Goal: Task Accomplishment & Management: Manage account settings

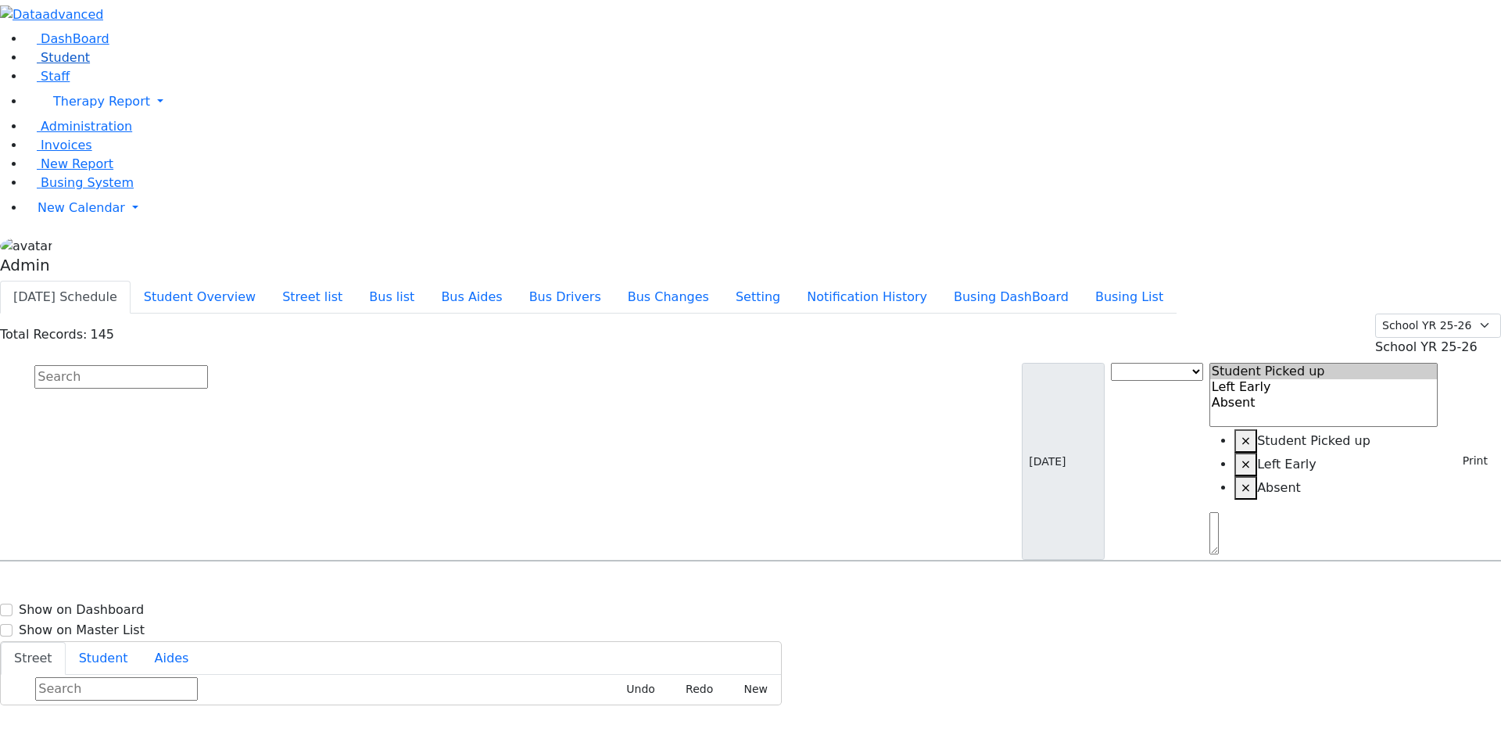
click at [68, 65] on span "Student" at bounding box center [65, 57] width 49 height 15
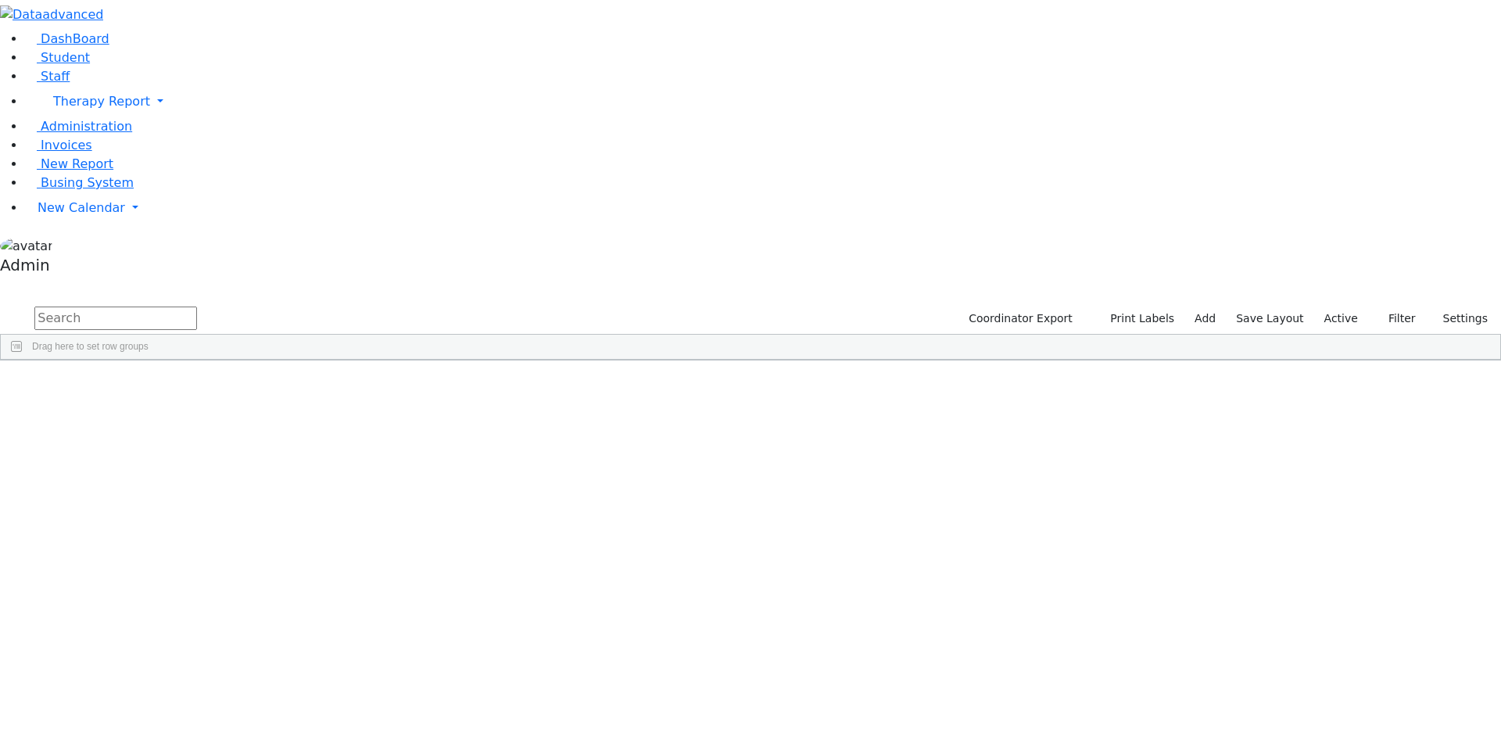
scroll to position [78, 0]
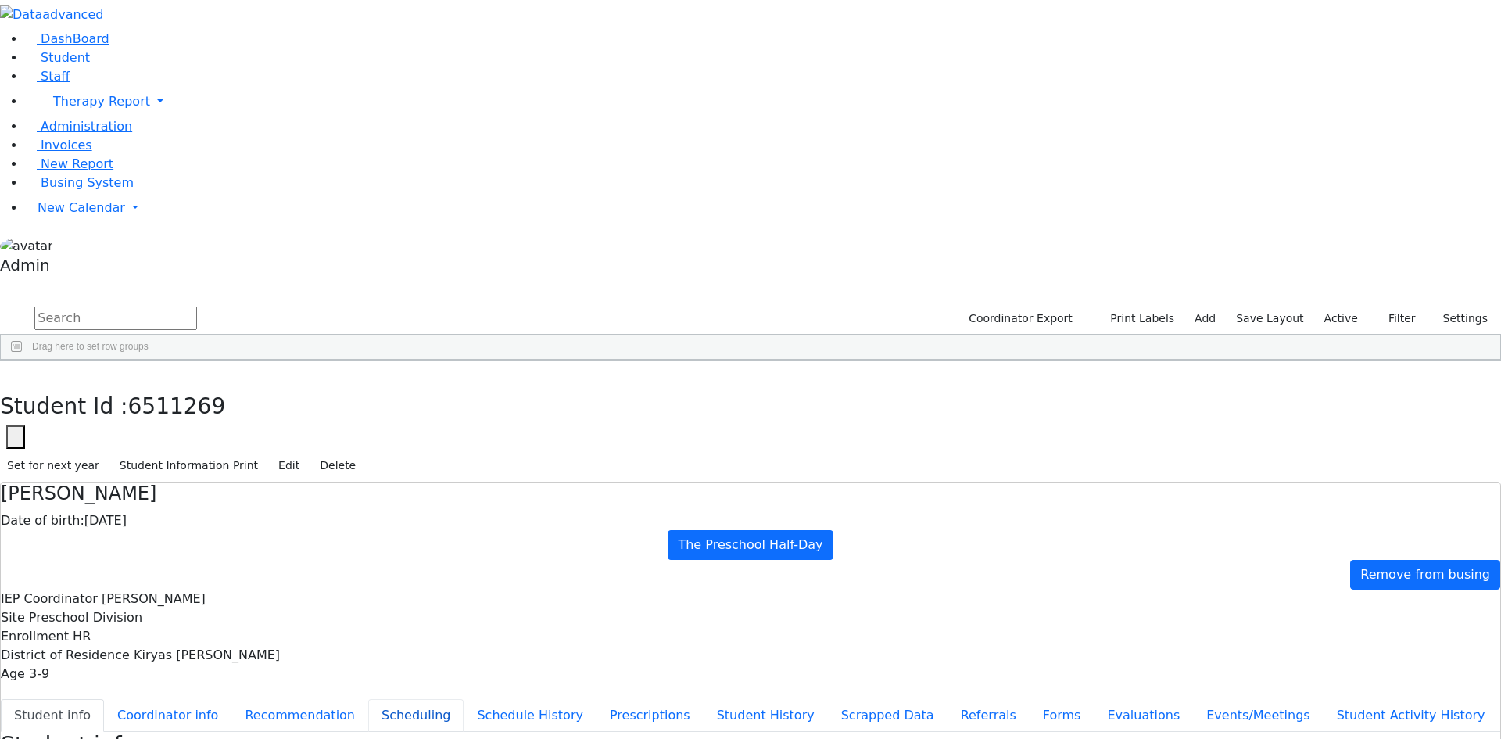
click at [368, 699] on button "Scheduling" at bounding box center [415, 715] width 95 height 33
click at [16, 372] on icon "button" at bounding box center [11, 376] width 9 height 9
click at [197, 306] on input "text" at bounding box center [115, 317] width 163 height 23
type input "scher"
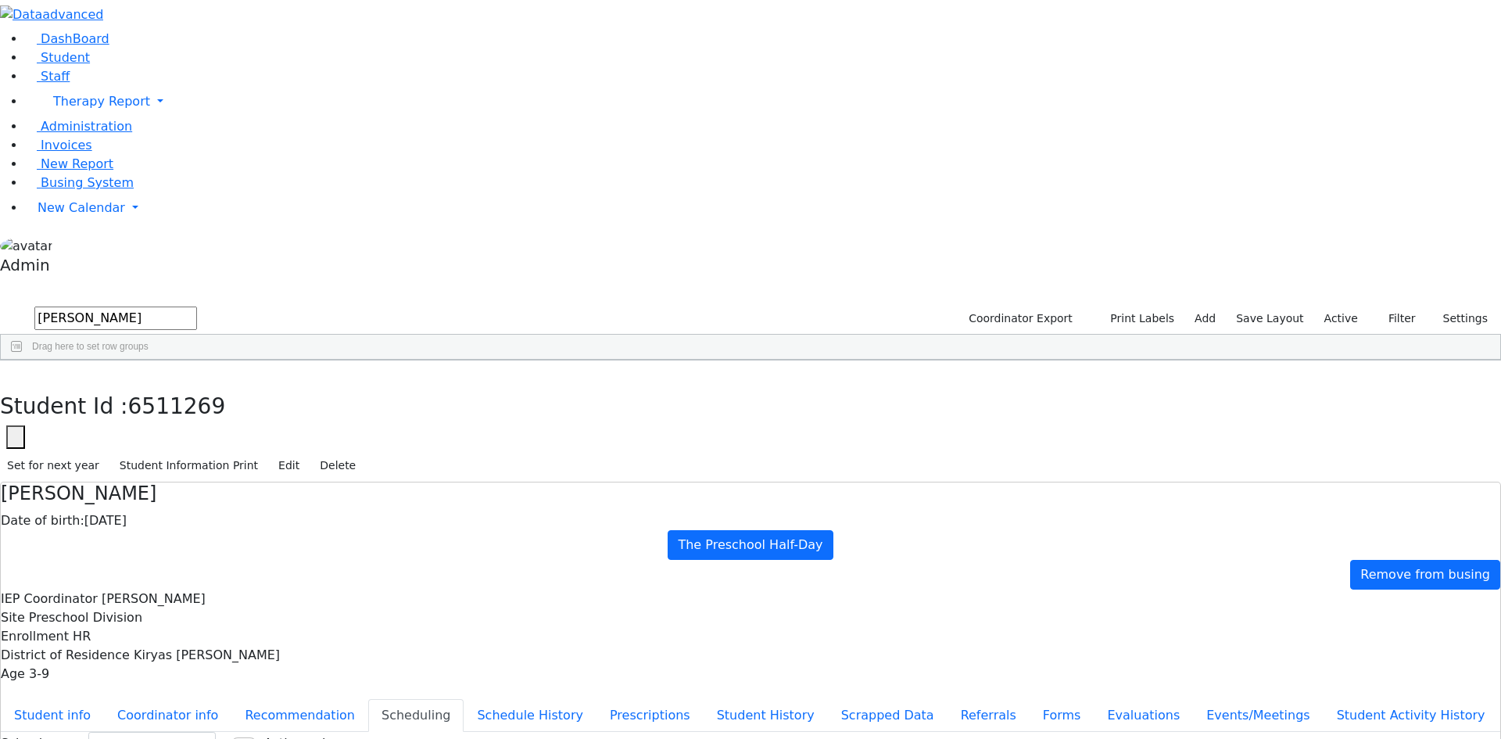
click at [257, 517] on div "Abraham" at bounding box center [193, 528] width 128 height 22
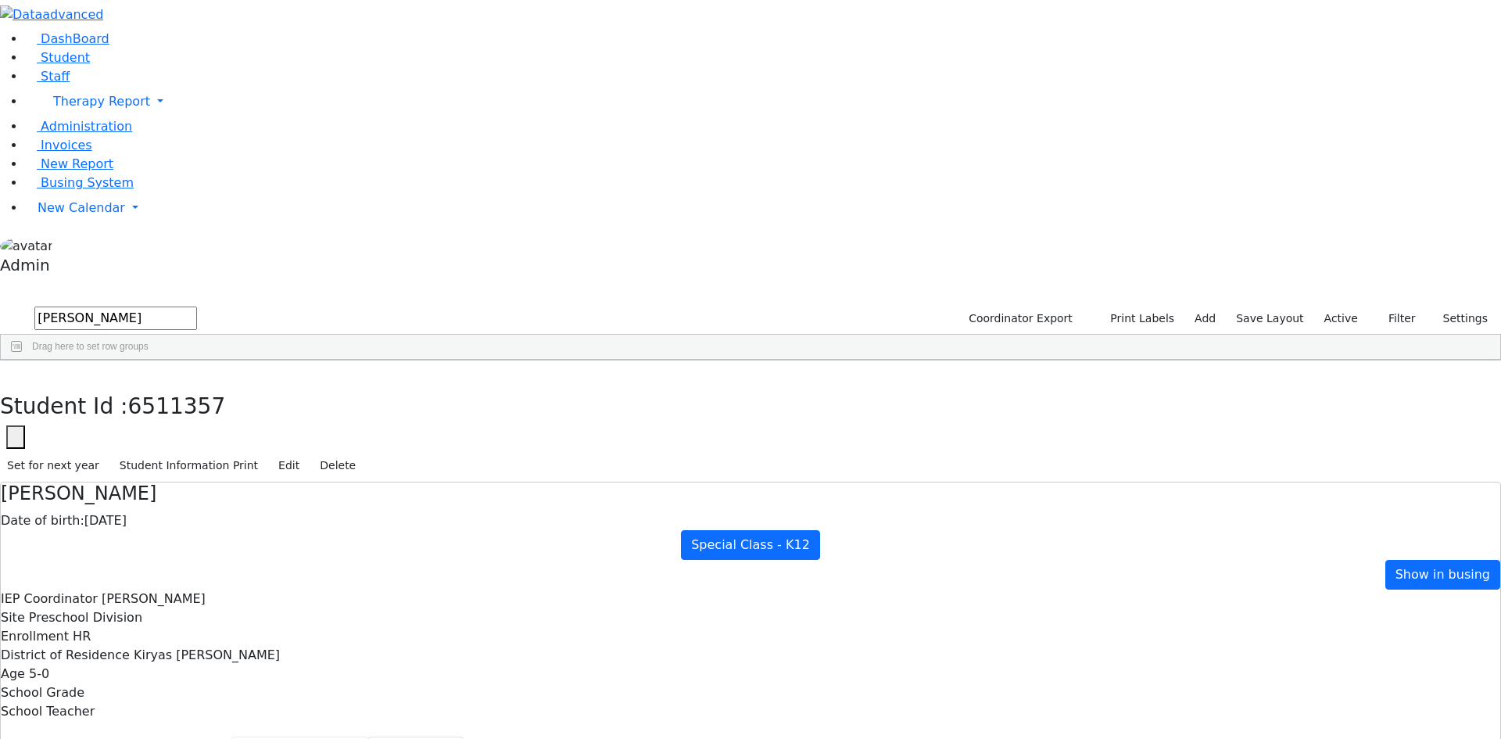
click at [368, 736] on button "Recommendation" at bounding box center [299, 752] width 137 height 33
checkbox input "true"
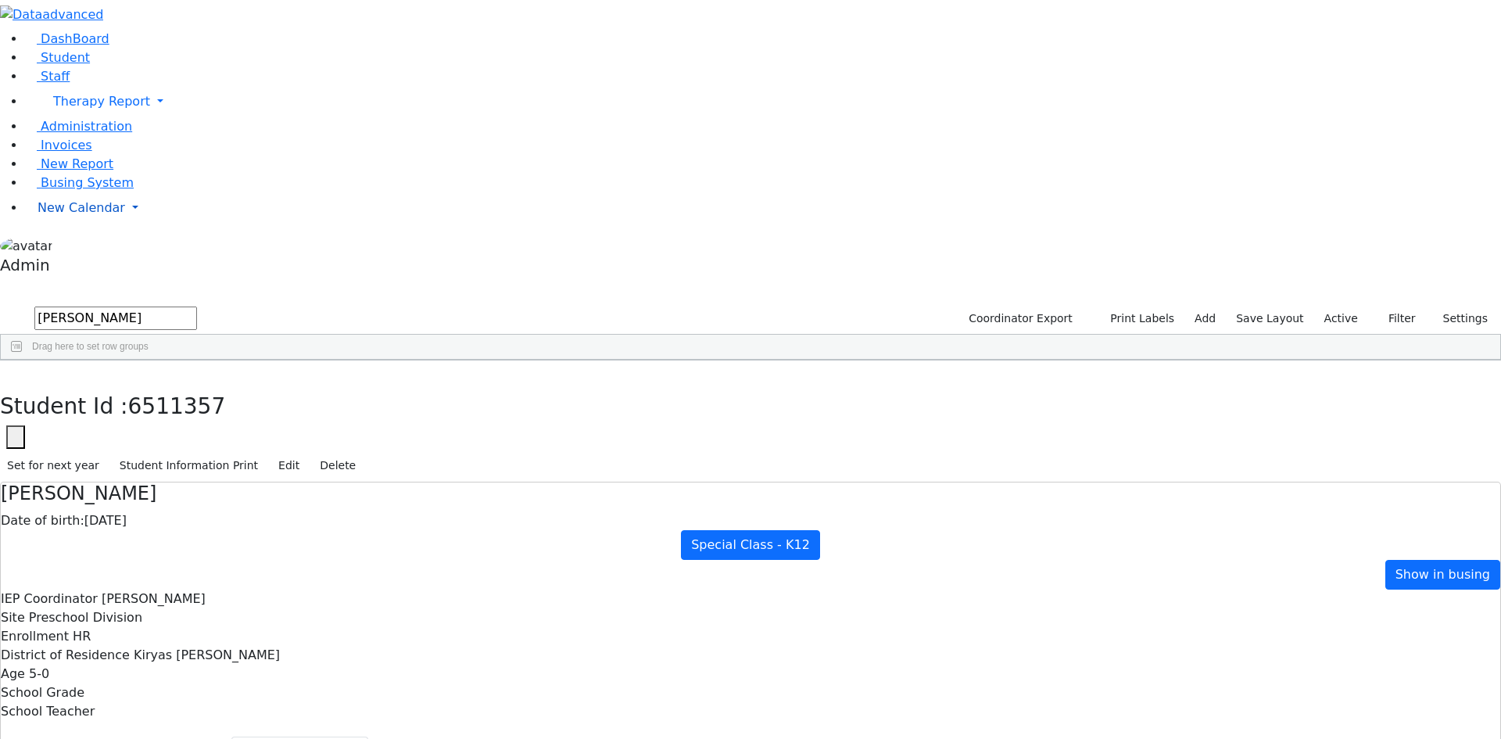
click at [70, 215] on span "New Calendar" at bounding box center [82, 207] width 88 height 15
click at [73, 249] on link "Calendar" at bounding box center [62, 239] width 56 height 19
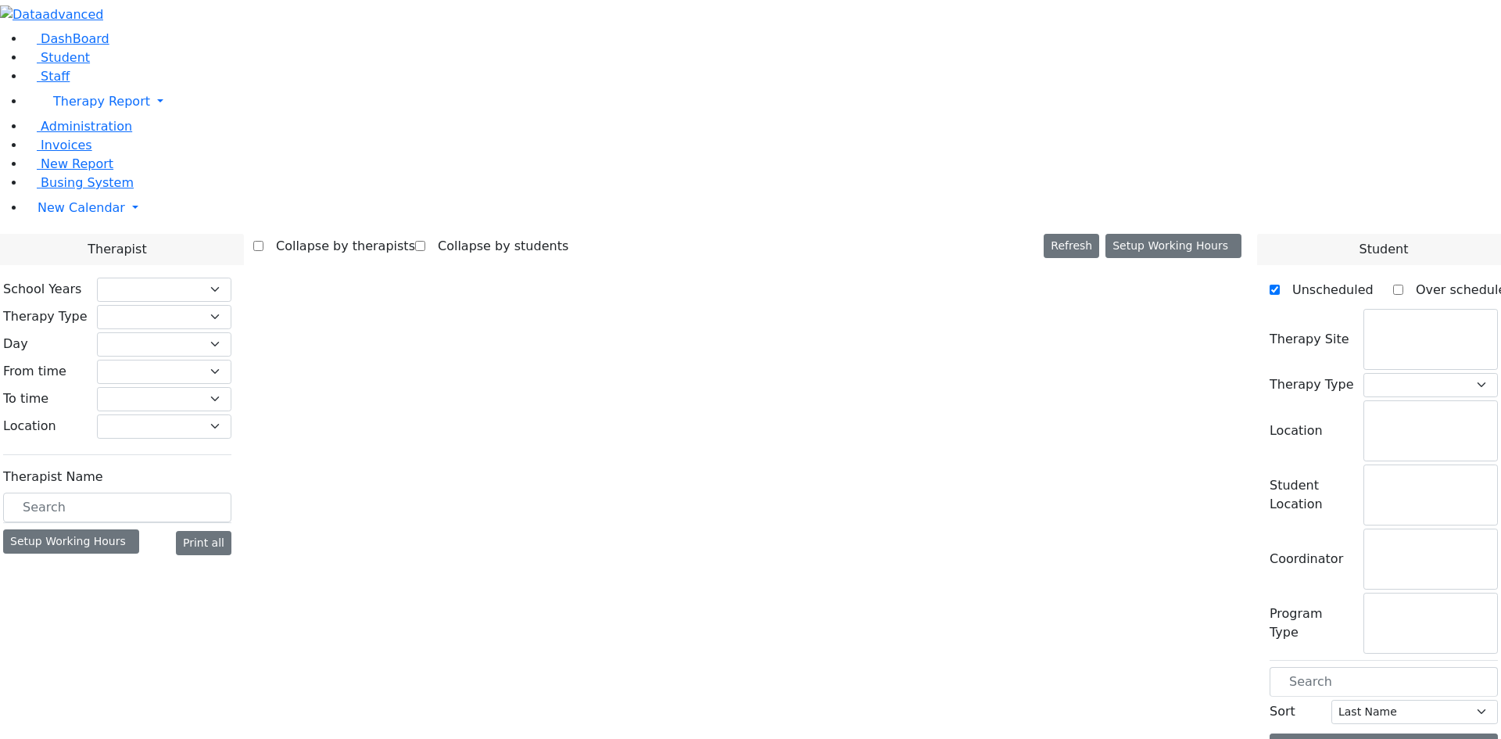
select select "212"
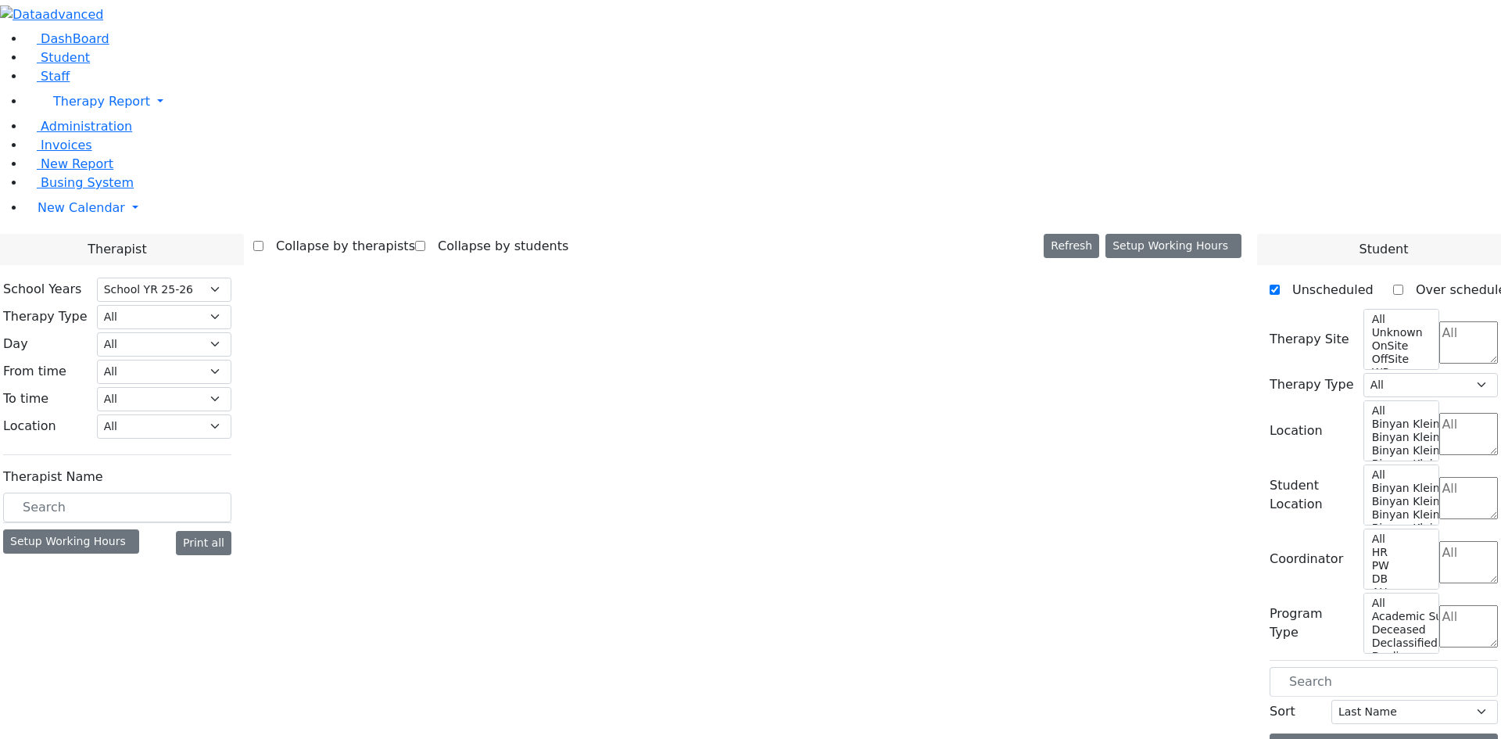
select select "3"
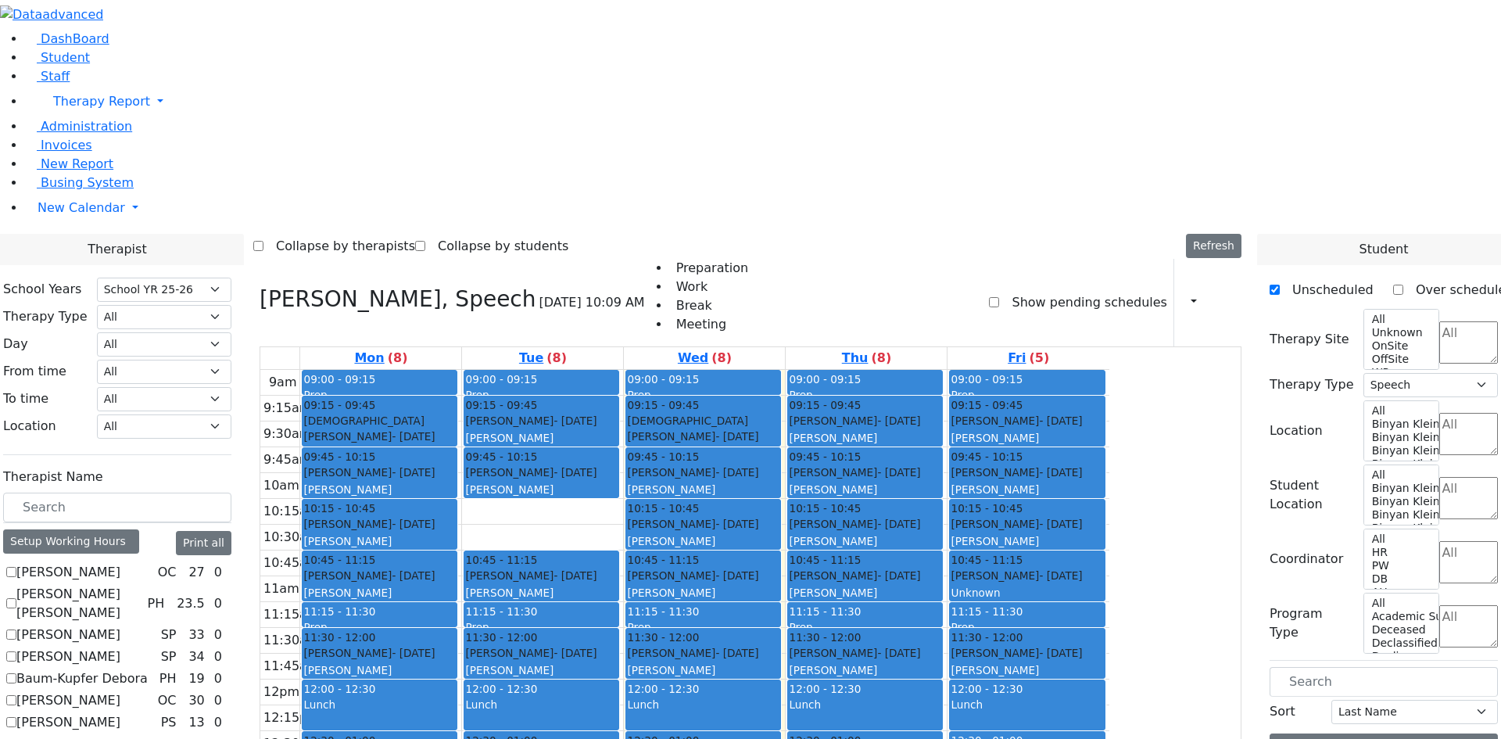
click at [93, 735] on label "Berger Gitty" at bounding box center [54, 744] width 77 height 19
click at [16, 738] on input "Berger Gitty" at bounding box center [11, 744] width 10 height 10
checkbox input "false"
select select
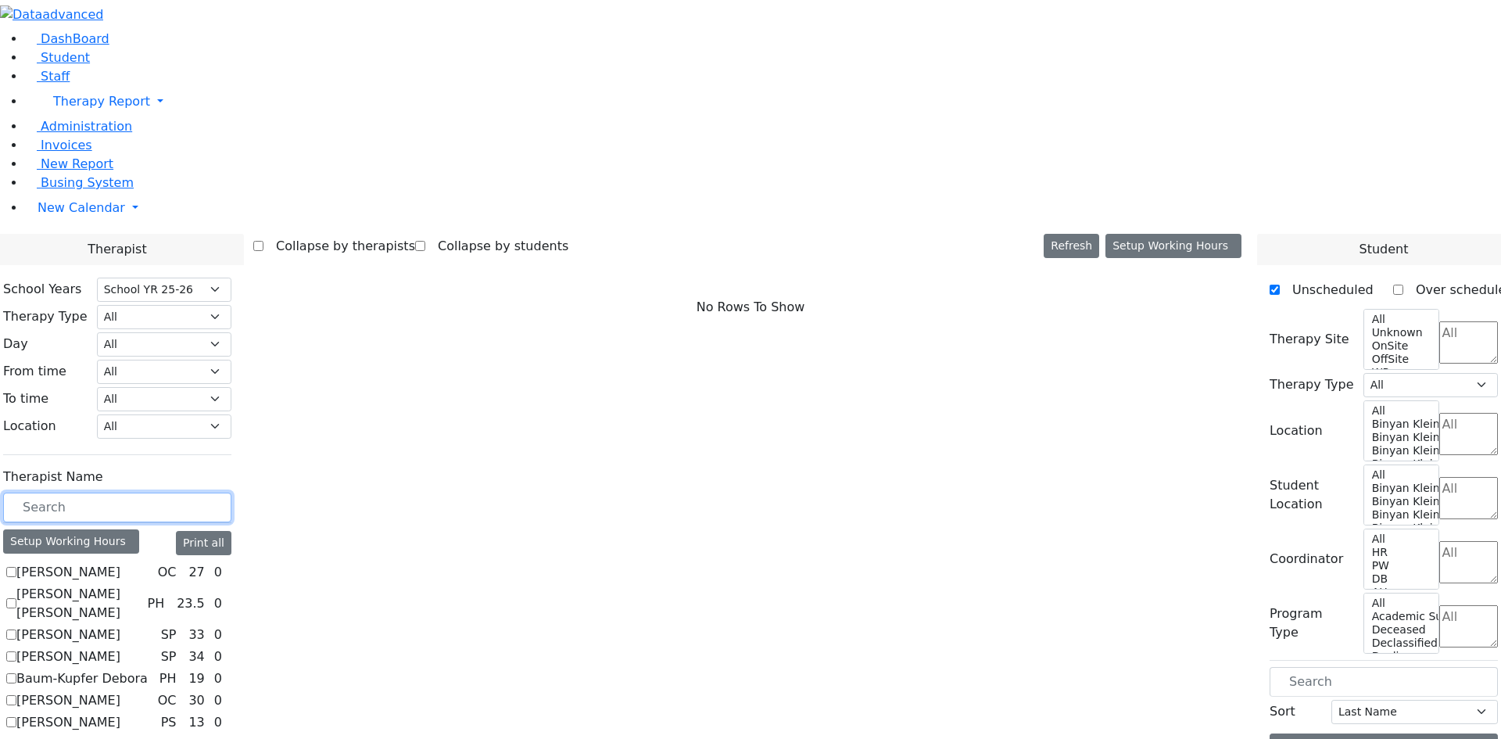
click at [231, 493] on input "text" at bounding box center [117, 508] width 228 height 30
type input "he"
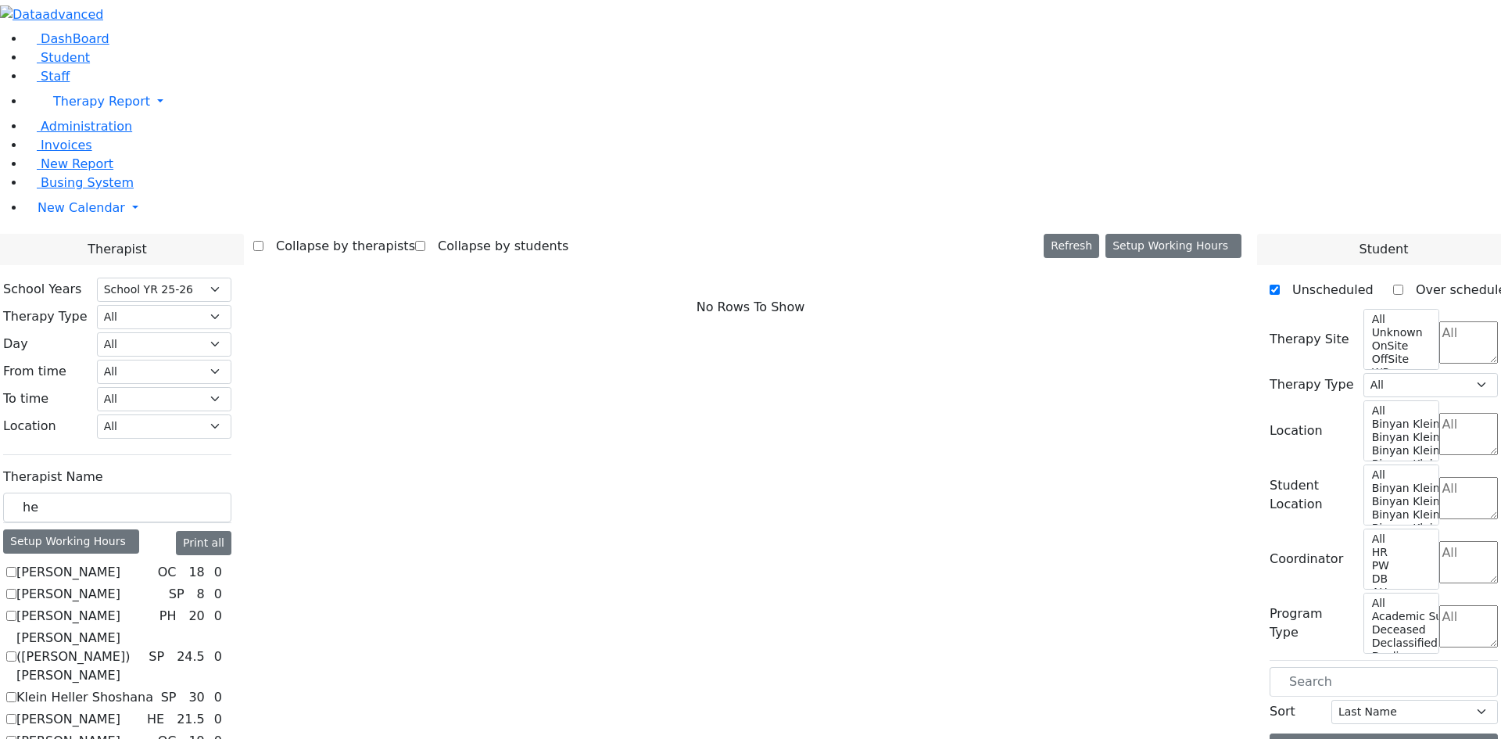
click at [153, 688] on label "Klein Heller Shoshana" at bounding box center [84, 697] width 137 height 19
click at [16, 692] on input "Klein Heller Shoshana" at bounding box center [11, 697] width 10 height 10
checkbox input "true"
select select "3"
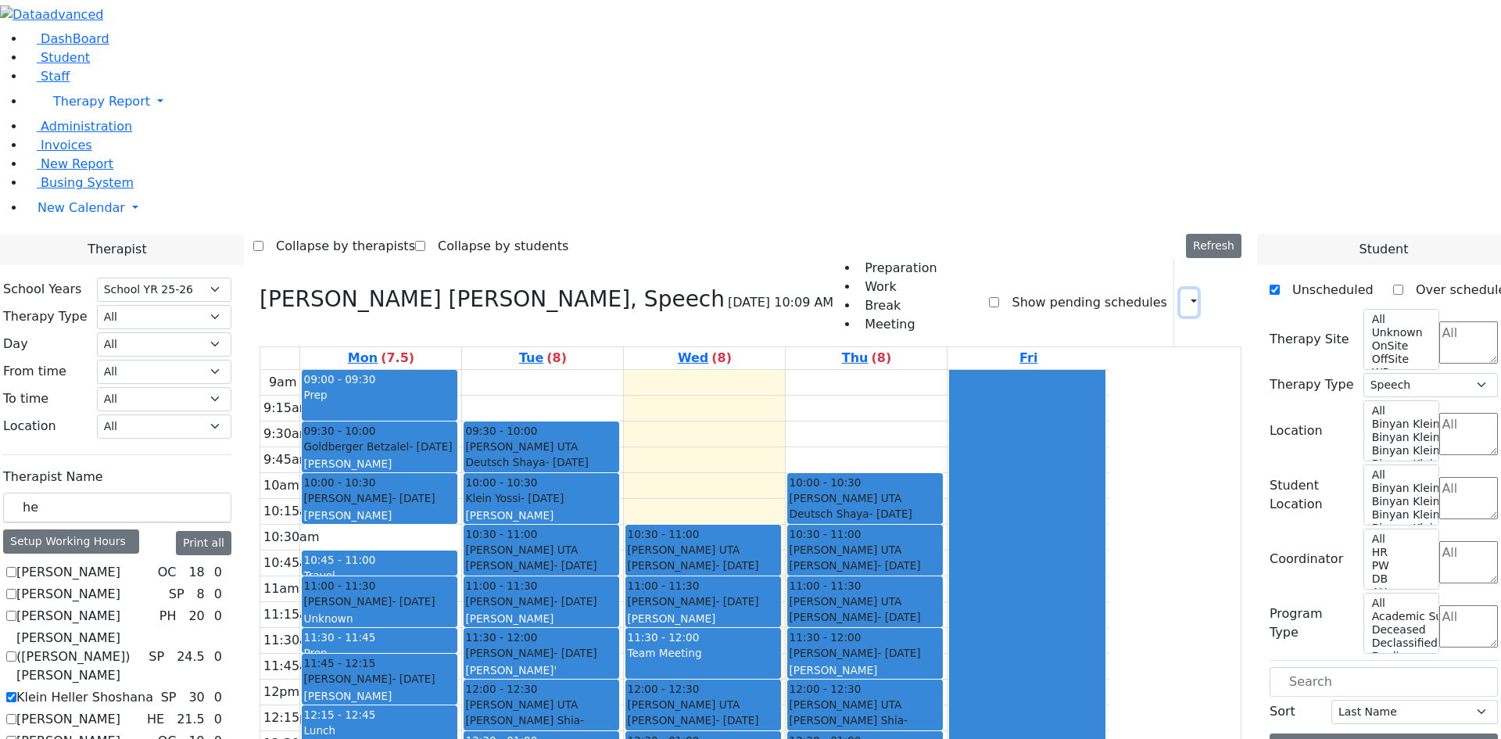
click at [1183, 289] on button "button" at bounding box center [1188, 302] width 17 height 27
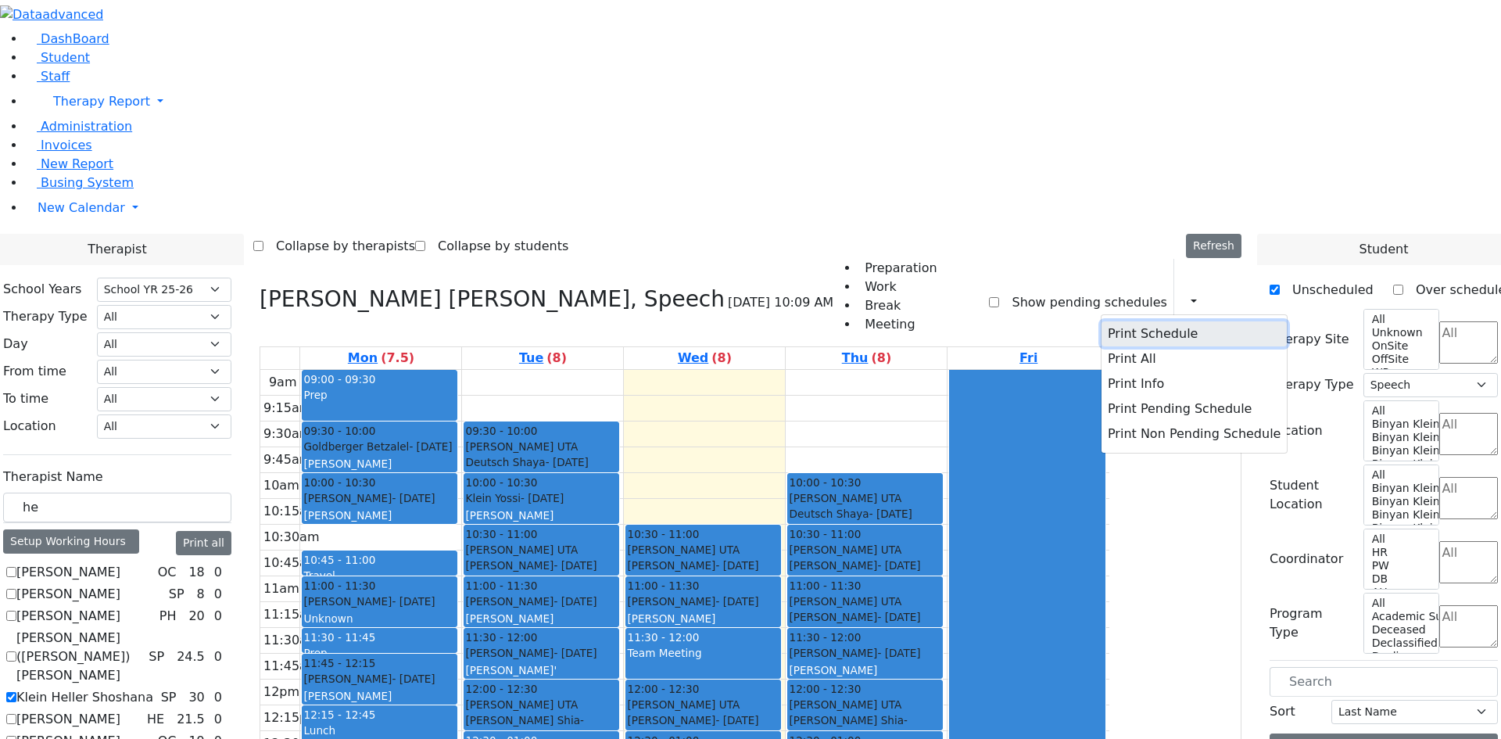
click at [1125, 321] on button "Print Schedule" at bounding box center [1194, 333] width 185 height 25
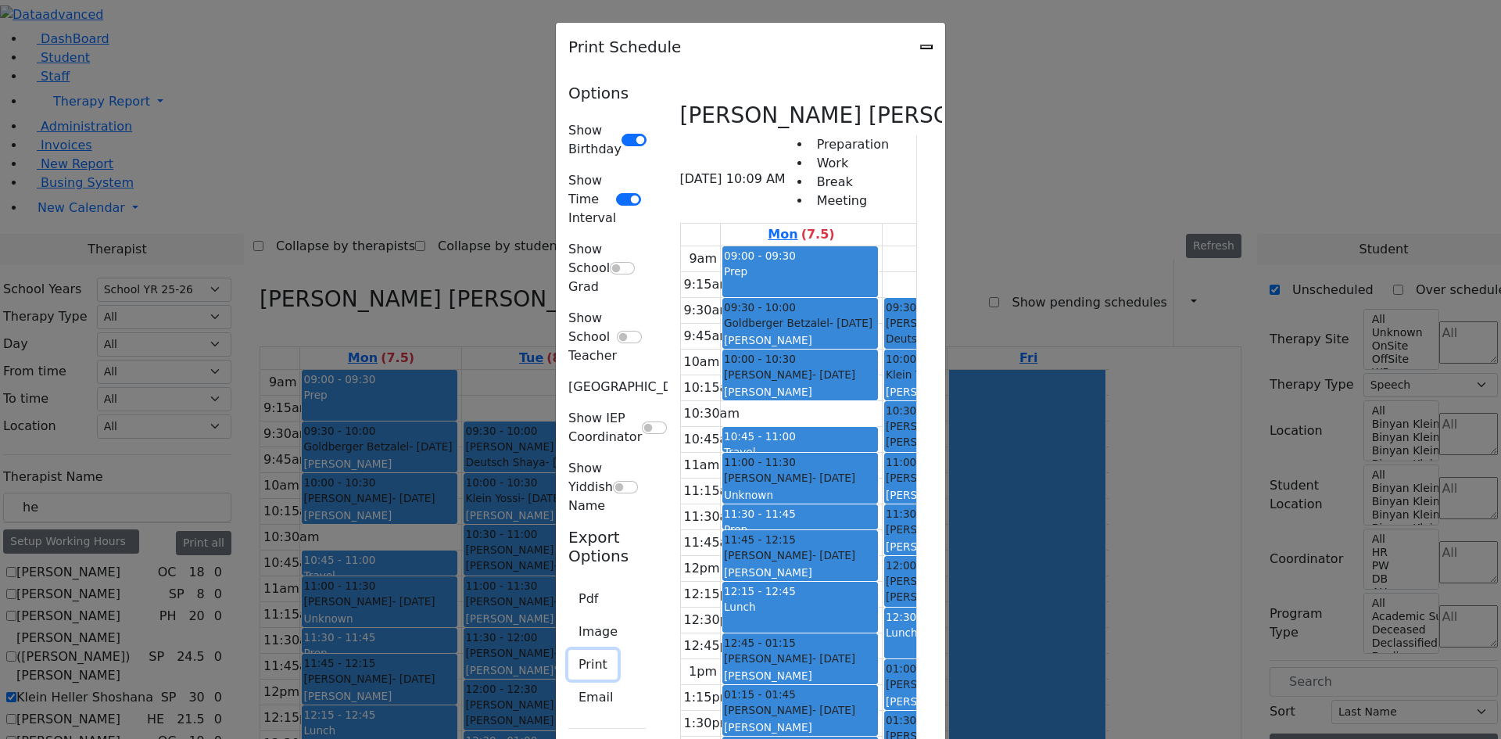
click at [568, 650] on button "Print" at bounding box center [592, 665] width 49 height 30
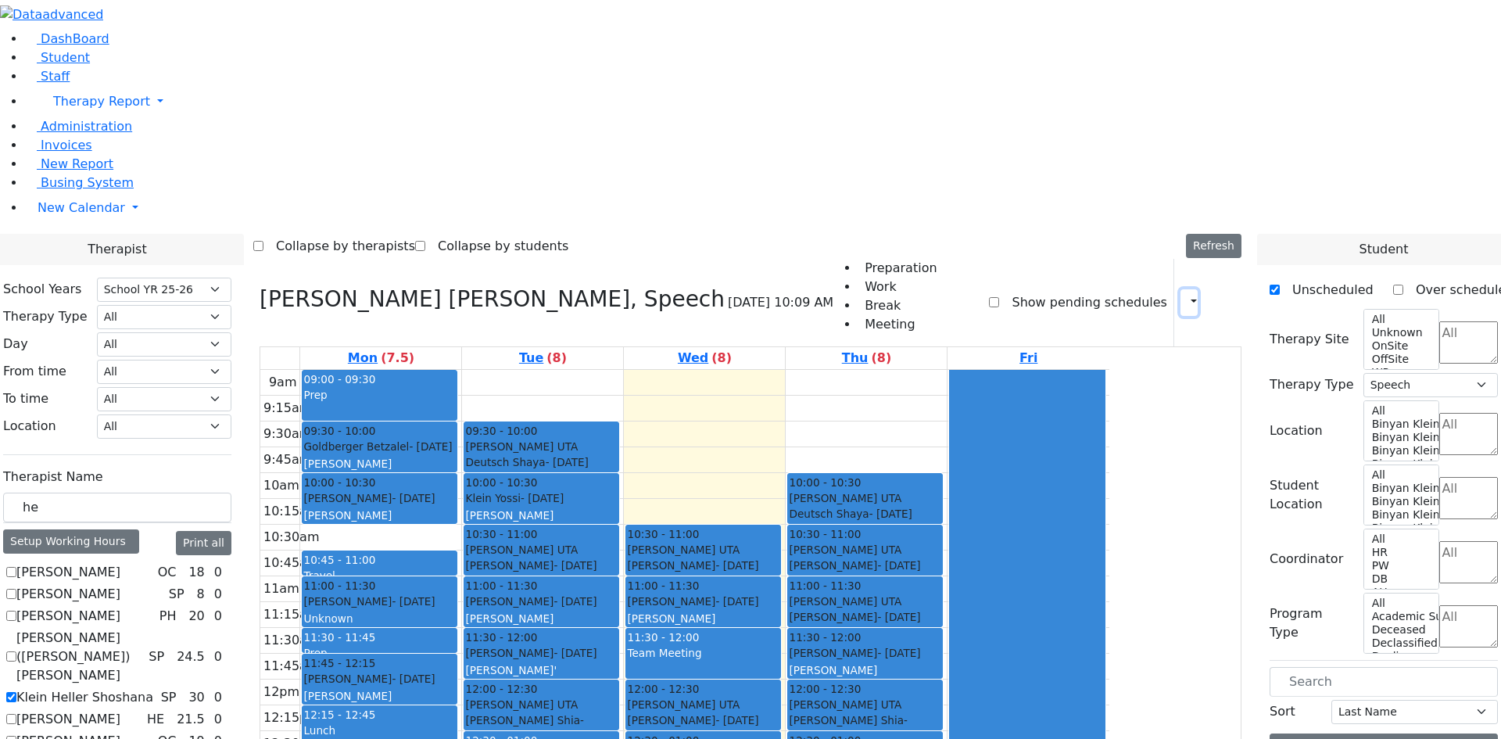
click at [1183, 289] on button "button" at bounding box center [1188, 302] width 17 height 27
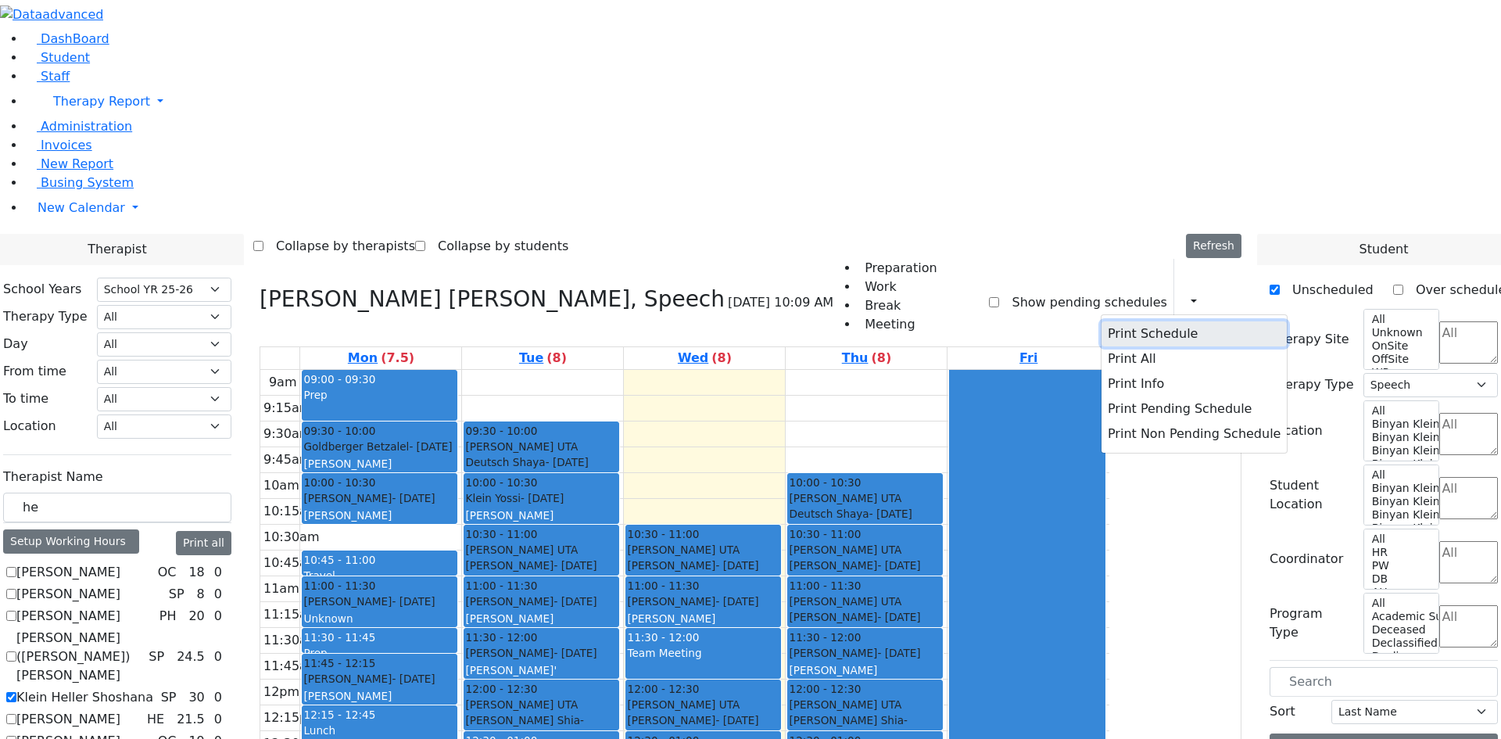
click at [1136, 321] on button "Print Schedule" at bounding box center [1194, 333] width 185 height 25
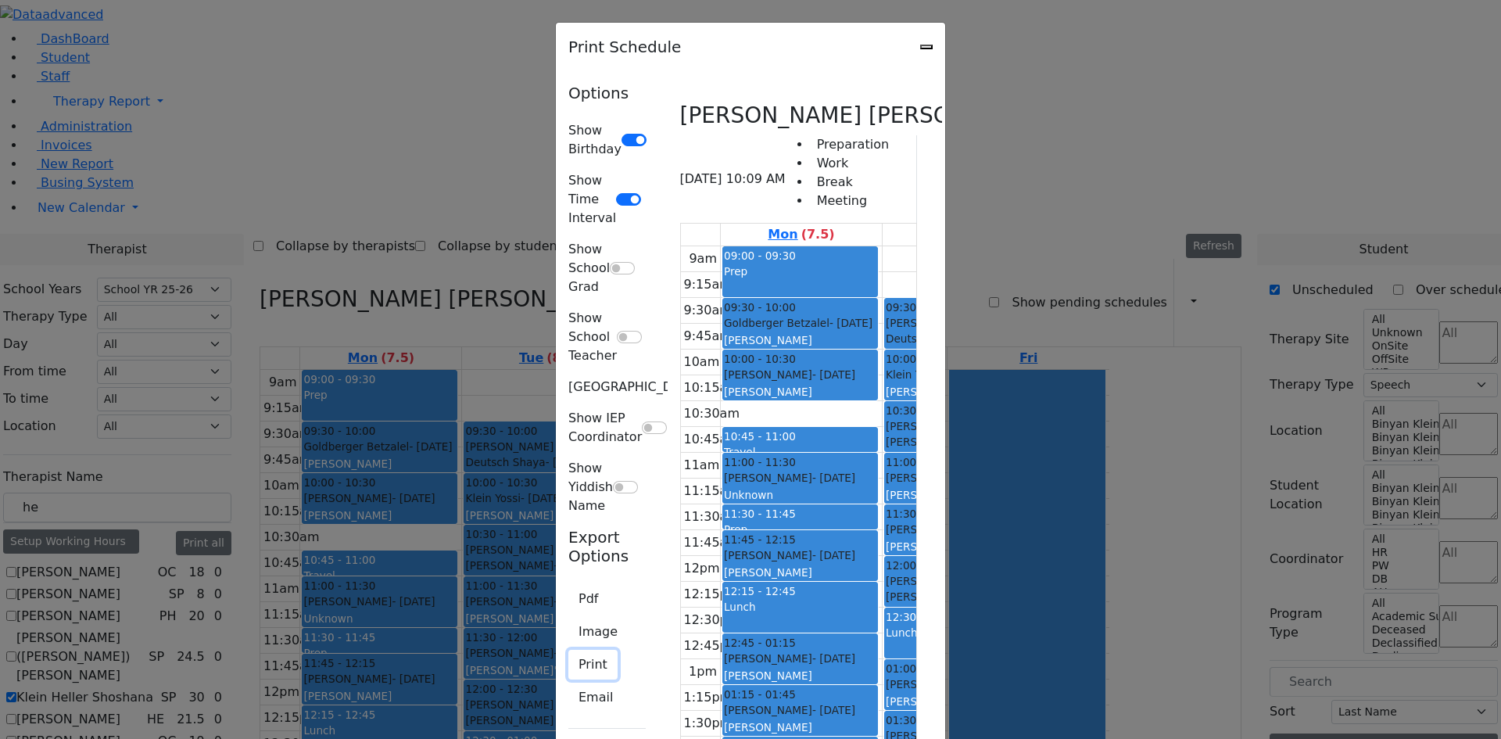
click at [568, 650] on button "Print" at bounding box center [592, 665] width 49 height 30
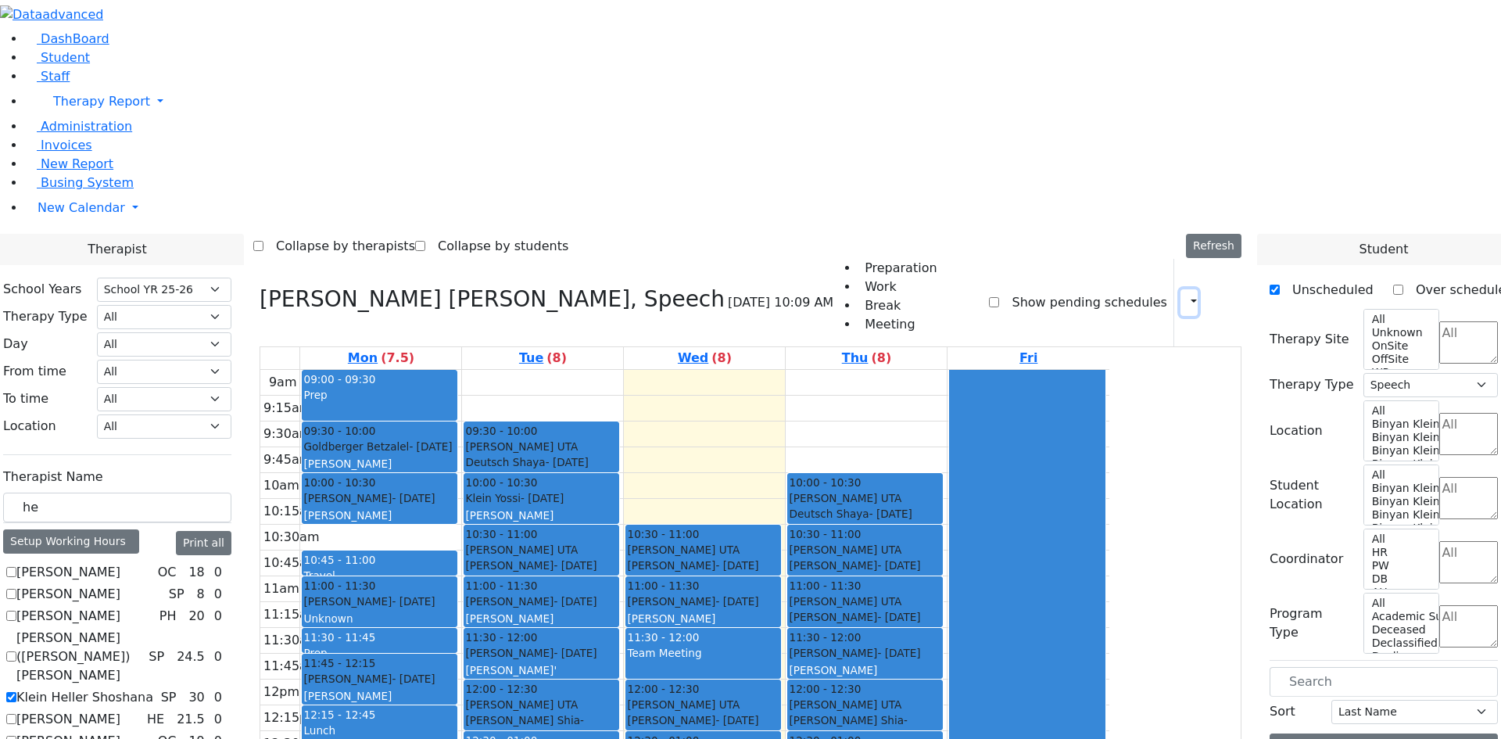
click at [1183, 289] on button "button" at bounding box center [1188, 302] width 17 height 27
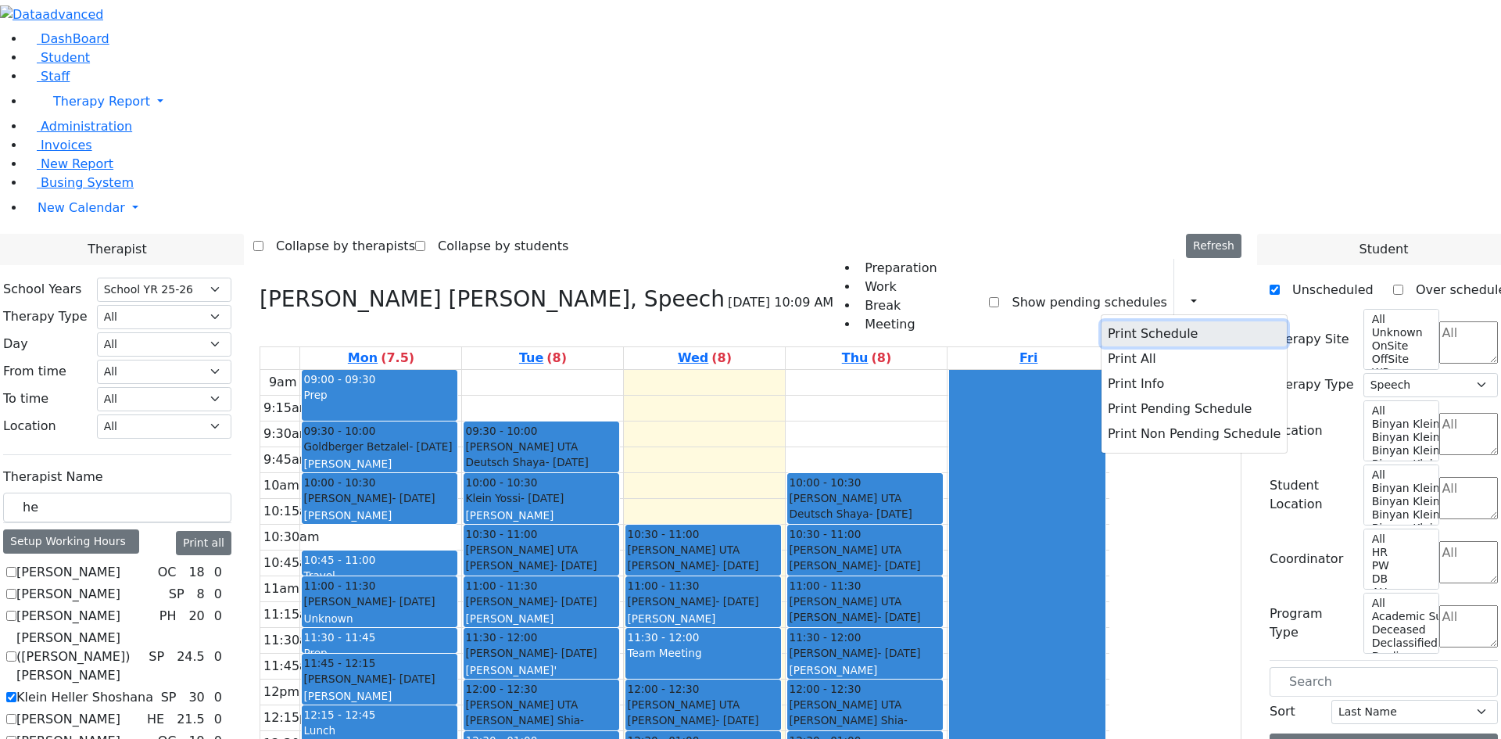
click at [1120, 321] on button "Print Schedule" at bounding box center [1194, 333] width 185 height 25
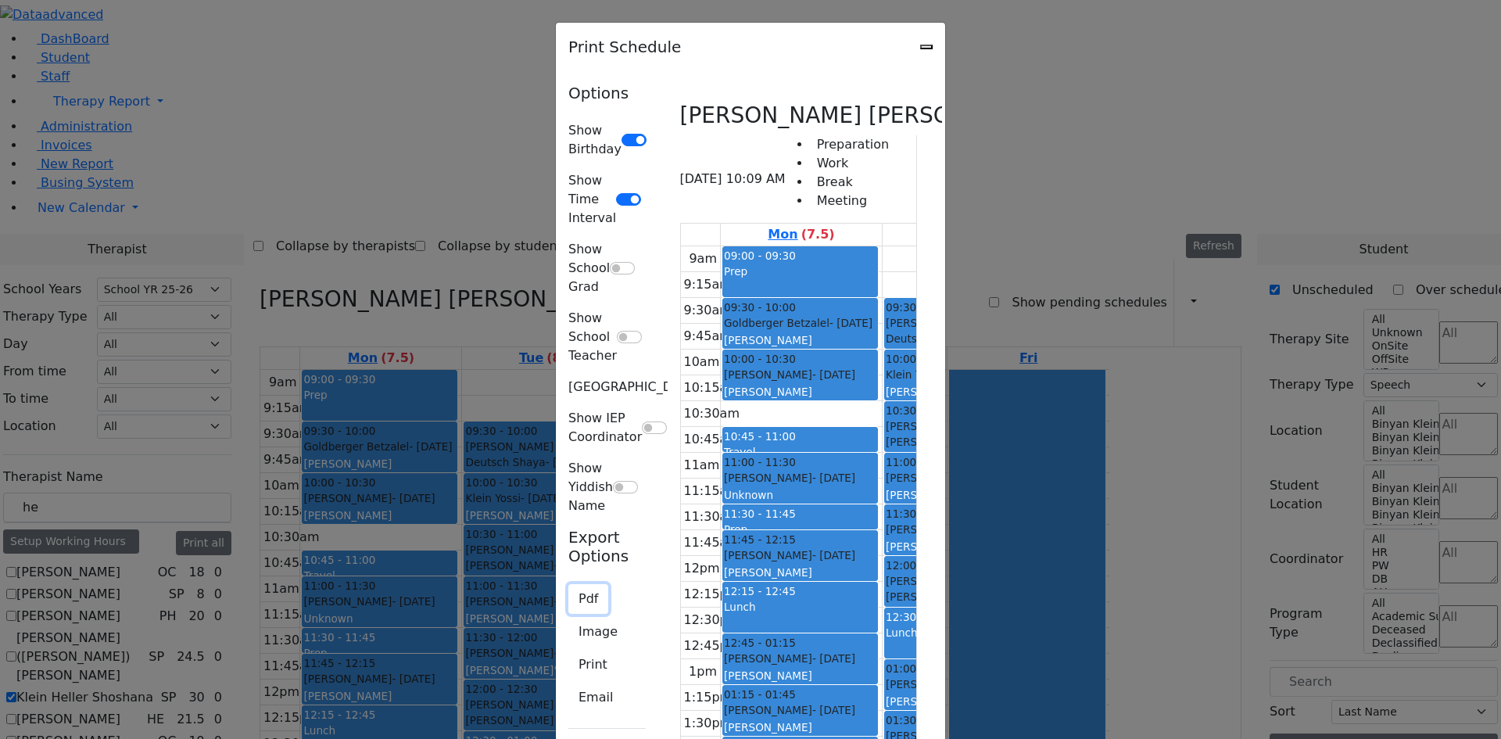
click at [568, 584] on button "Pdf" at bounding box center [588, 599] width 40 height 30
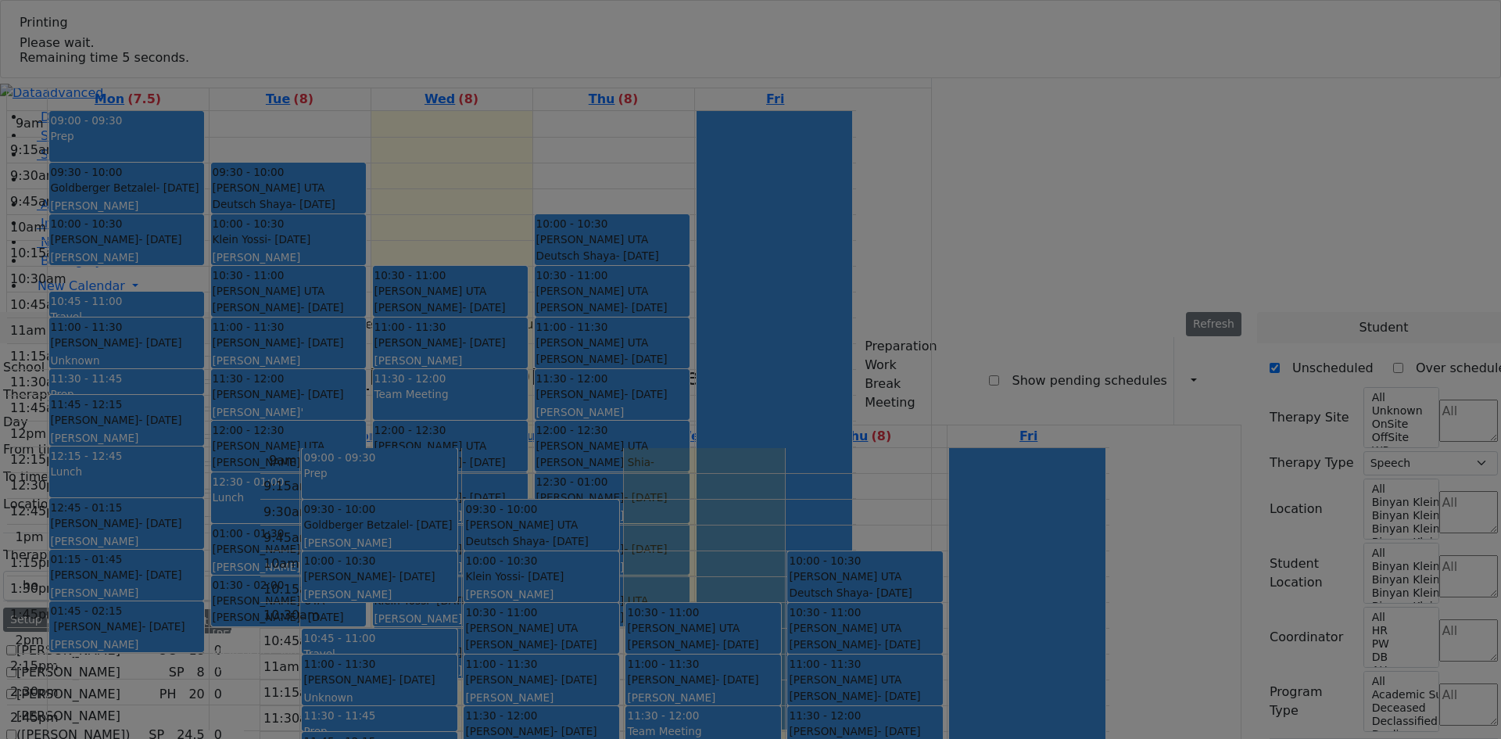
select select "212"
select select "3"
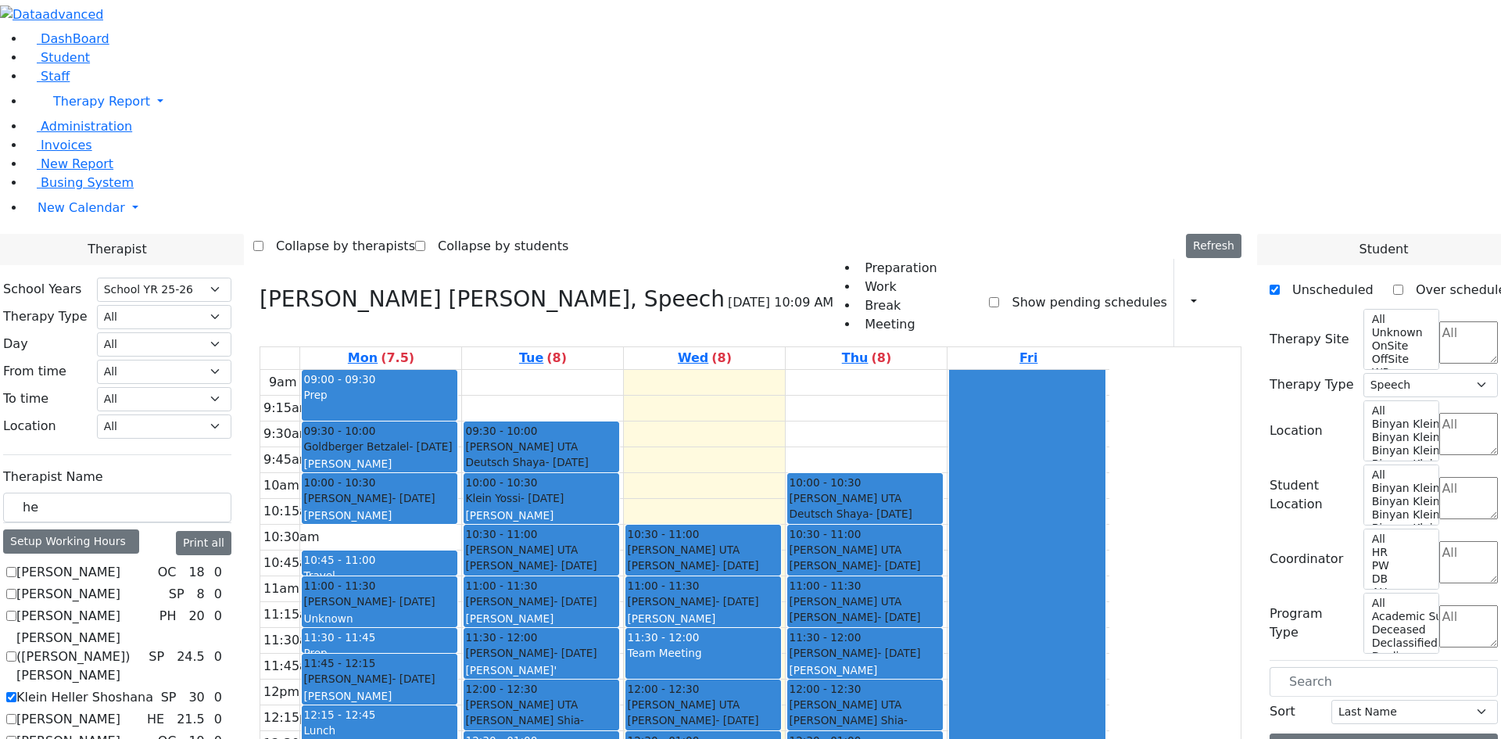
click at [153, 688] on label "Klein Heller Shoshana" at bounding box center [84, 697] width 137 height 19
click at [16, 692] on input "Klein Heller Shoshana" at bounding box center [11, 697] width 10 height 10
checkbox input "false"
select select
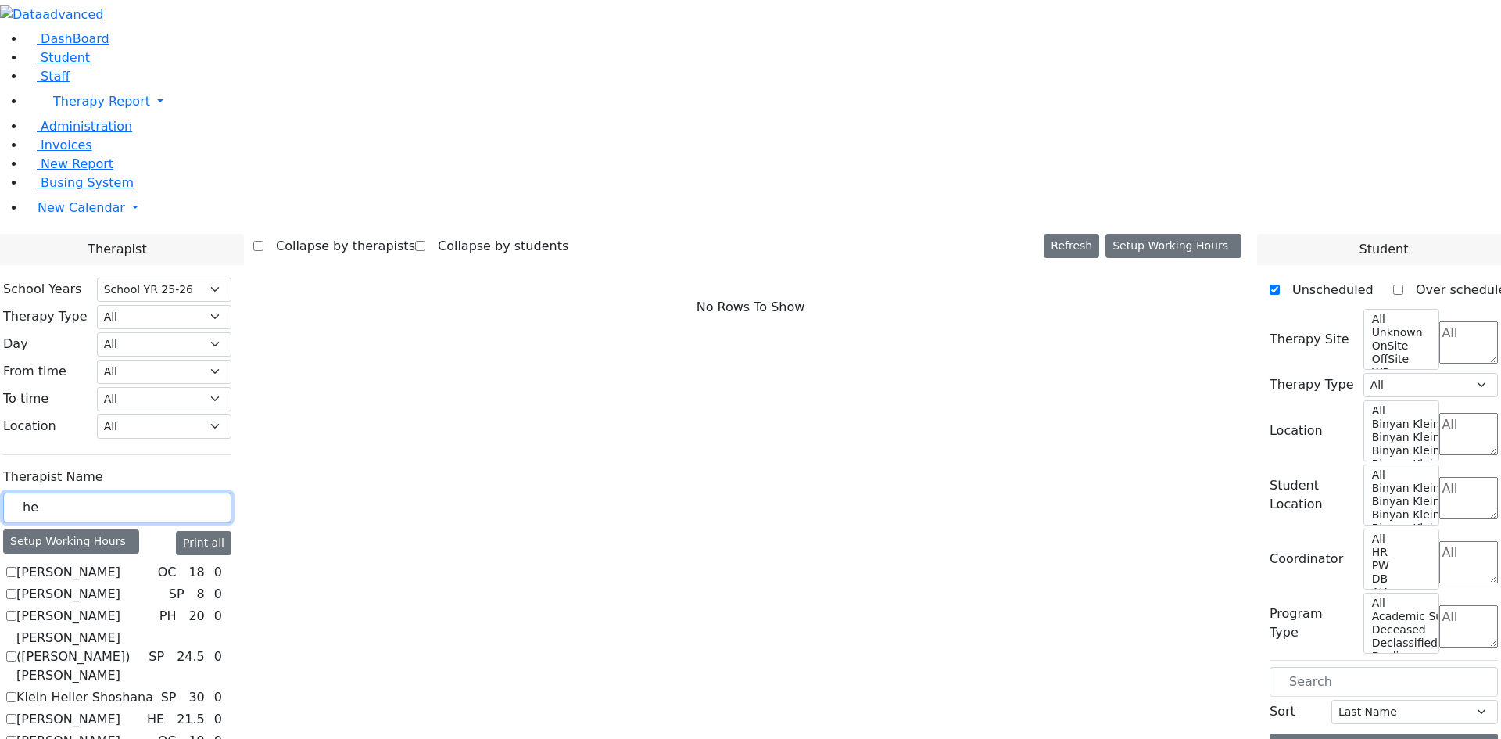
drag, startPoint x: 242, startPoint y: 285, endPoint x: 196, endPoint y: 285, distance: 45.3
click at [196, 493] on div "he" at bounding box center [117, 508] width 228 height 30
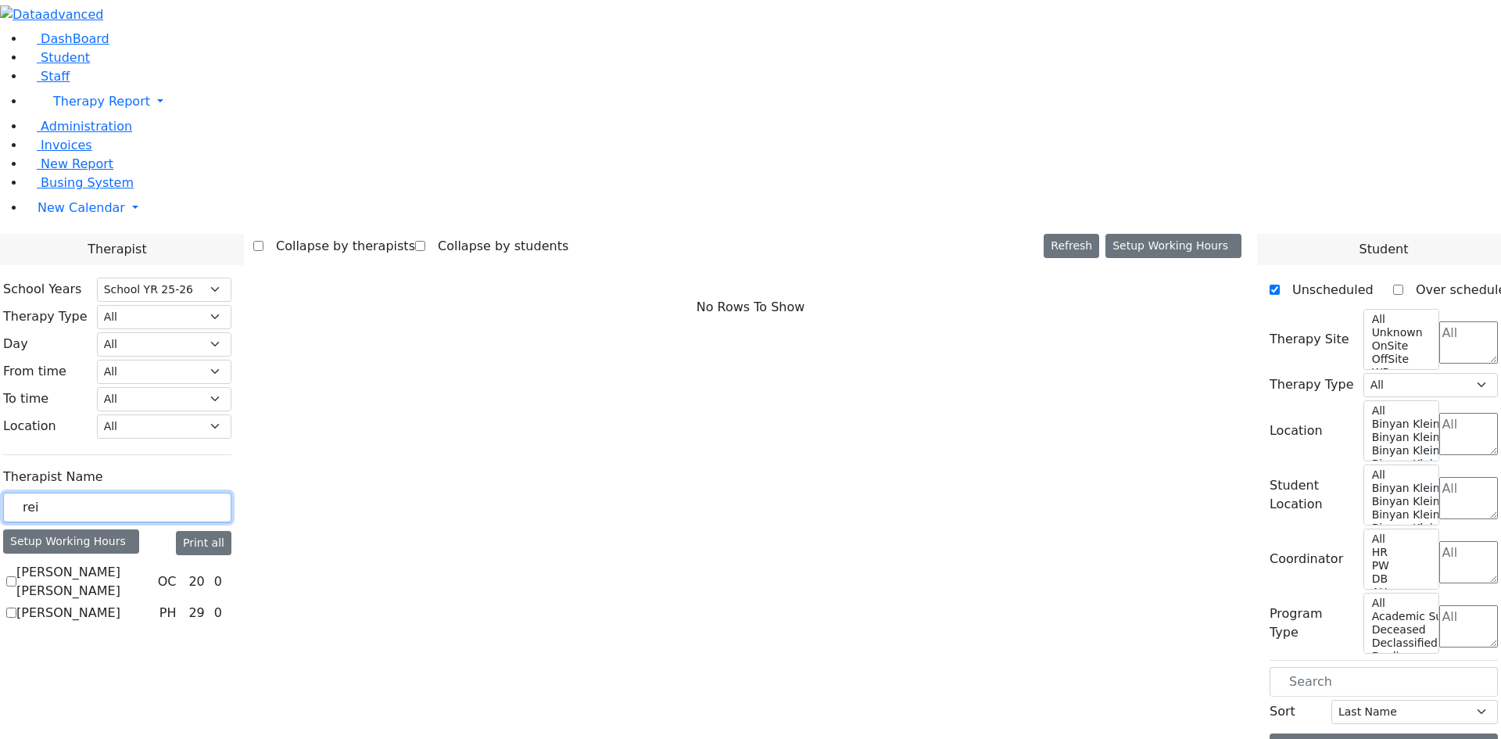
type input "rei"
click at [152, 563] on label "[PERSON_NAME] [PERSON_NAME]" at bounding box center [83, 582] width 135 height 38
click at [16, 576] on input "[PERSON_NAME] [PERSON_NAME]" at bounding box center [11, 581] width 10 height 10
checkbox input "true"
select select "1"
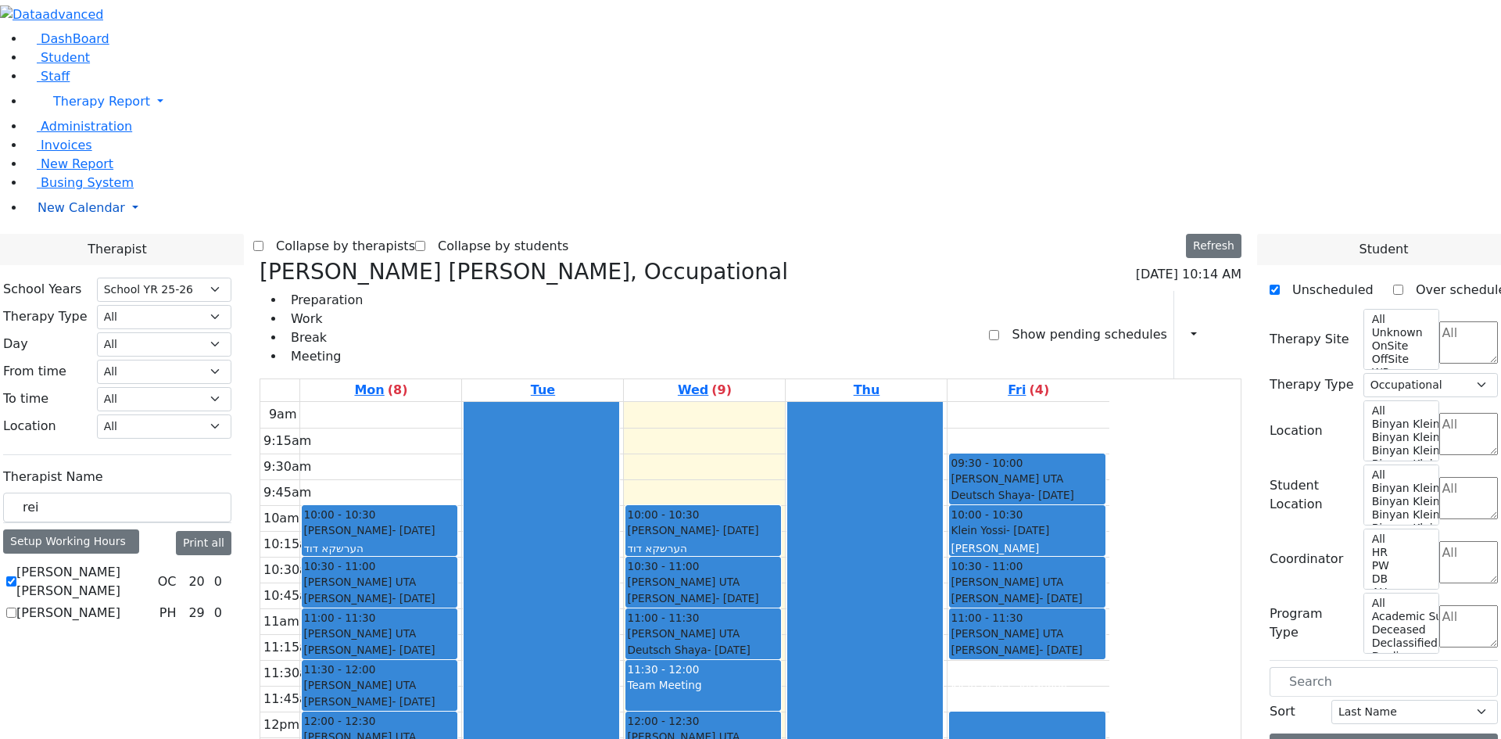
click at [84, 215] on span "New Calendar" at bounding box center [82, 207] width 88 height 15
click at [56, 134] on span "Administration" at bounding box center [86, 126] width 91 height 15
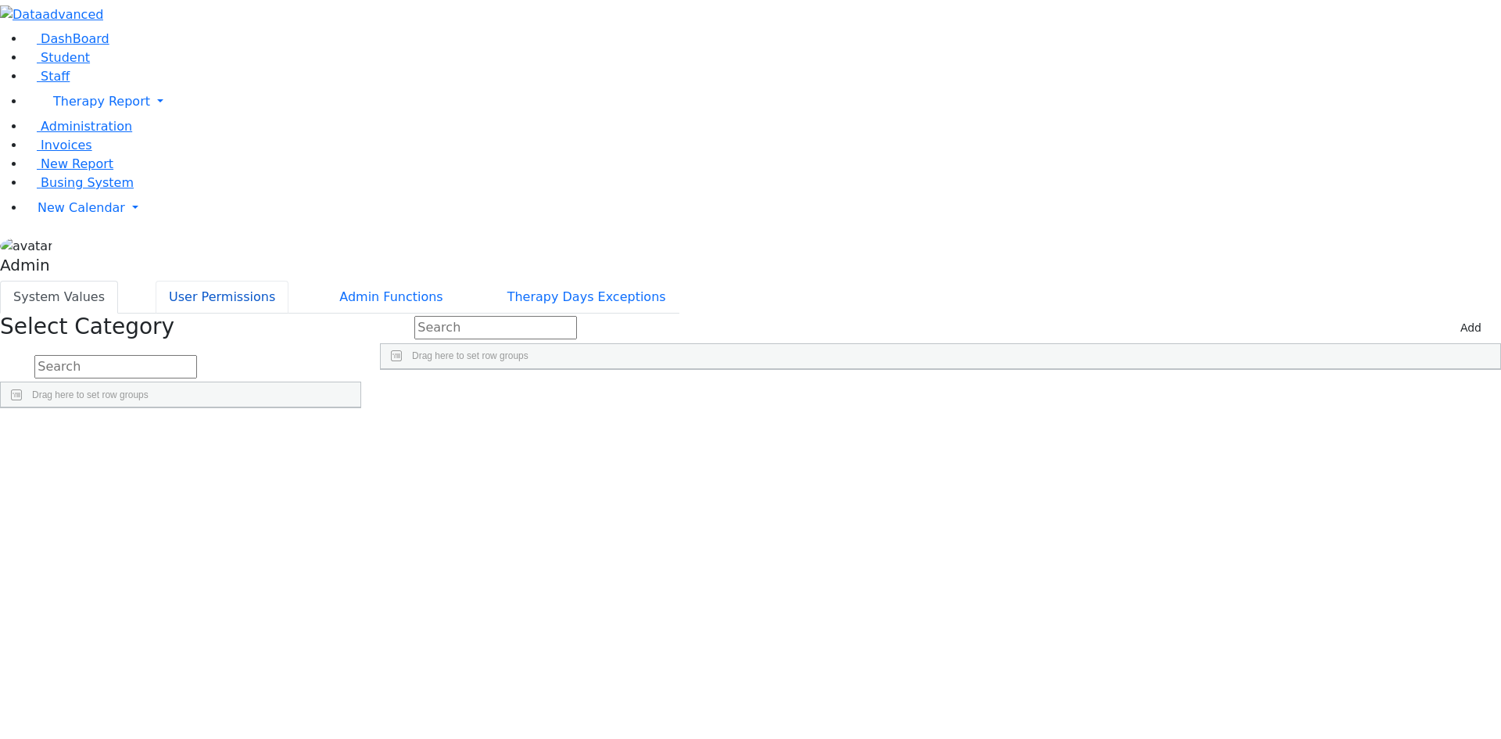
click at [288, 281] on button "User Permissions" at bounding box center [222, 297] width 133 height 33
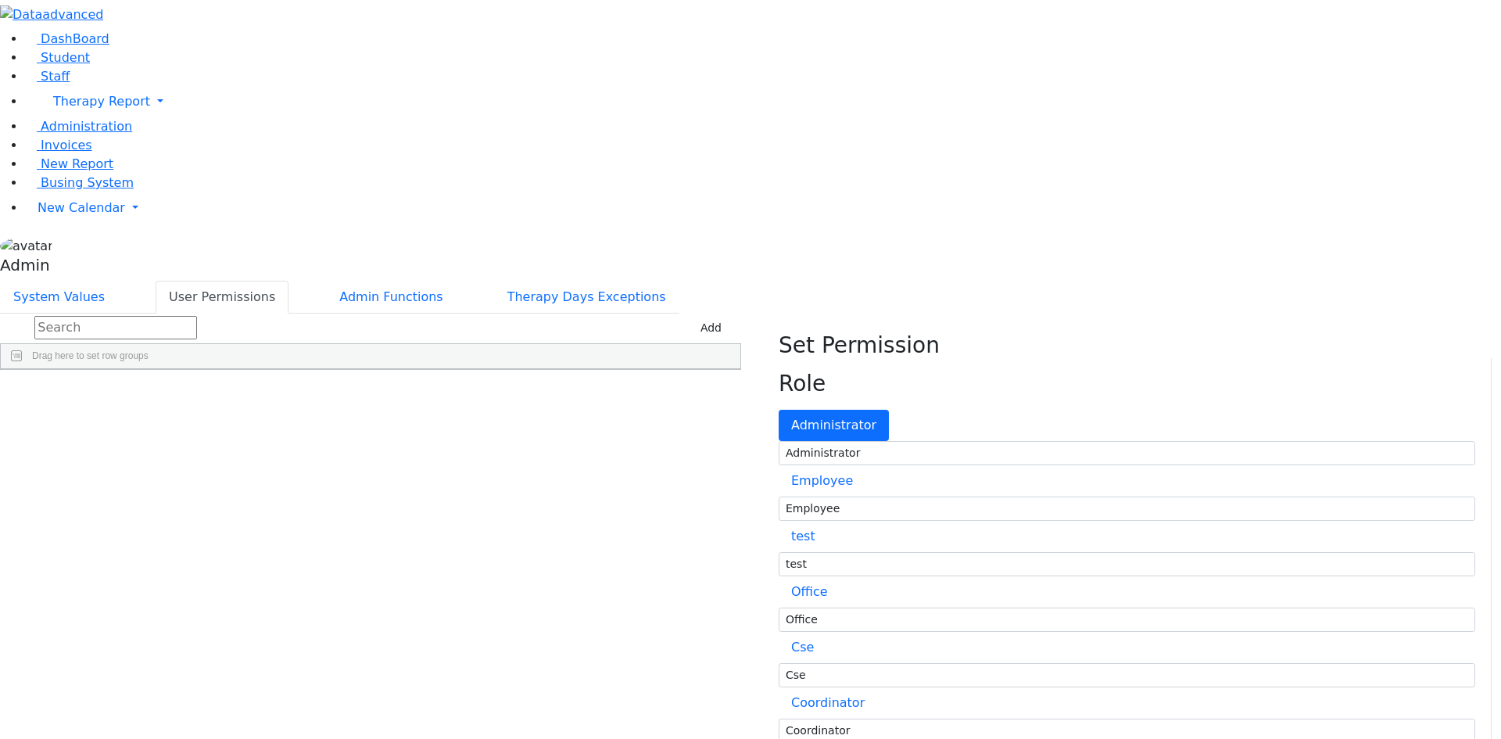
click at [197, 316] on input "text" at bounding box center [115, 327] width 163 height 23
type input "k"
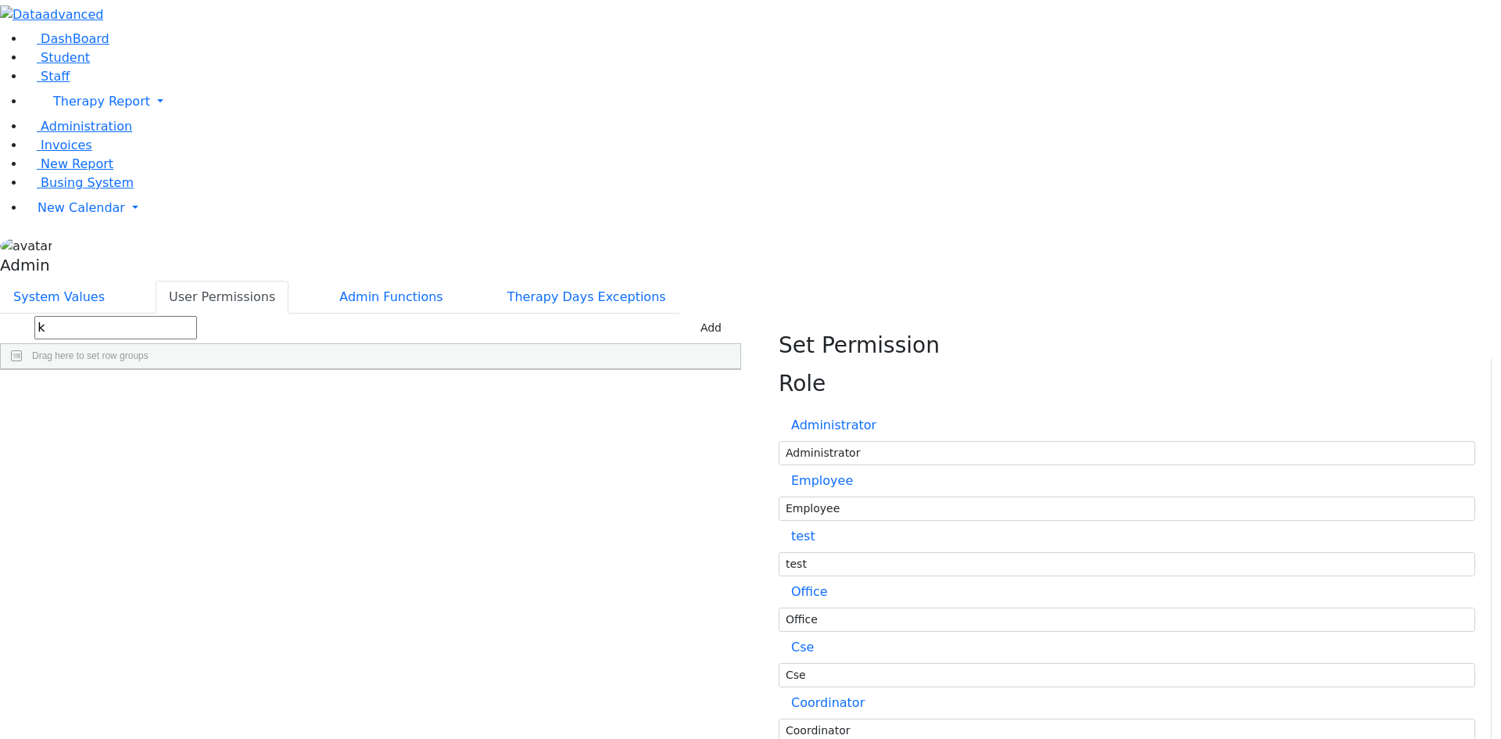
click at [63, 65] on span "Student" at bounding box center [65, 57] width 49 height 15
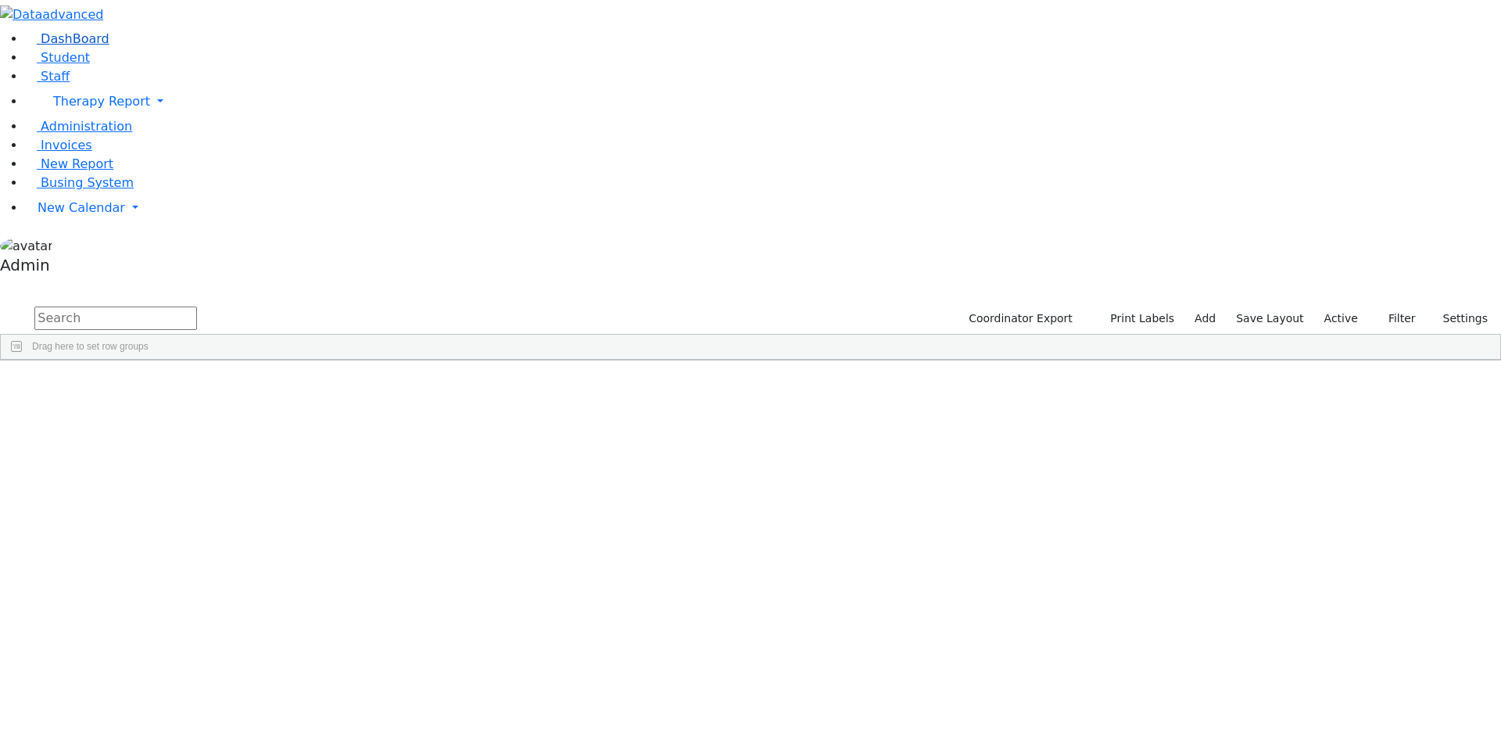
click at [65, 46] on span "DashBoard" at bounding box center [75, 38] width 69 height 15
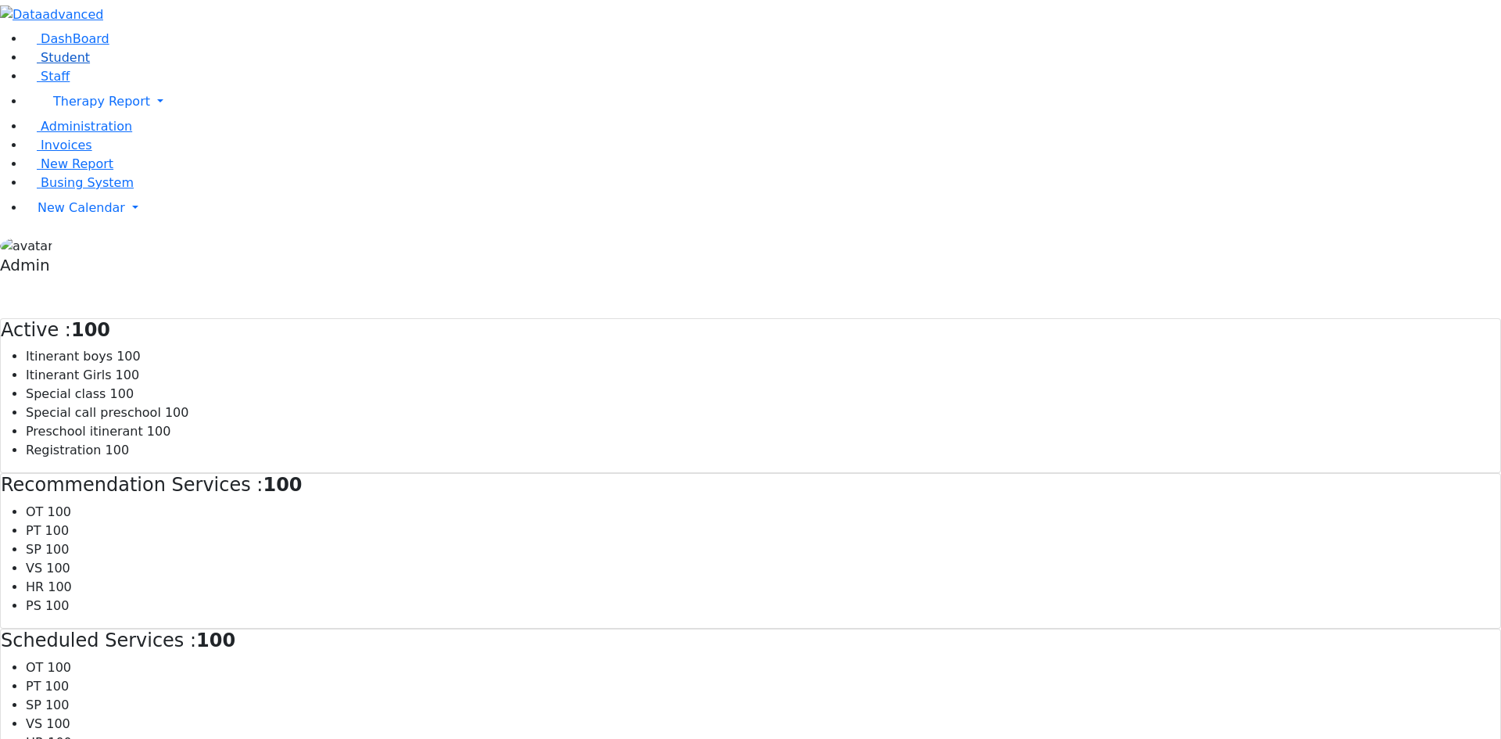
click at [66, 65] on span "Student" at bounding box center [65, 57] width 49 height 15
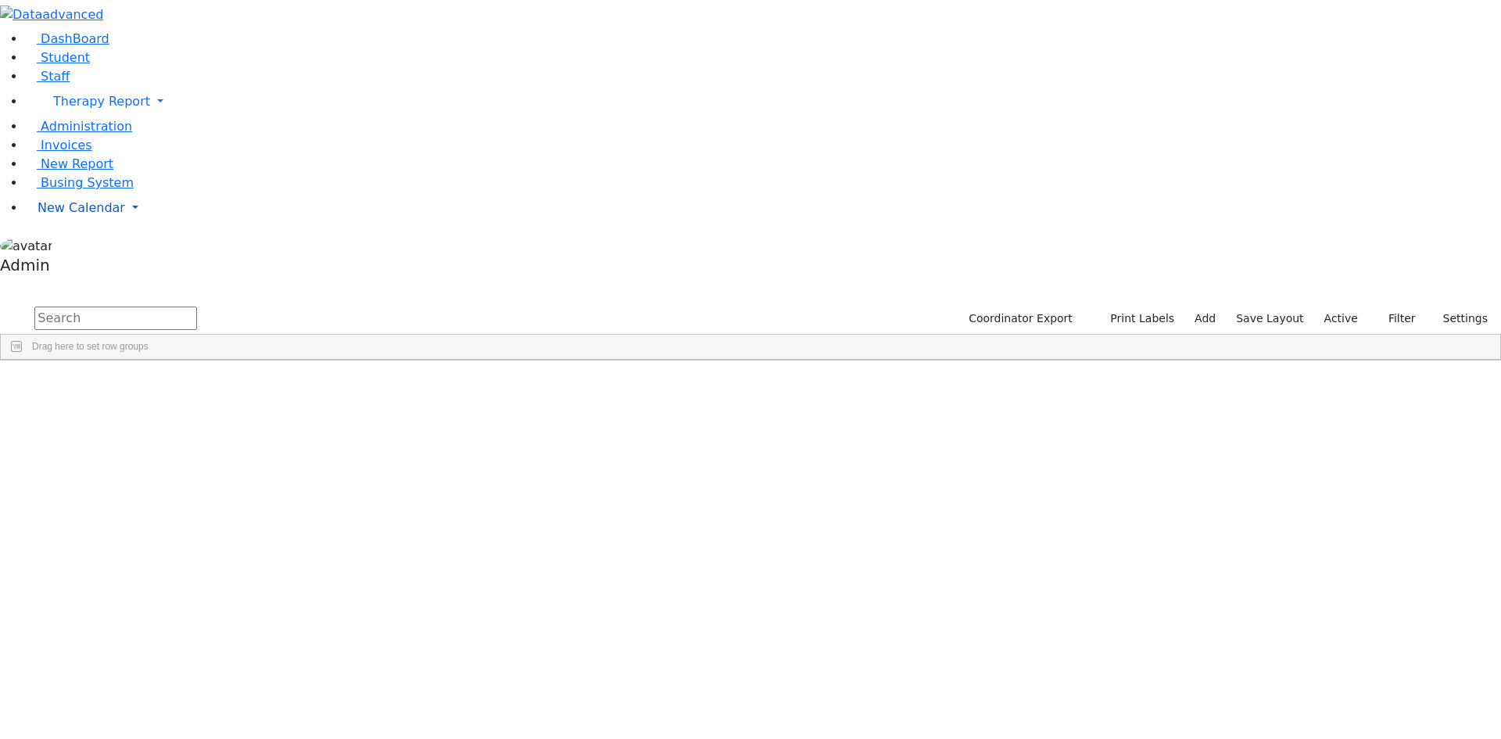
click at [84, 215] on span "New Calendar" at bounding box center [82, 207] width 88 height 15
click at [102, 265] on span "Teacher Report" at bounding box center [85, 257] width 94 height 15
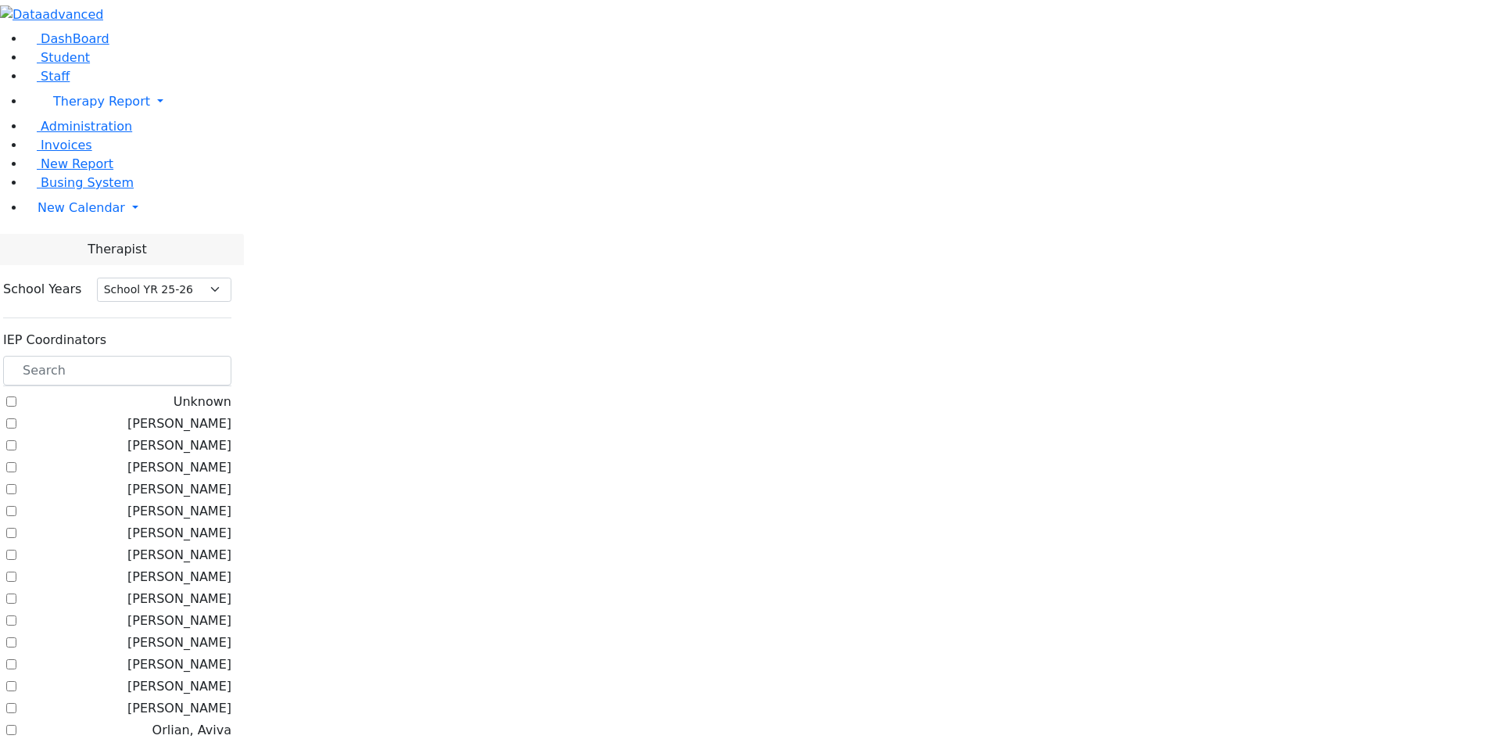
select select "212"
click at [95, 215] on span "New Calendar" at bounding box center [82, 207] width 88 height 15
click at [88, 134] on span "Administration" at bounding box center [86, 126] width 91 height 15
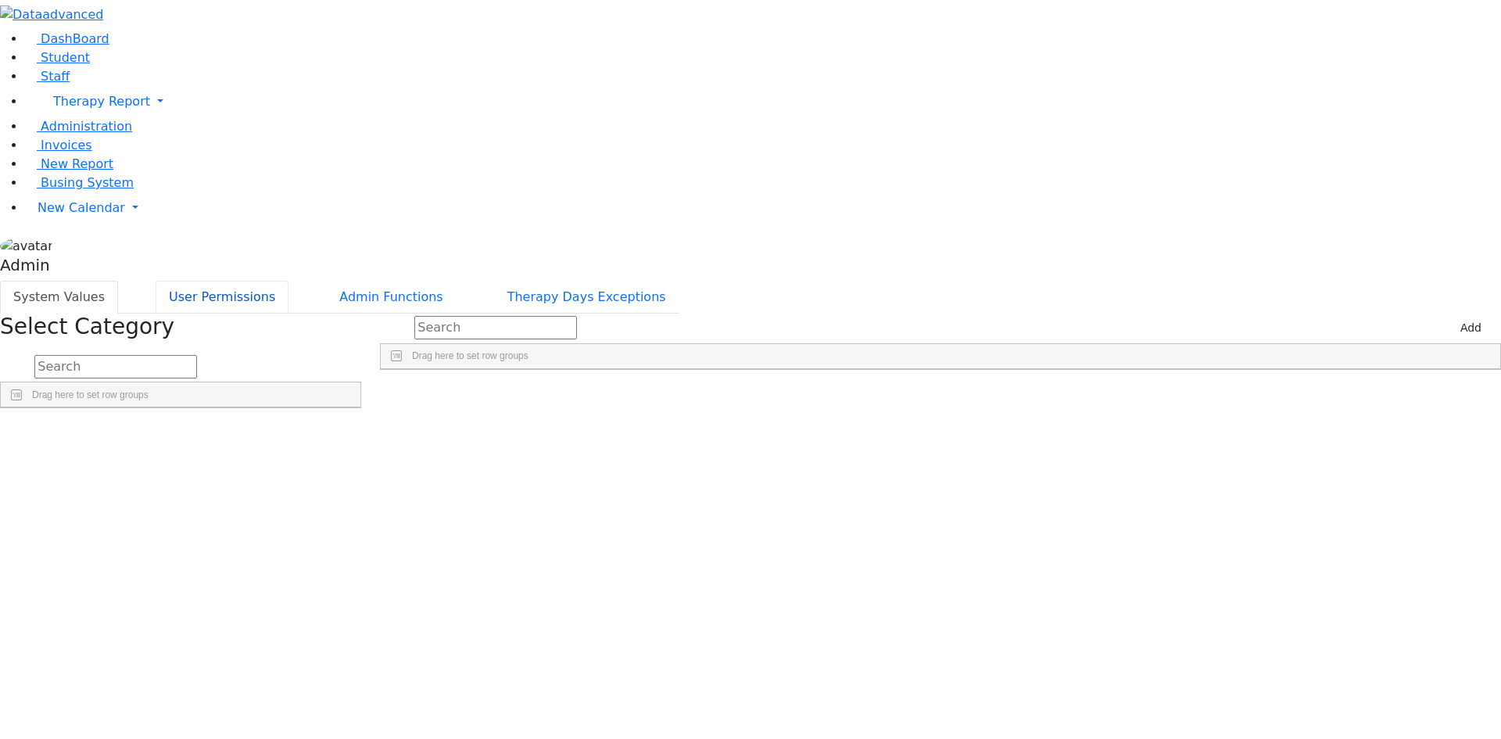
click at [288, 281] on button "User Permissions" at bounding box center [222, 297] width 133 height 33
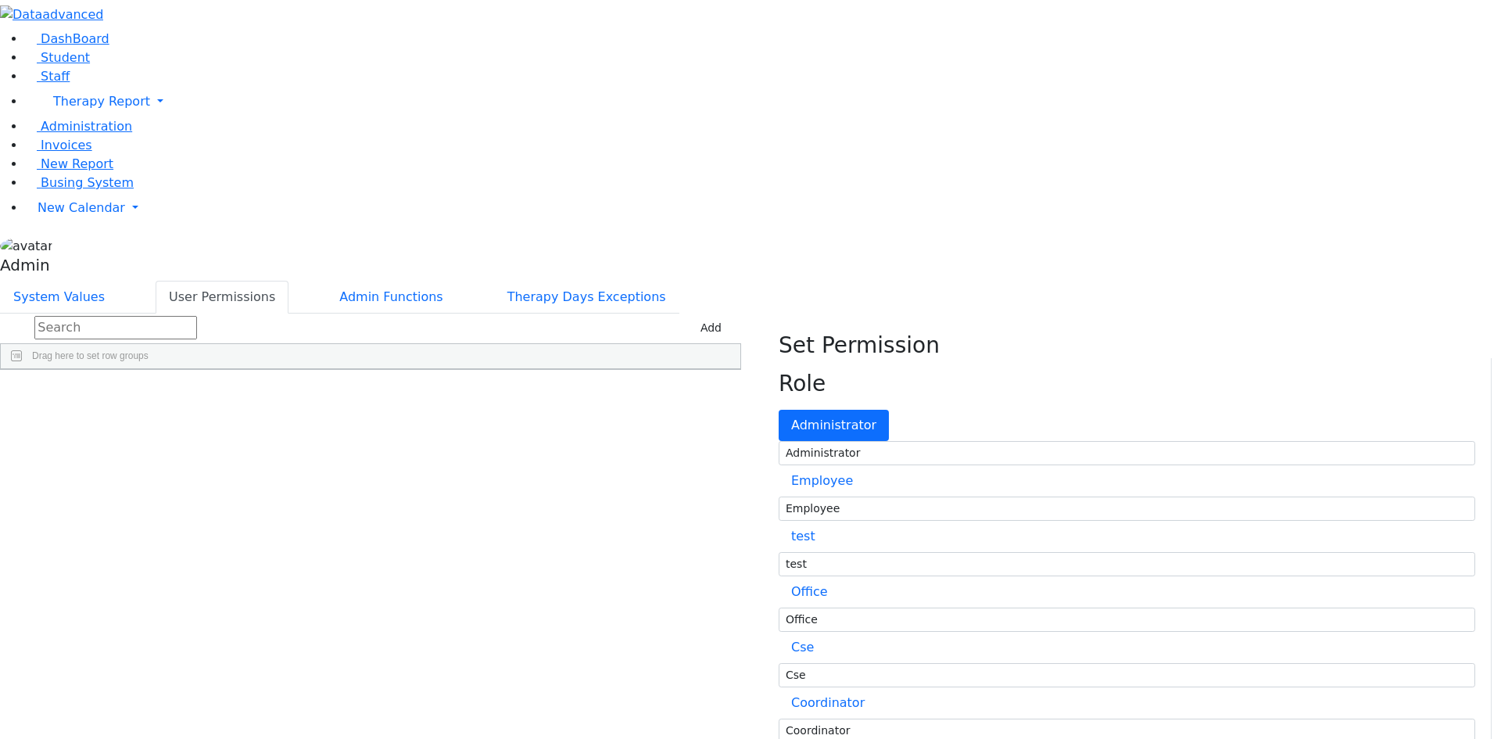
click at [64, 215] on span "New Calendar" at bounding box center [82, 207] width 88 height 15
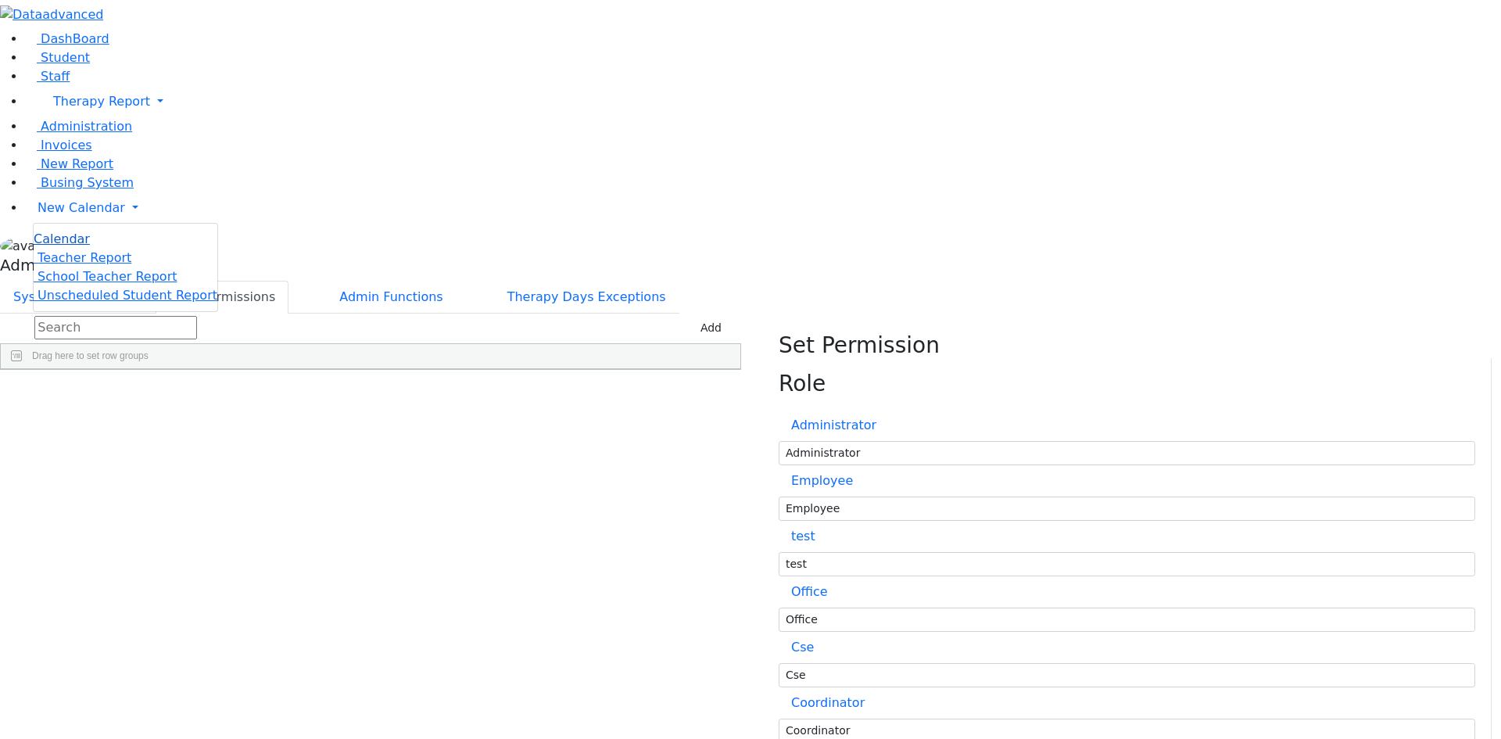
click at [88, 246] on span "Calendar" at bounding box center [62, 238] width 56 height 15
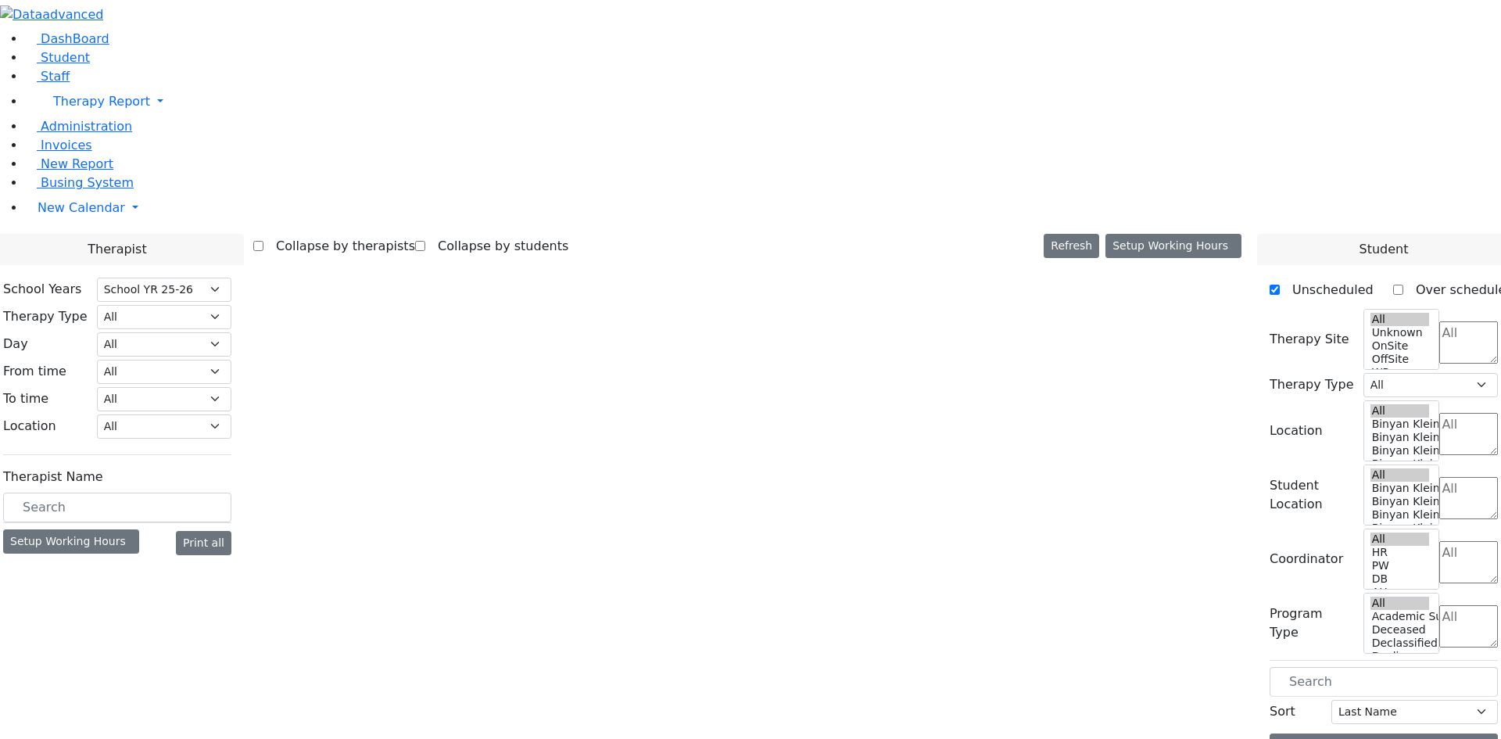
select select "212"
select select "1"
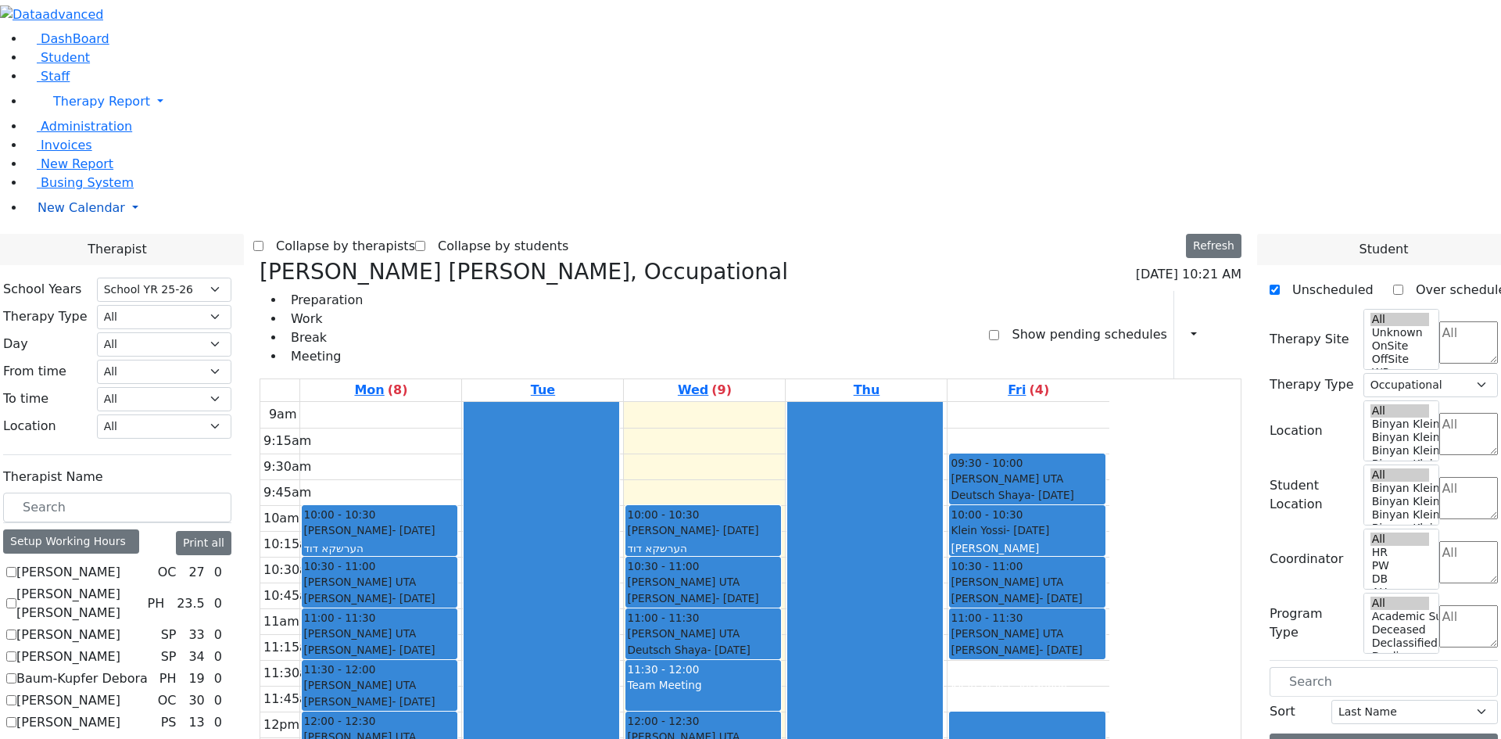
click at [88, 224] on link "New Calendar" at bounding box center [763, 207] width 1476 height 31
click at [97, 265] on span "Teacher Report" at bounding box center [85, 257] width 94 height 15
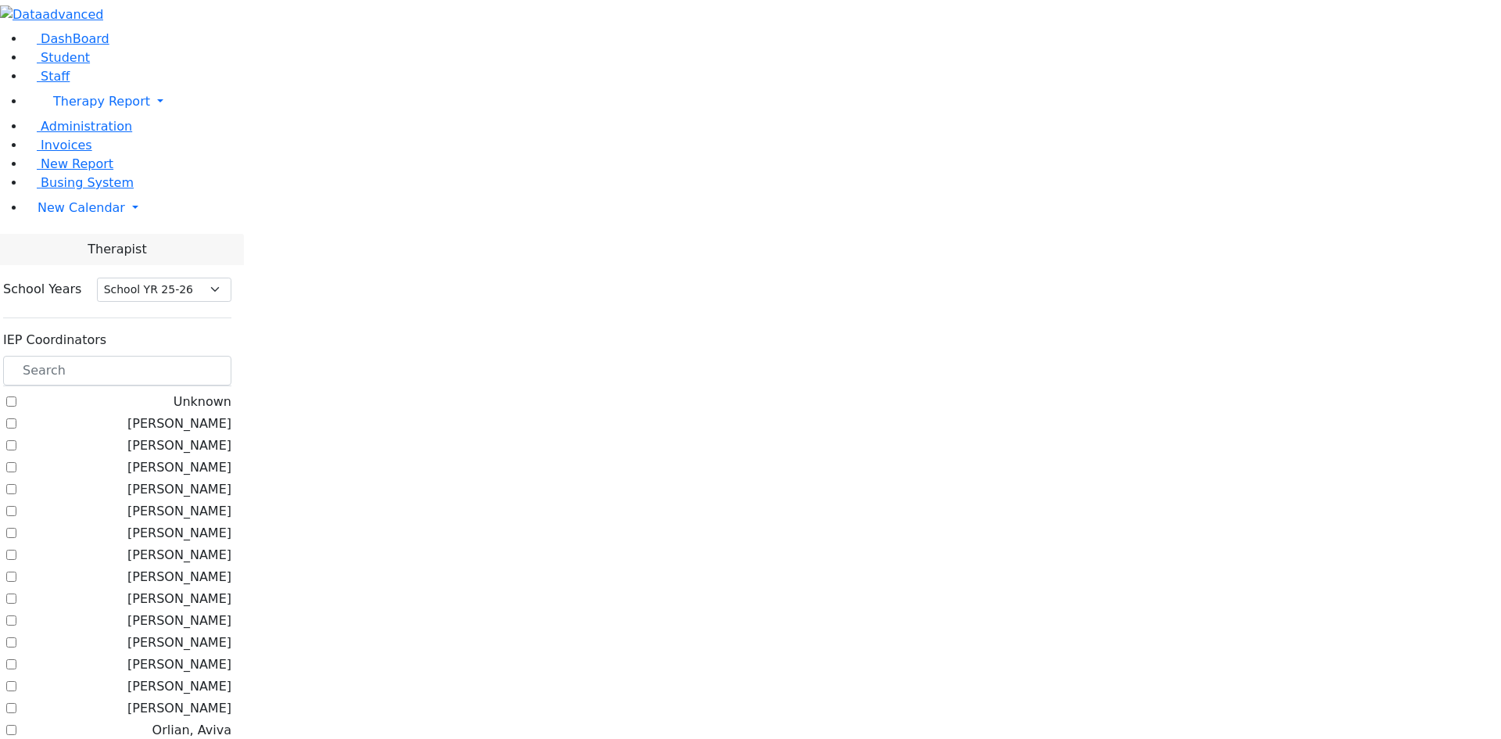
select select "212"
click at [231, 414] on label "[PERSON_NAME]" at bounding box center [179, 423] width 104 height 19
click at [16, 418] on input "Litzman, Shterna" at bounding box center [11, 423] width 10 height 10
checkbox input "true"
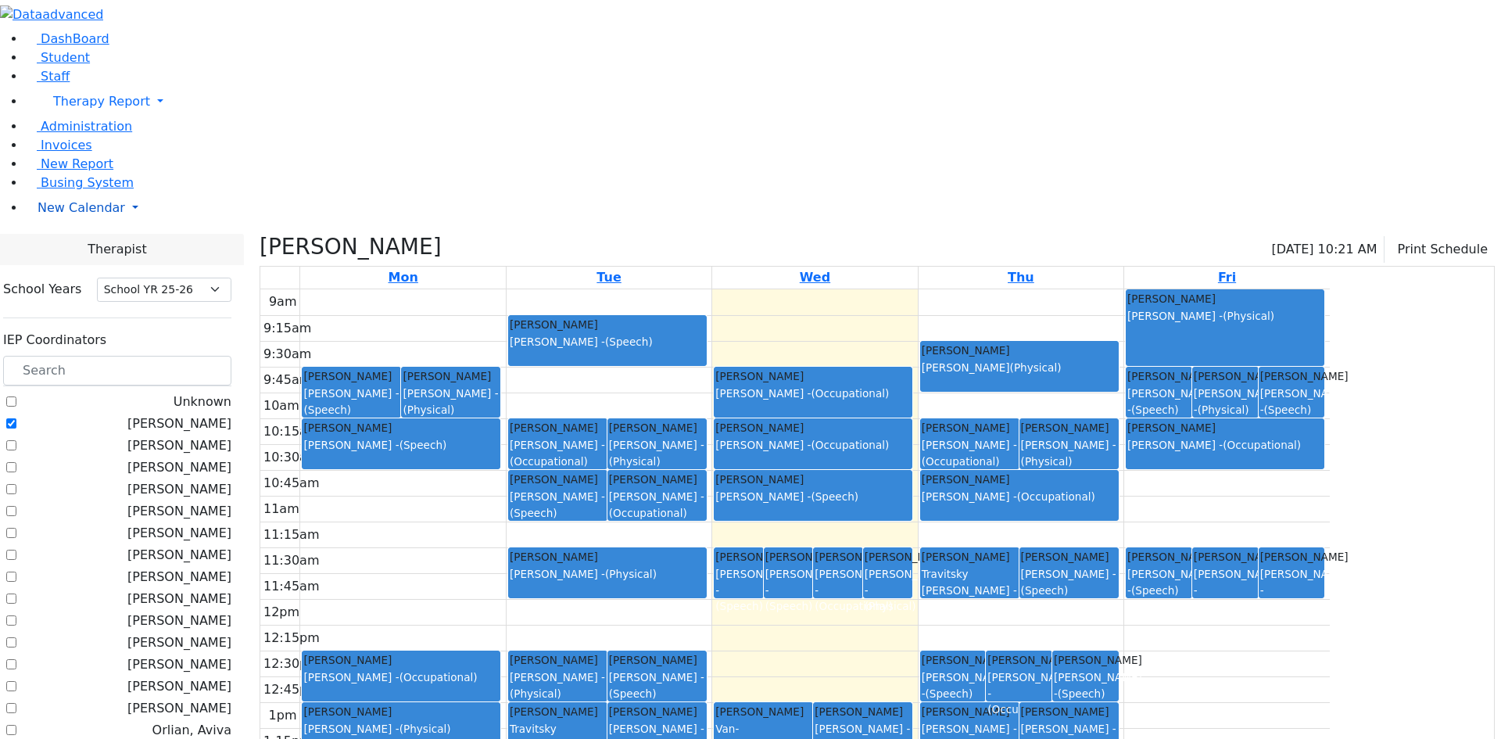
click at [70, 215] on span "New Calendar" at bounding box center [82, 207] width 88 height 15
click at [71, 246] on span "Calendar" at bounding box center [62, 238] width 56 height 15
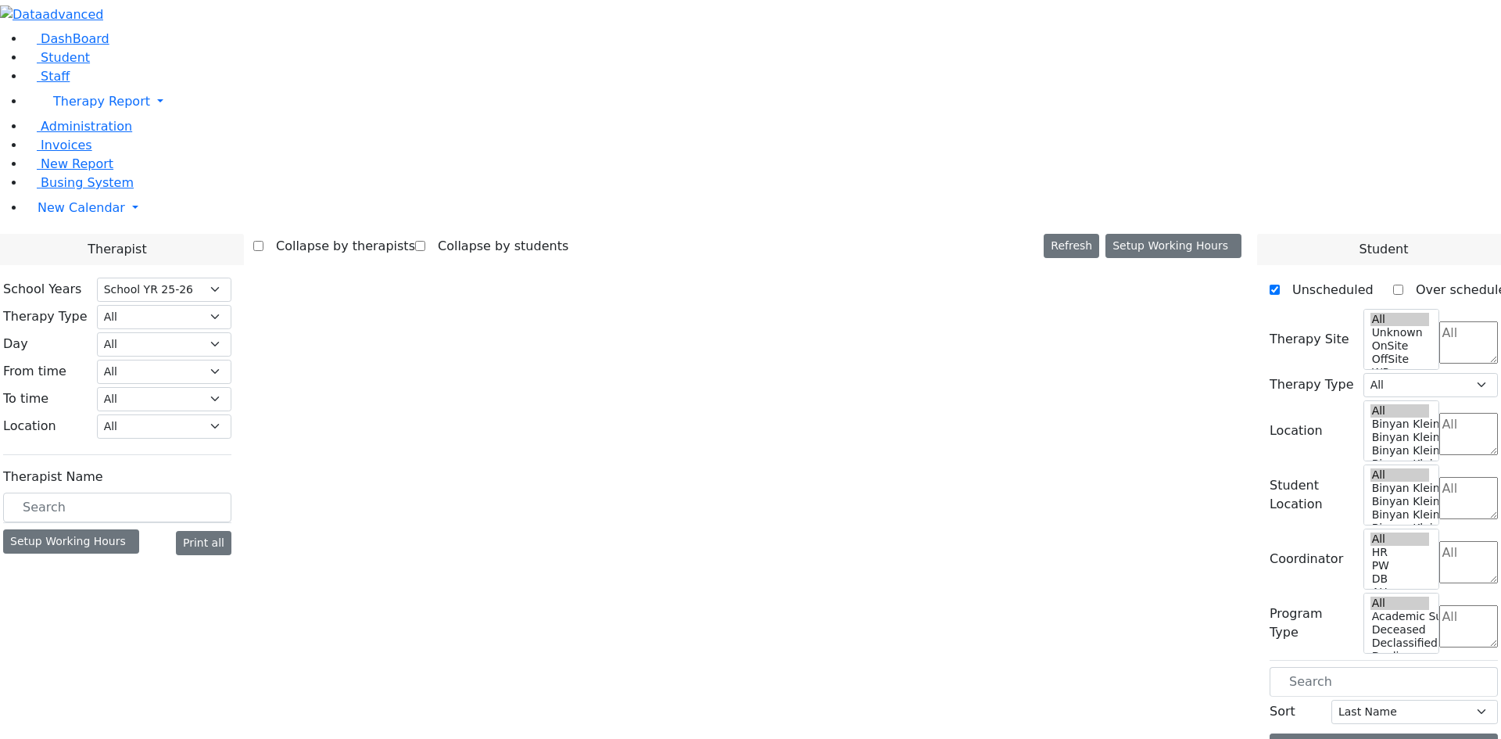
select select "212"
select select "1"
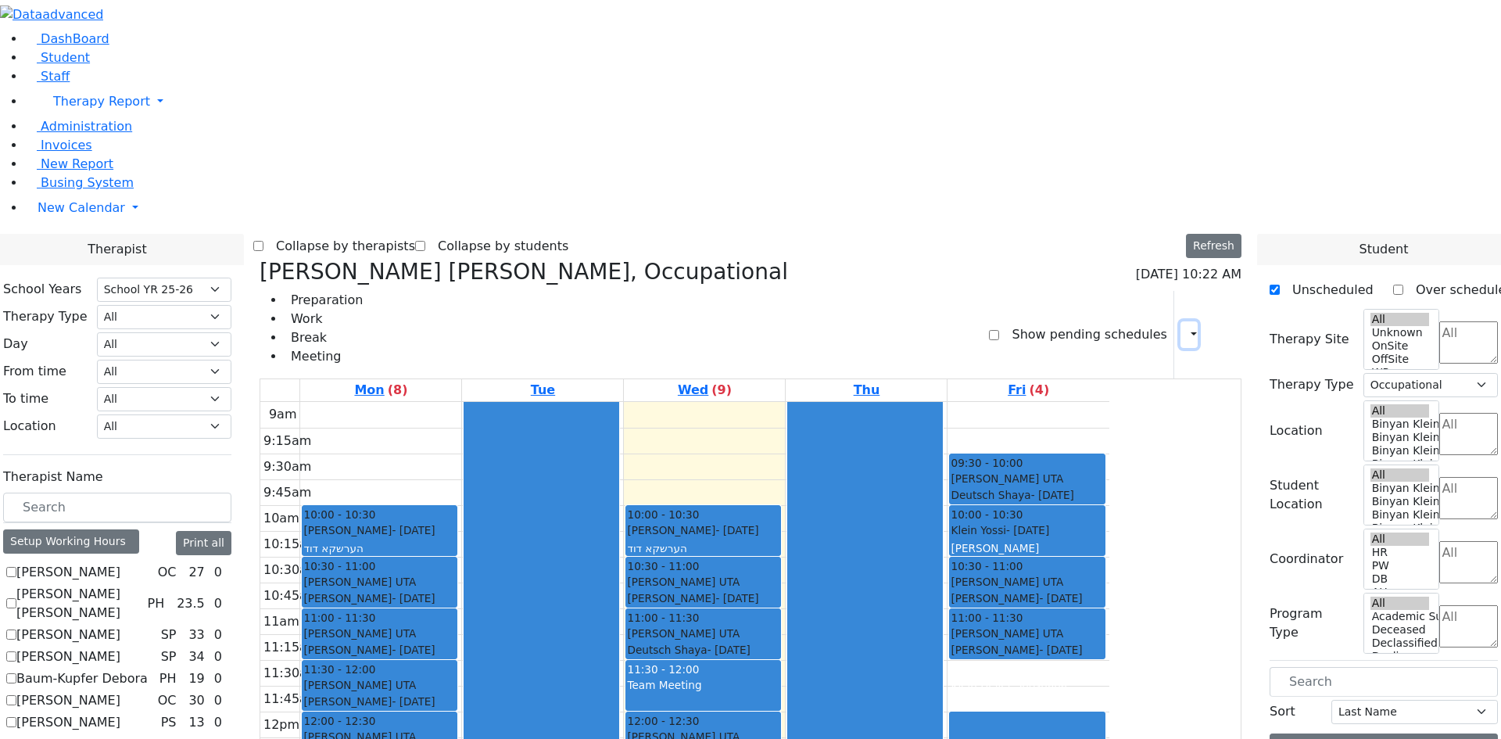
click at [1180, 321] on button "button" at bounding box center [1188, 334] width 17 height 27
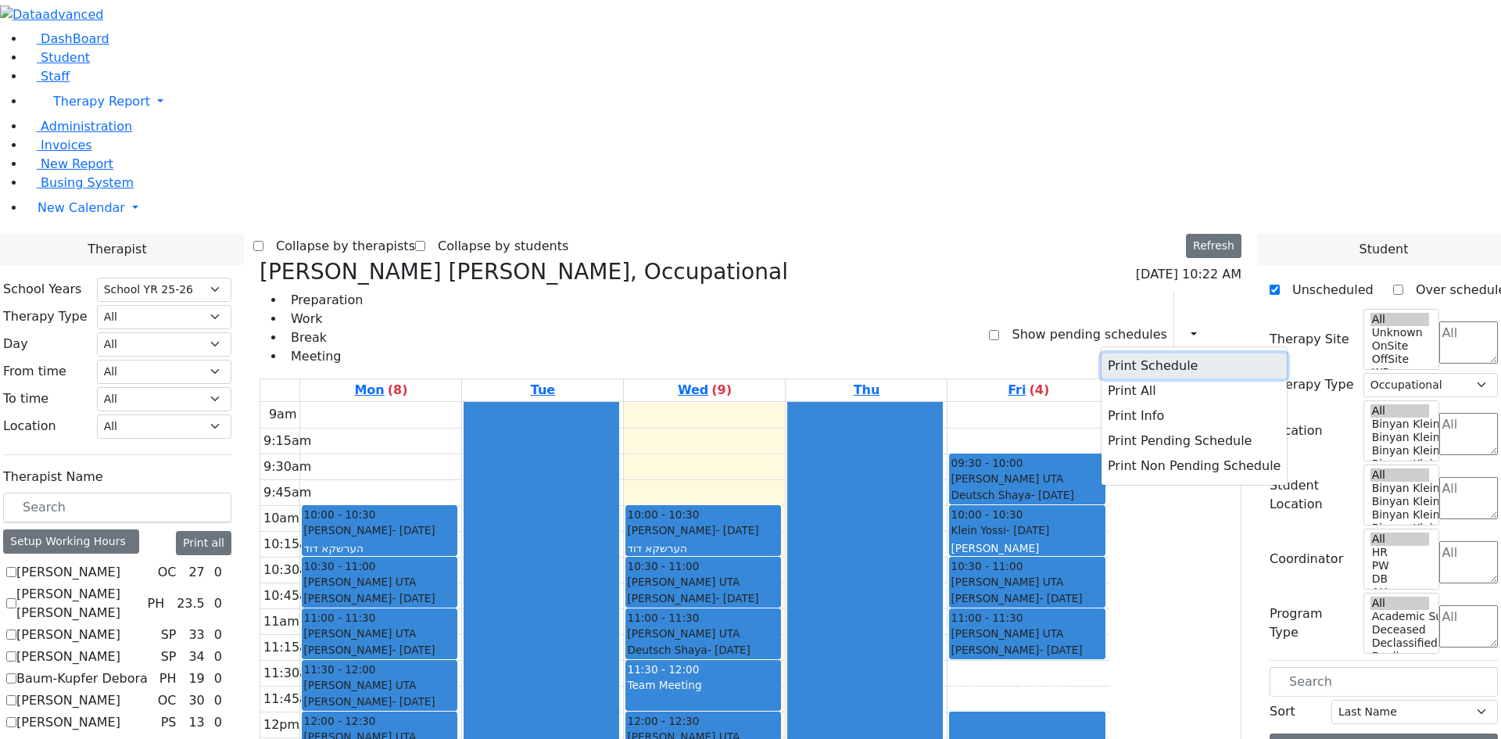
click at [1143, 353] on button "Print Schedule" at bounding box center [1194, 365] width 185 height 25
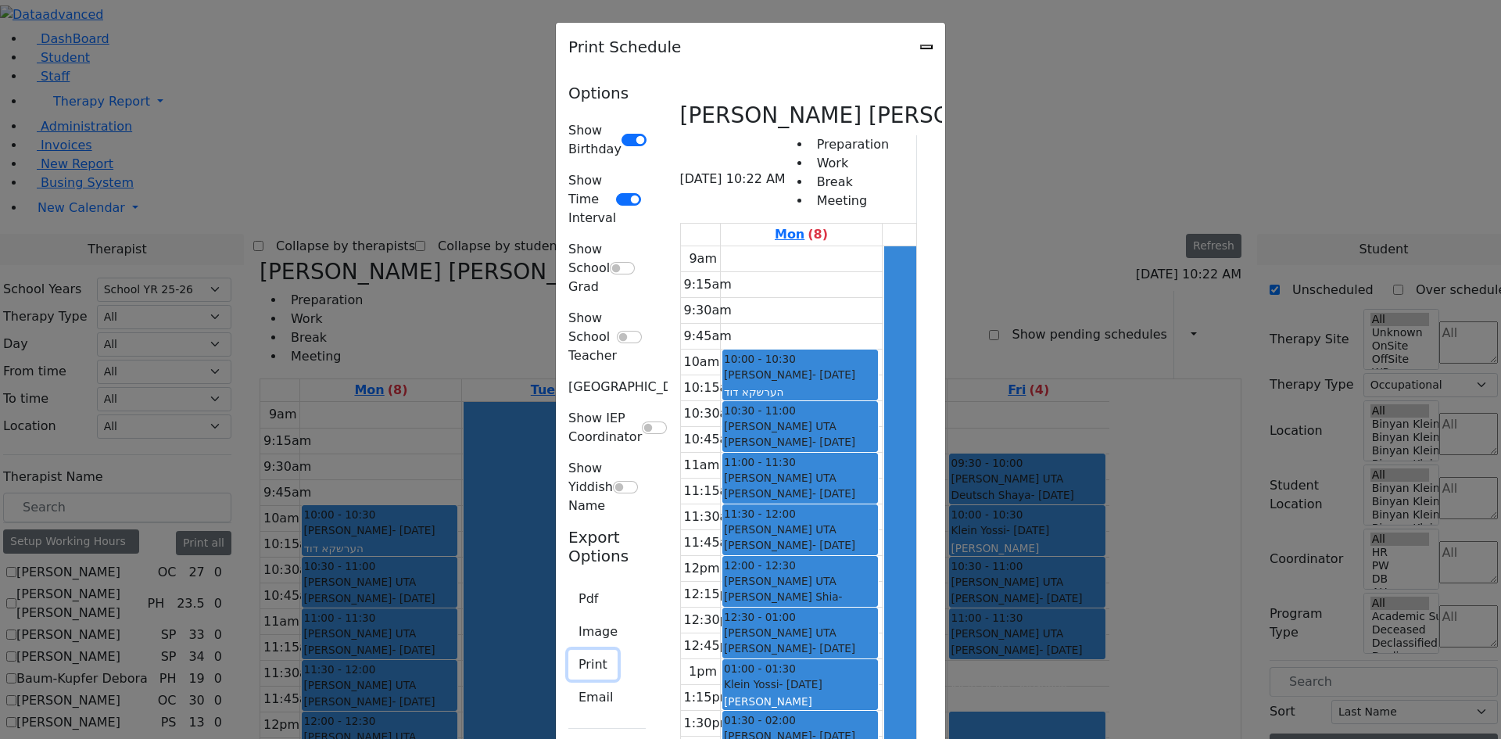
click at [568, 650] on button "Print" at bounding box center [592, 665] width 49 height 30
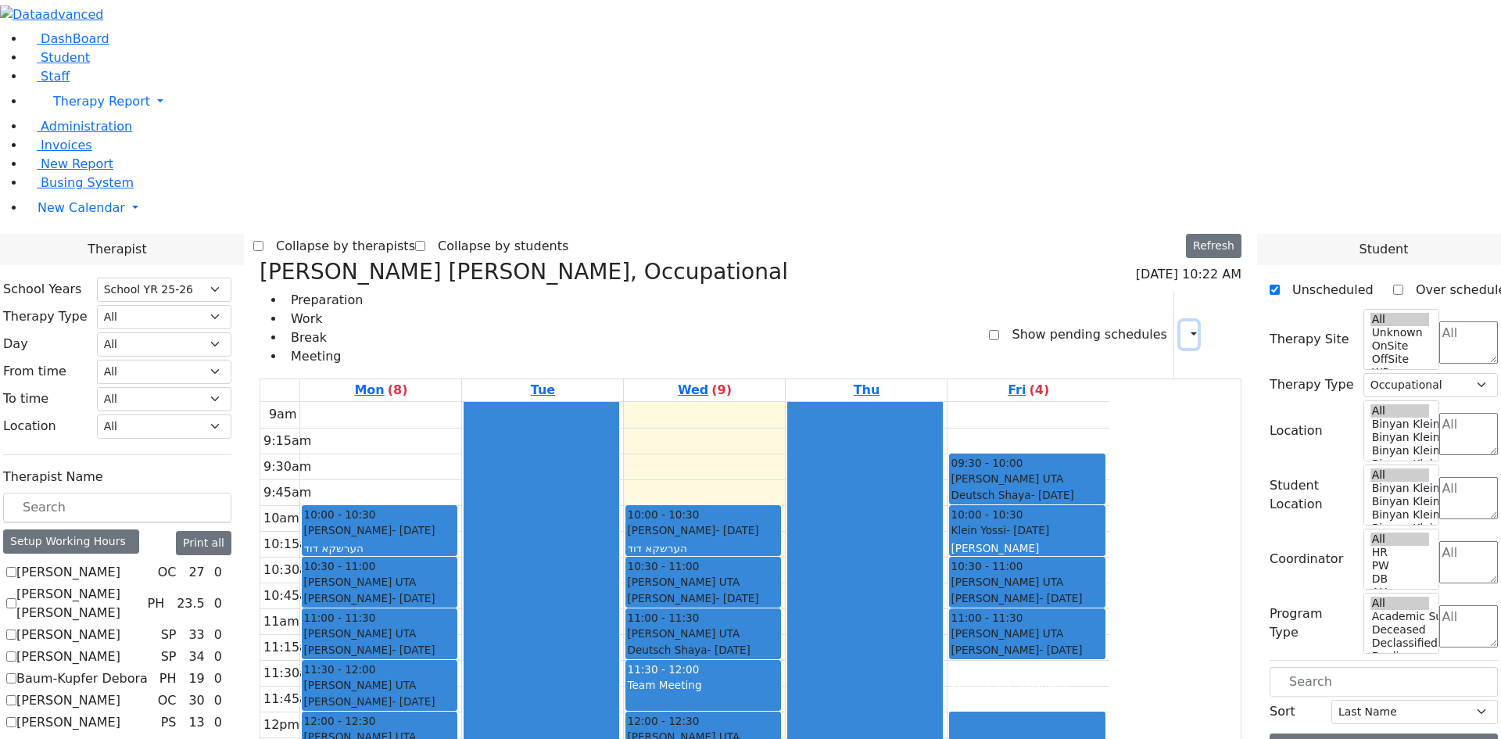
click at [1180, 321] on button "button" at bounding box center [1188, 334] width 17 height 27
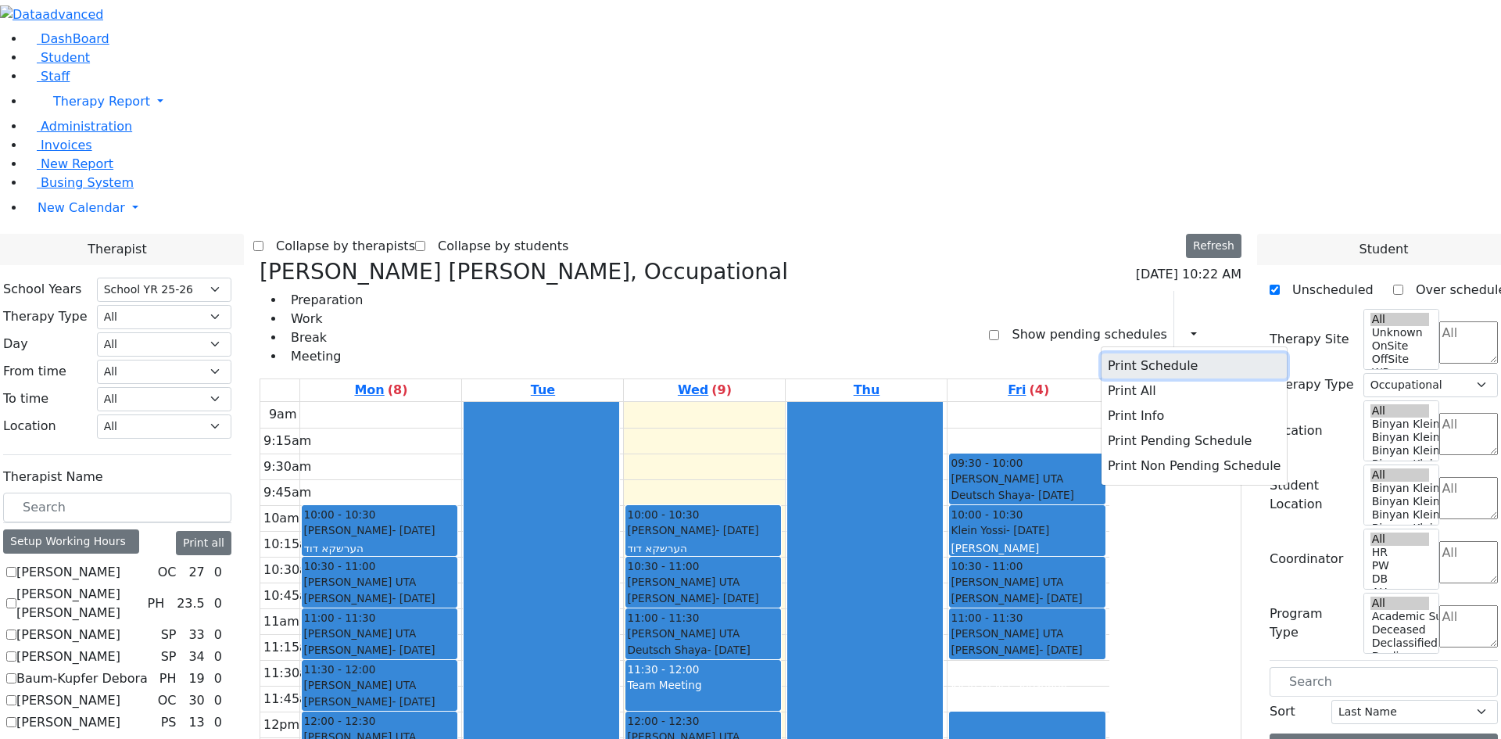
click at [1135, 353] on button "Print Schedule" at bounding box center [1194, 365] width 185 height 25
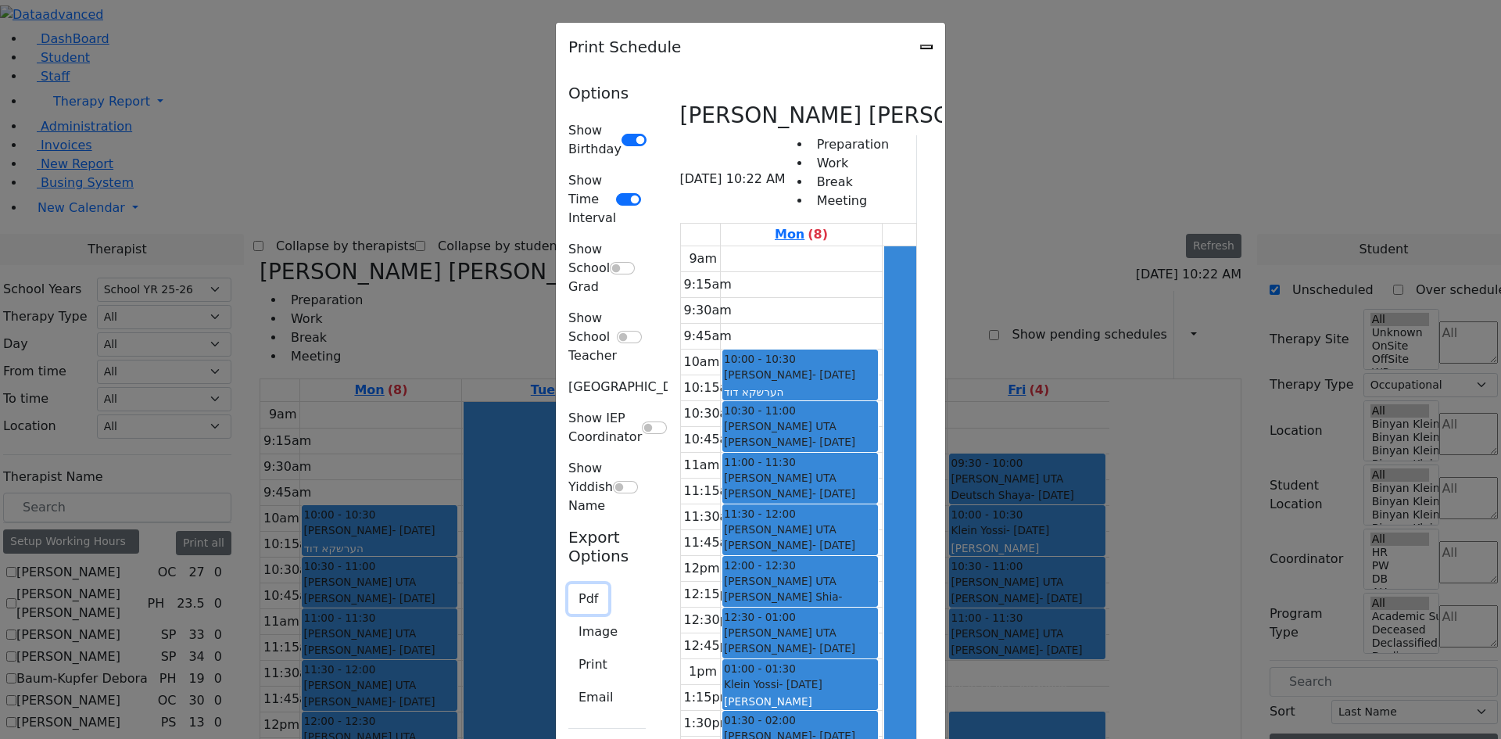
click at [568, 584] on button "Pdf" at bounding box center [588, 599] width 40 height 30
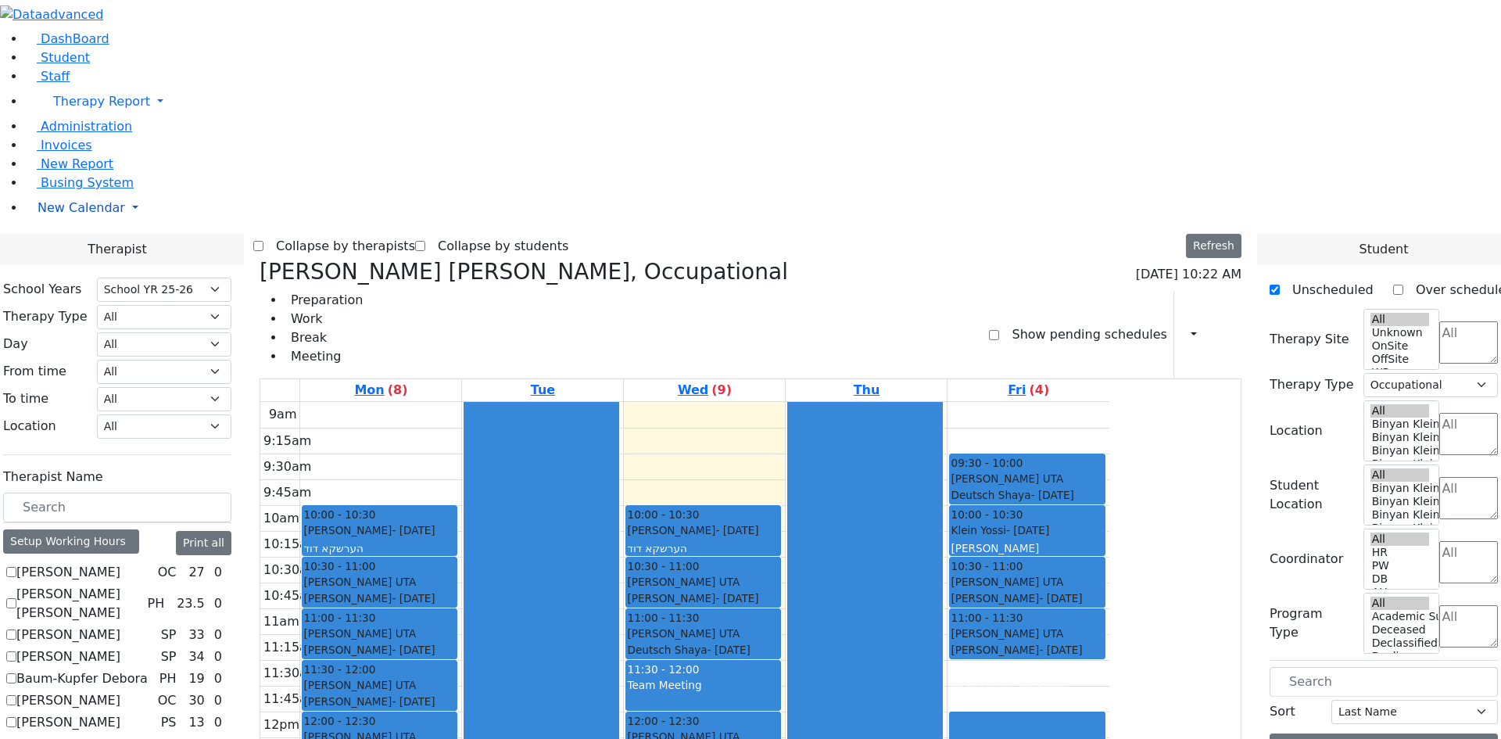
click at [72, 215] on span "New Calendar" at bounding box center [82, 207] width 88 height 15
click at [77, 246] on span "Calendar" at bounding box center [62, 238] width 56 height 15
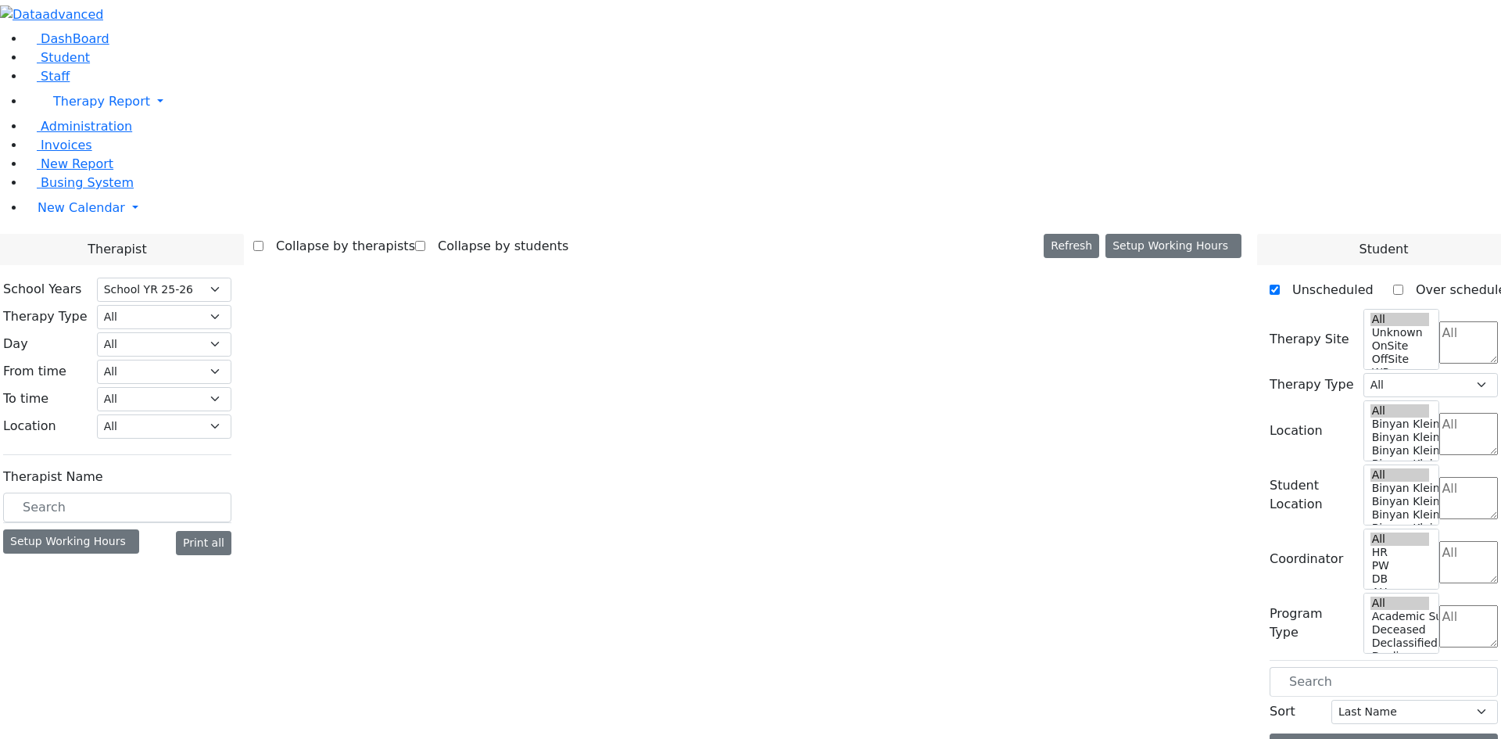
select select "212"
select select "1"
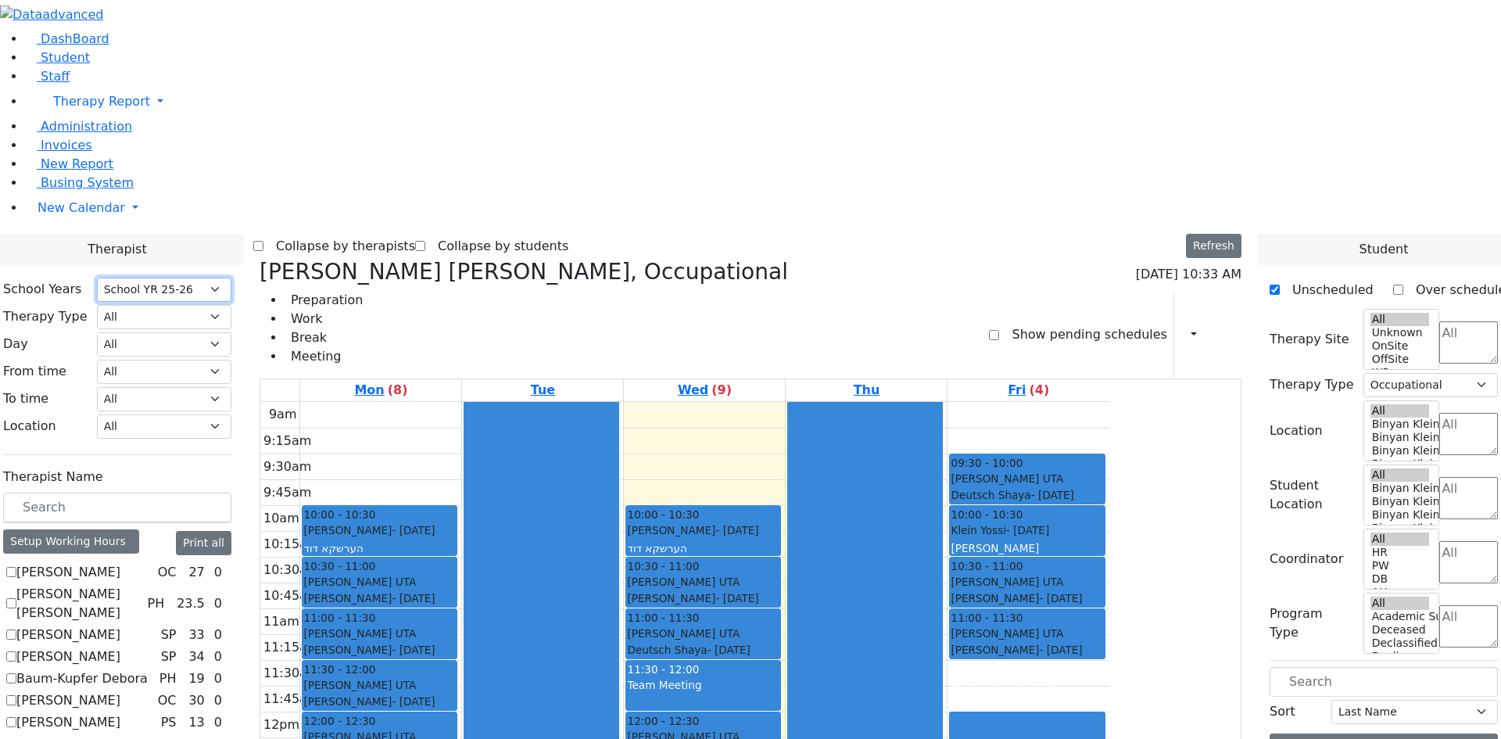
click at [231, 278] on select "Select School YR Summer YR 25 School YR 25-26 Summer YR 25 School YR 24-25 Summ…" at bounding box center [164, 290] width 134 height 24
select select "211"
click at [231, 278] on select "Select School YR Summer YR 25 School YR 25-26 Summer YR 25 School YR 24-25 Summ…" at bounding box center [164, 290] width 134 height 24
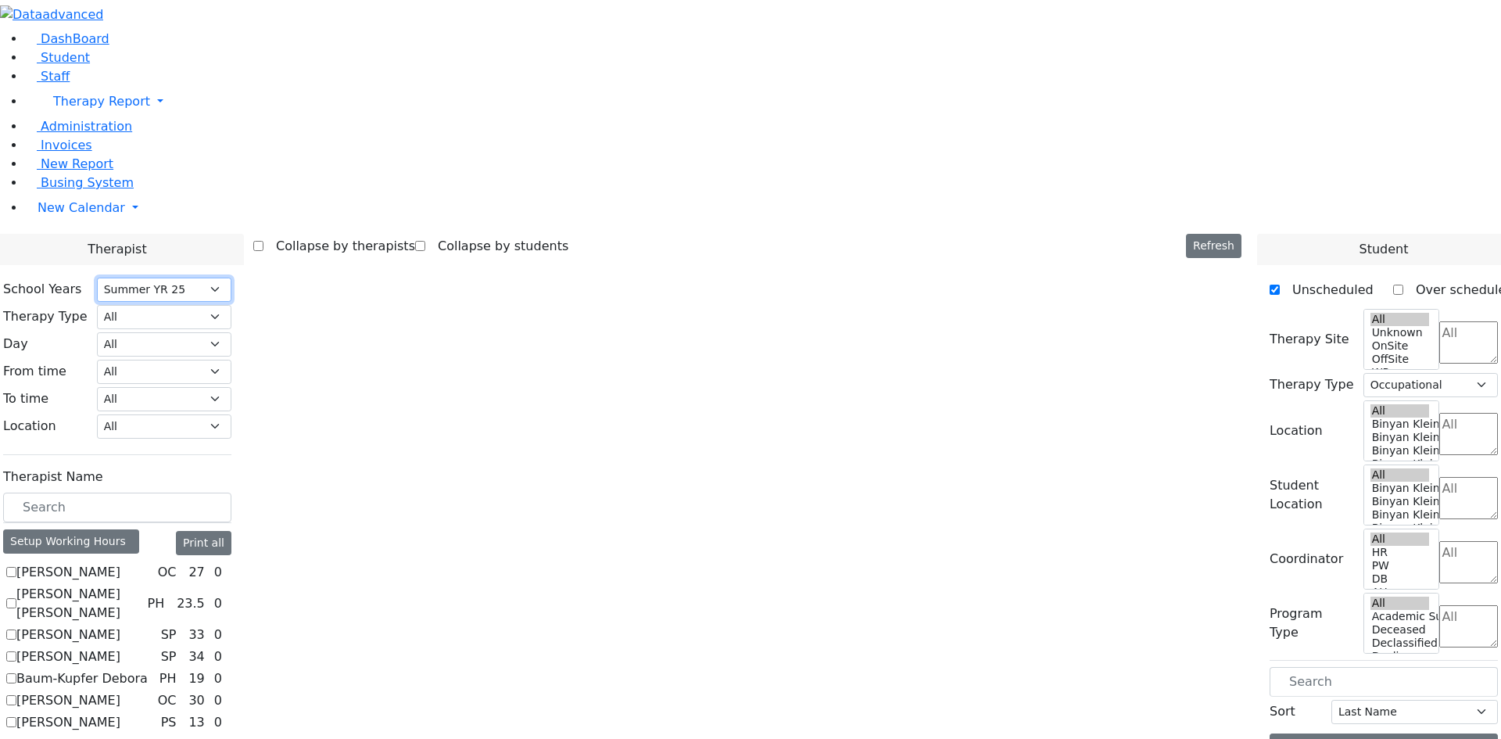
select select
click at [231, 493] on input "text" at bounding box center [117, 508] width 228 height 30
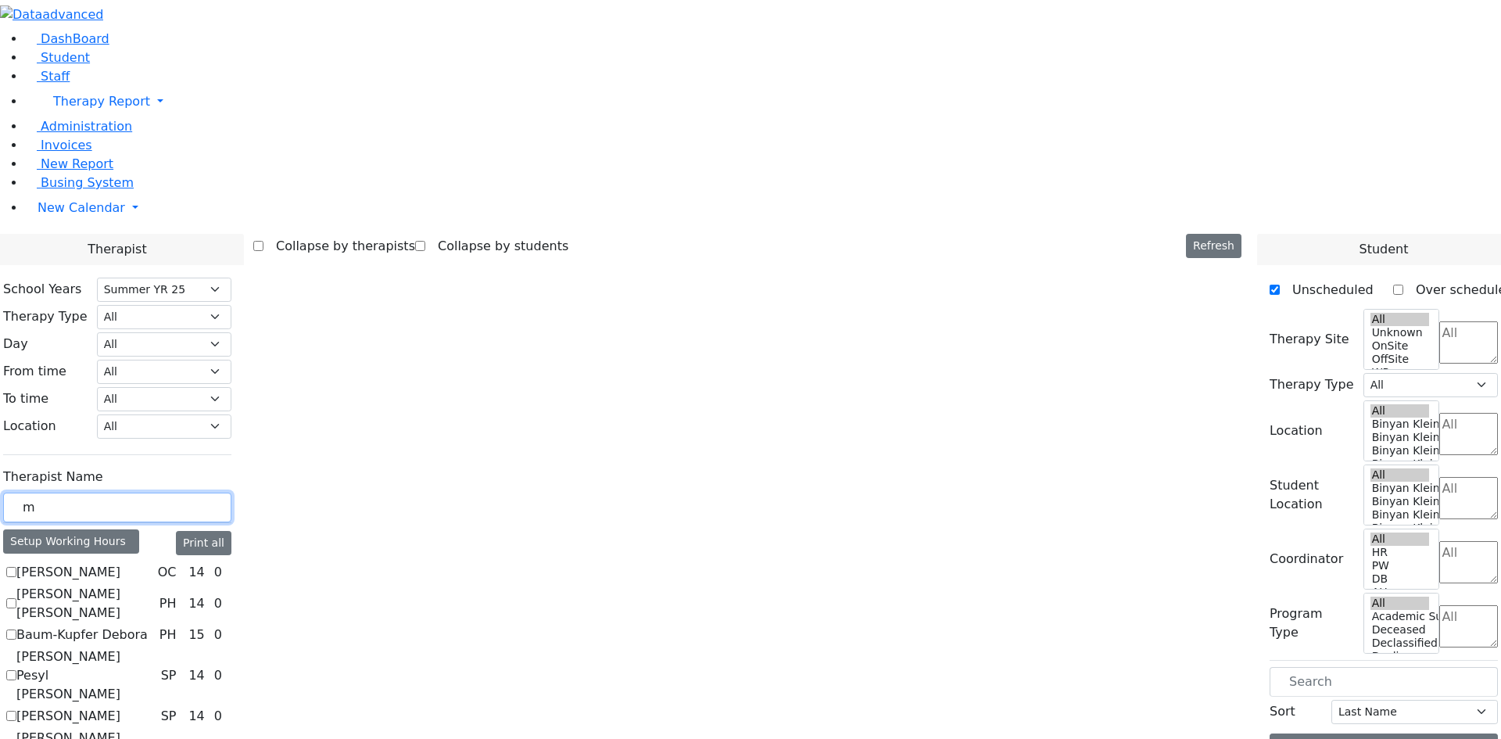
type input "m"
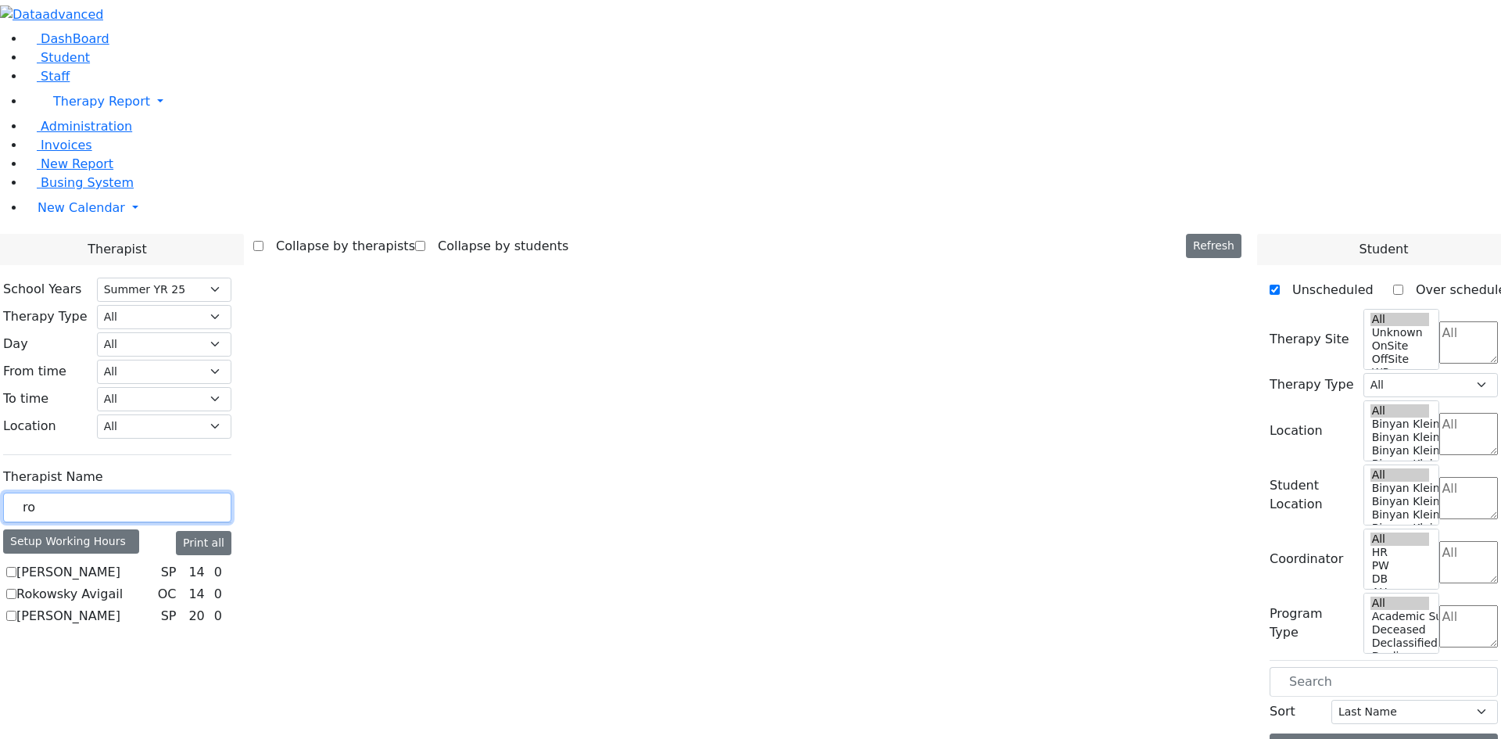
type input "ro"
click at [120, 607] on label "Rosenberg Zev" at bounding box center [68, 616] width 104 height 19
click at [16, 611] on input "Rosenberg Zev" at bounding box center [11, 616] width 10 height 10
checkbox input "true"
select select "3"
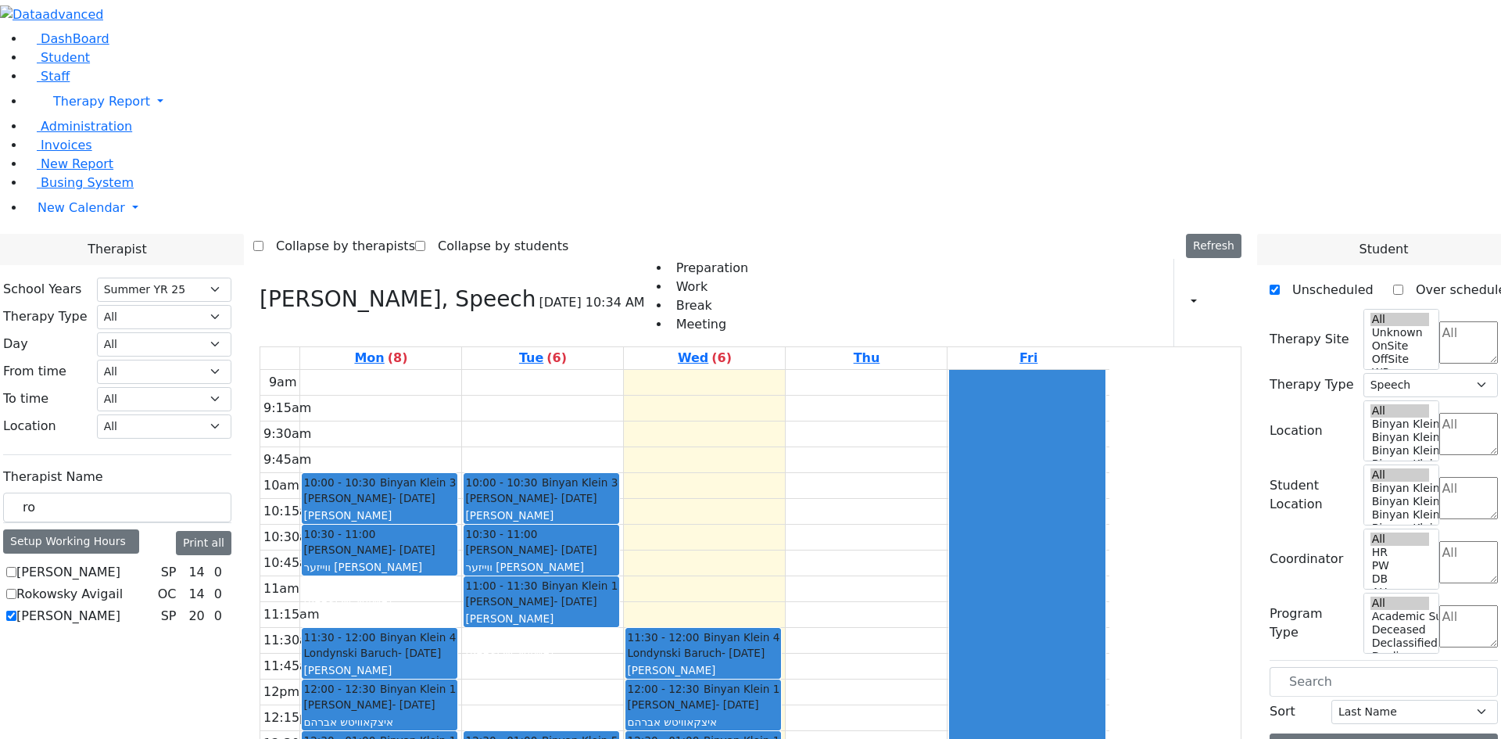
click at [120, 607] on label "[PERSON_NAME]" at bounding box center [68, 616] width 104 height 19
click at [16, 611] on input "[PERSON_NAME]" at bounding box center [11, 616] width 10 height 10
checkbox input "false"
select select
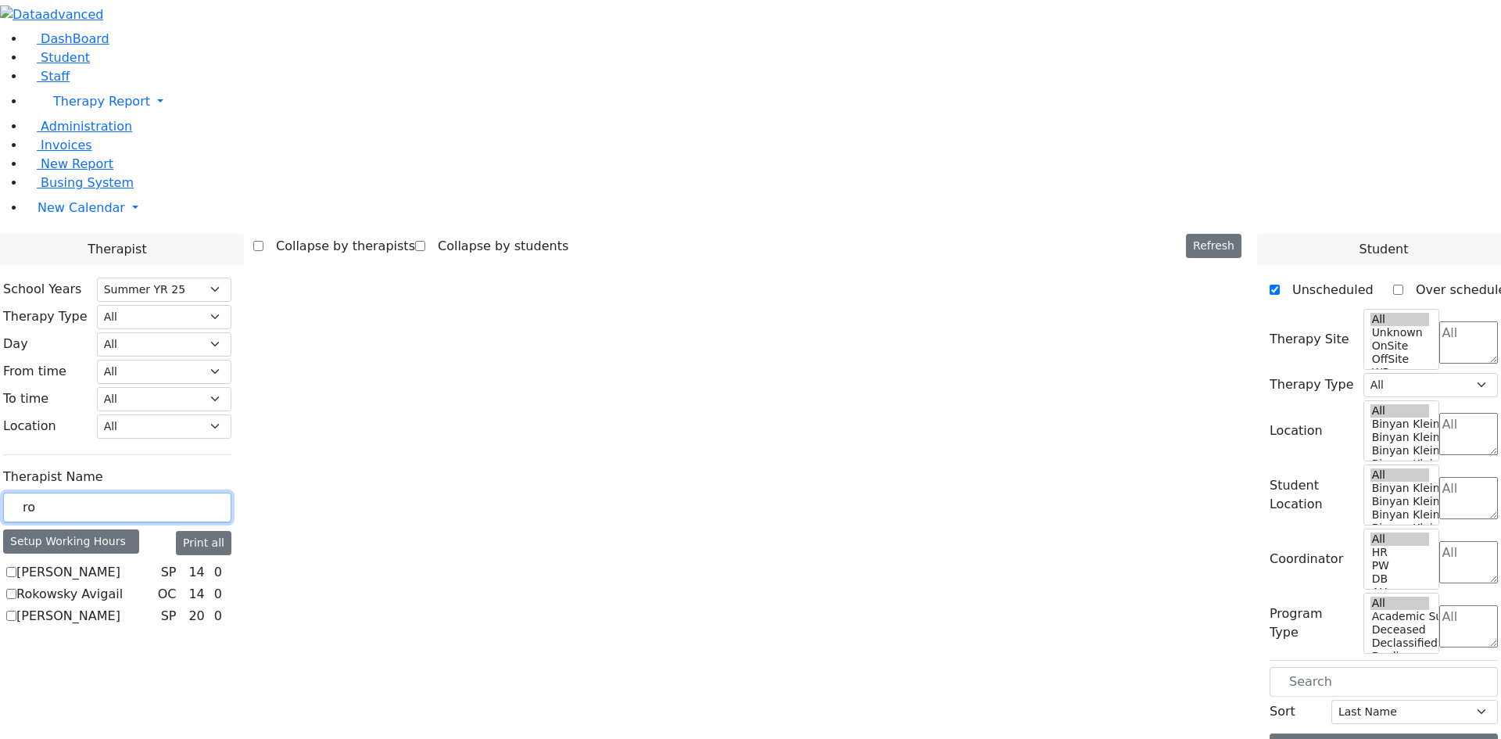
click at [231, 493] on input "ro" at bounding box center [117, 508] width 228 height 30
type input "r"
type input "kat"
click at [75, 563] on label "Katz Bina" at bounding box center [45, 572] width 59 height 19
click at [16, 567] on input "Katz Bina" at bounding box center [11, 572] width 10 height 10
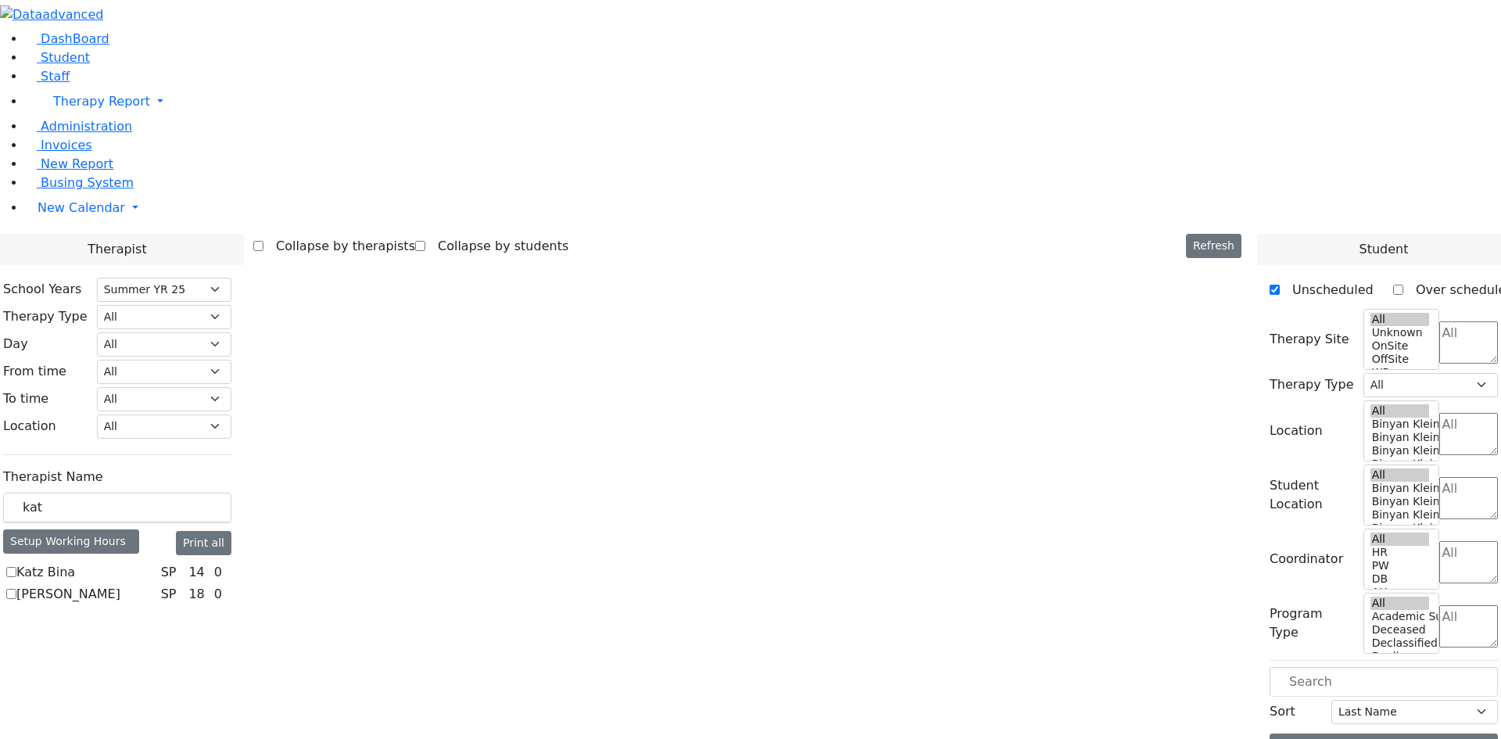
checkbox input "true"
select select "3"
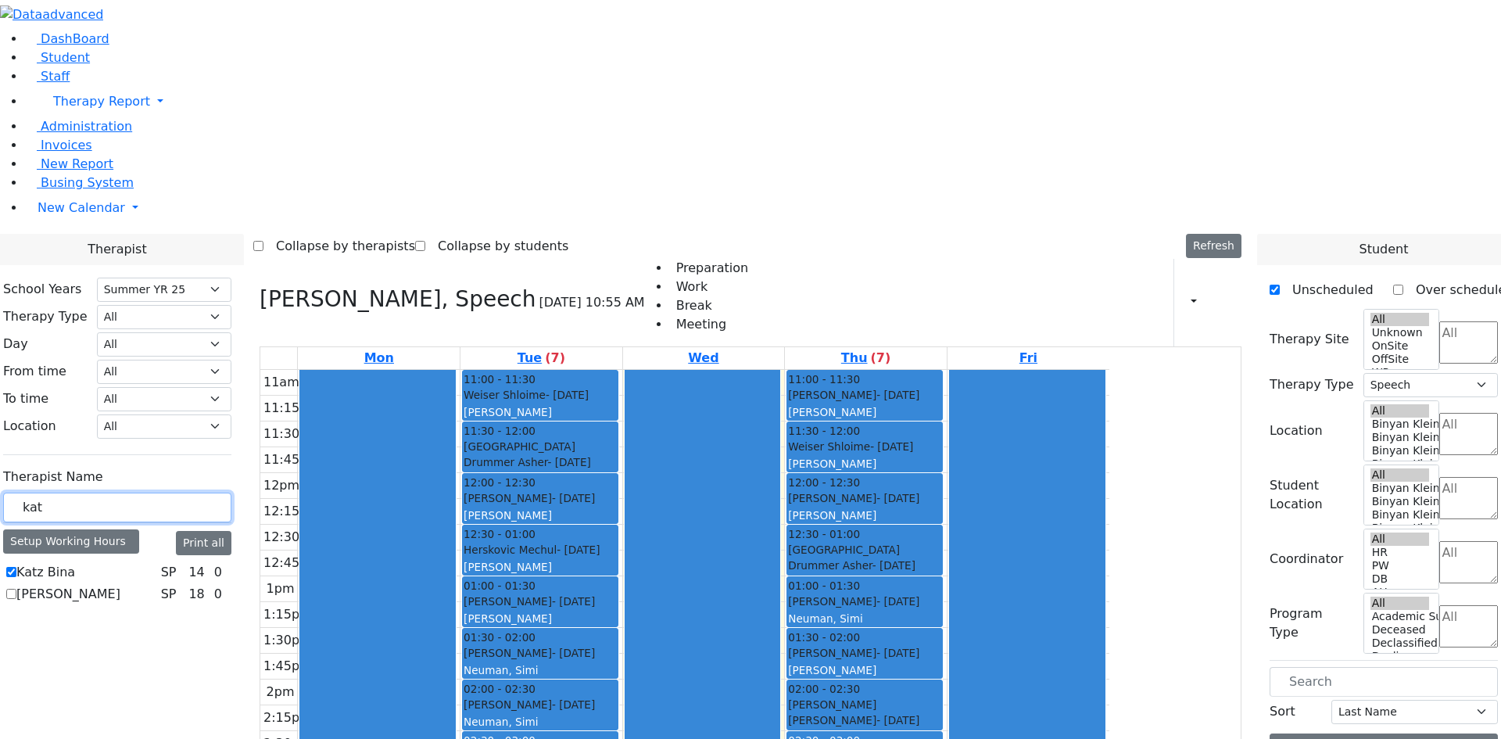
click at [231, 493] on input "kat" at bounding box center [117, 508] width 228 height 30
click at [75, 563] on label "Katz Bina" at bounding box center [45, 572] width 59 height 19
click at [16, 567] on input "Katz Bina" at bounding box center [11, 572] width 10 height 10
checkbox input "false"
select select
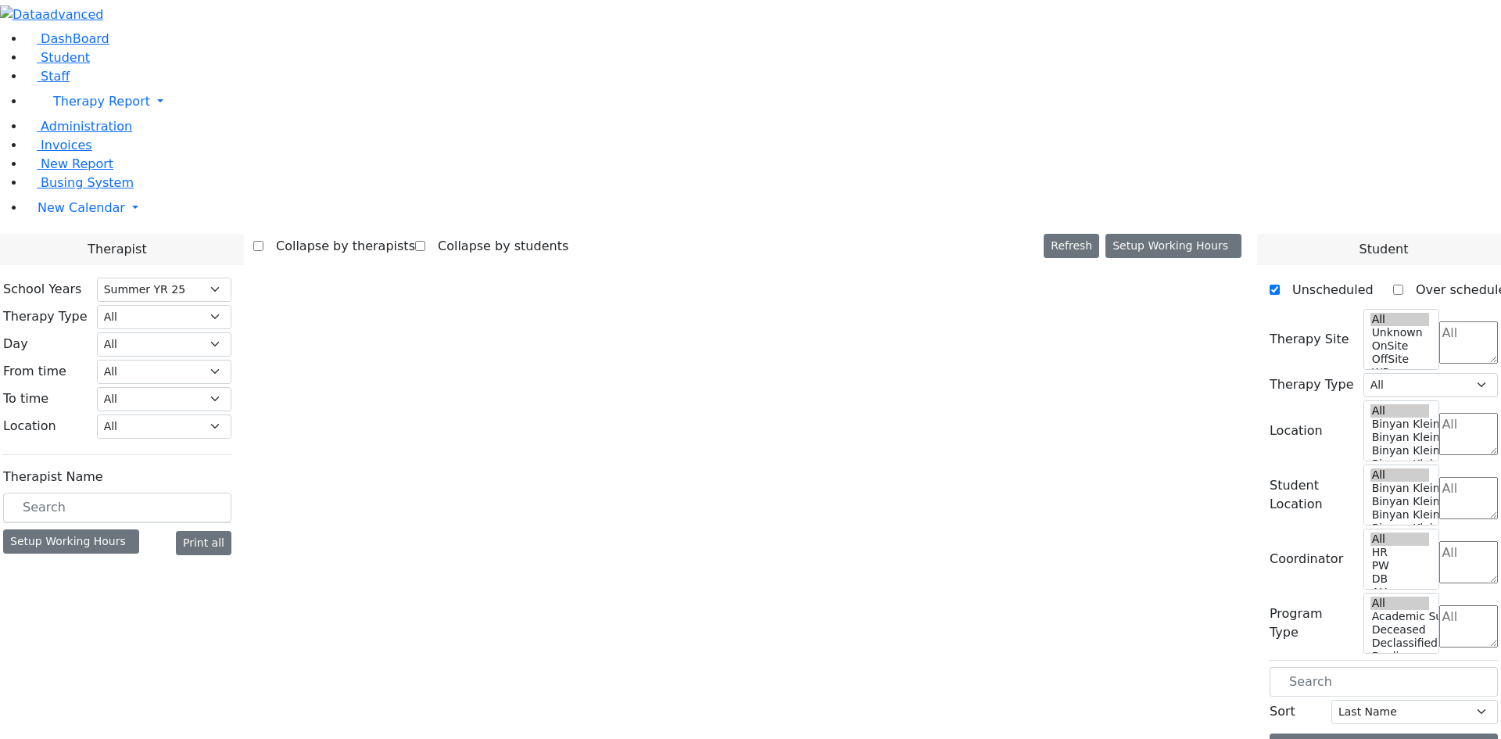
select select "211"
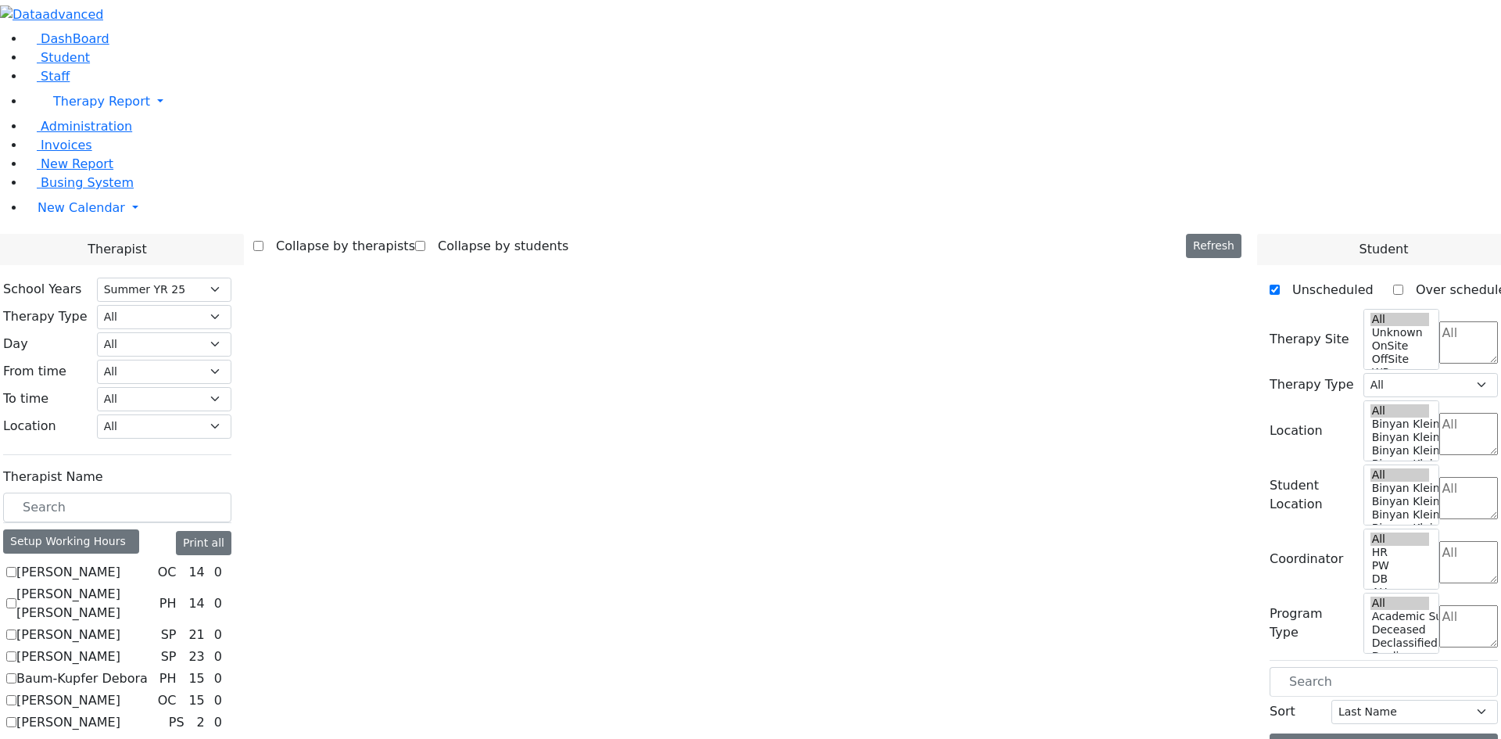
click at [120, 563] on label "[PERSON_NAME]" at bounding box center [68, 572] width 104 height 19
click at [16, 567] on input "[PERSON_NAME]" at bounding box center [11, 572] width 10 height 10
checkbox input "true"
select select "1"
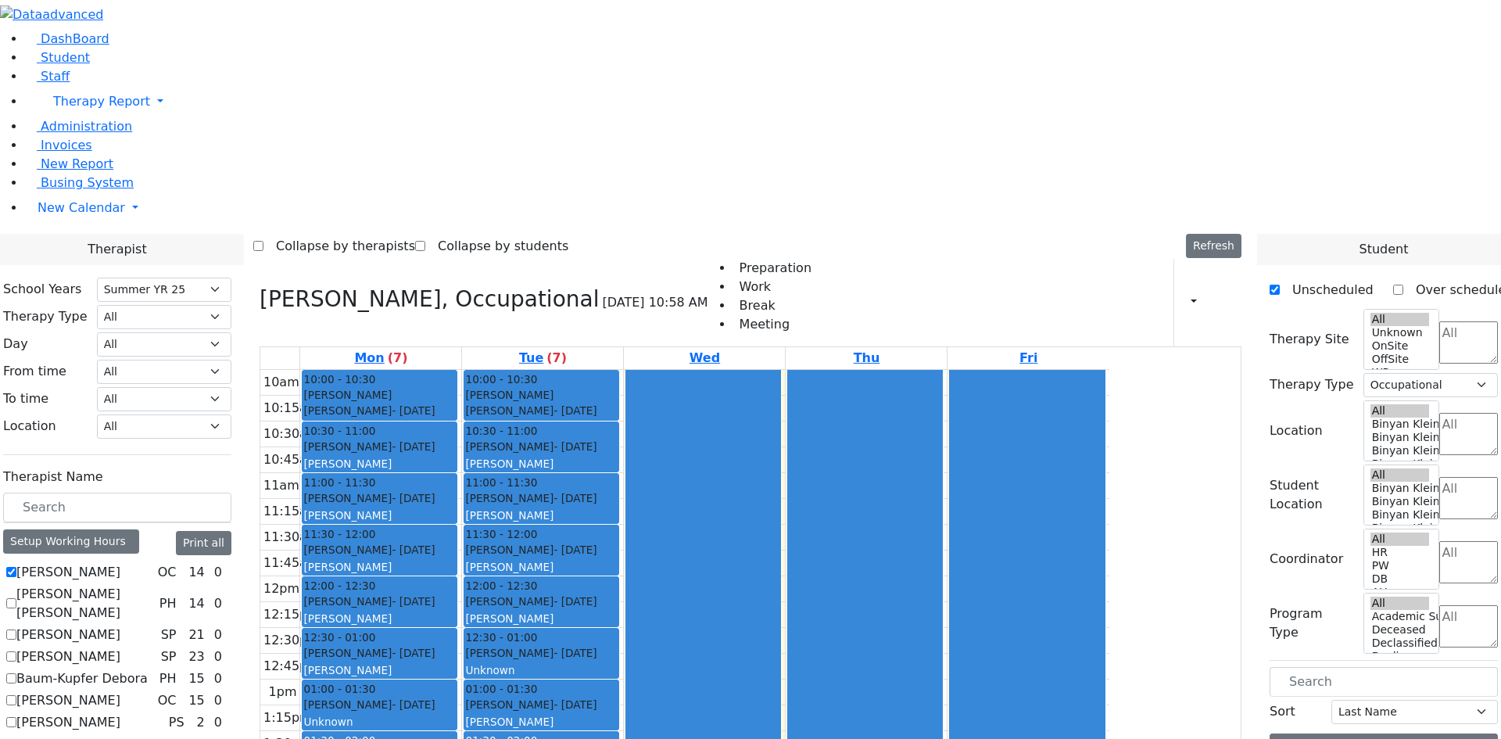
click at [120, 563] on label "[PERSON_NAME]" at bounding box center [68, 572] width 104 height 19
click at [16, 567] on input "[PERSON_NAME]" at bounding box center [11, 572] width 10 height 10
checkbox input "false"
select select
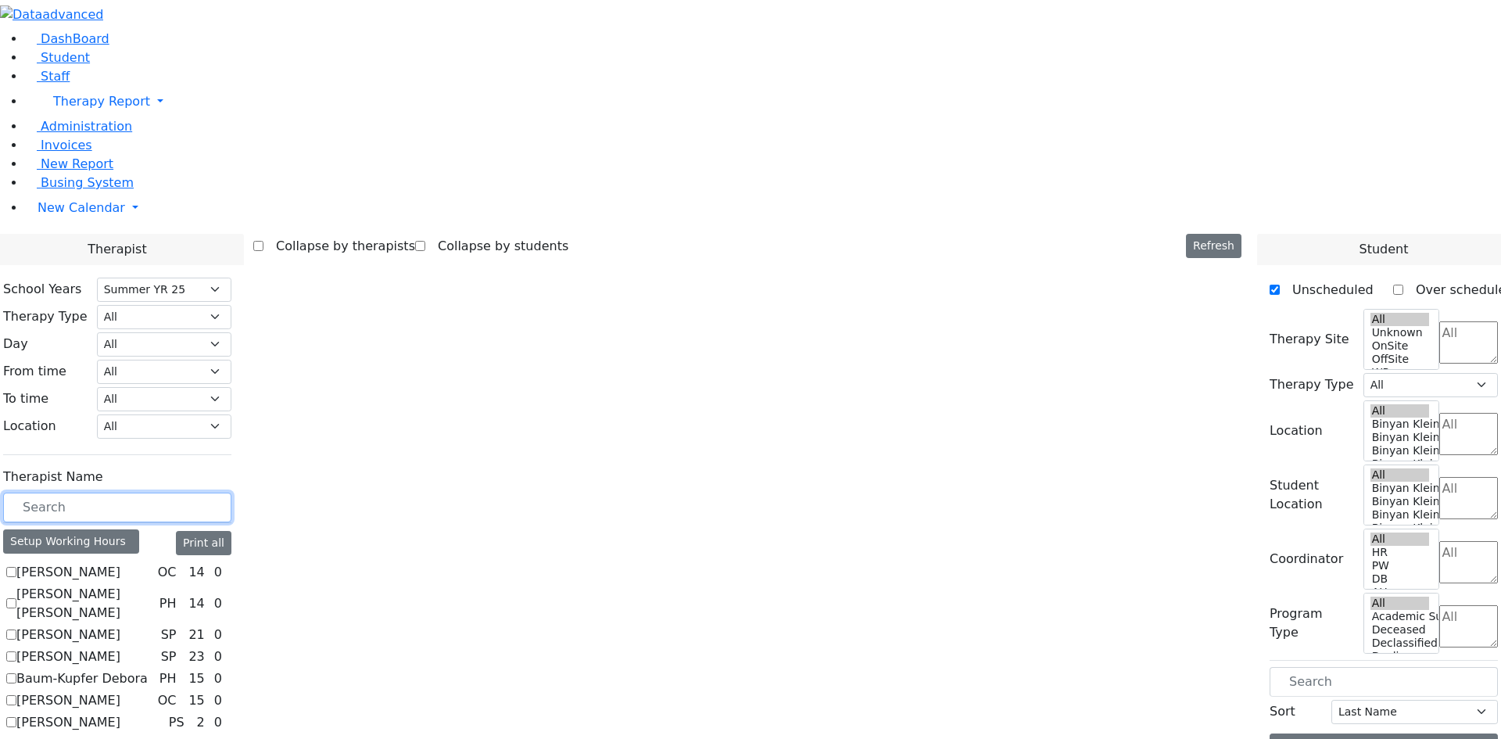
click at [231, 493] on input "text" at bounding box center [117, 508] width 228 height 30
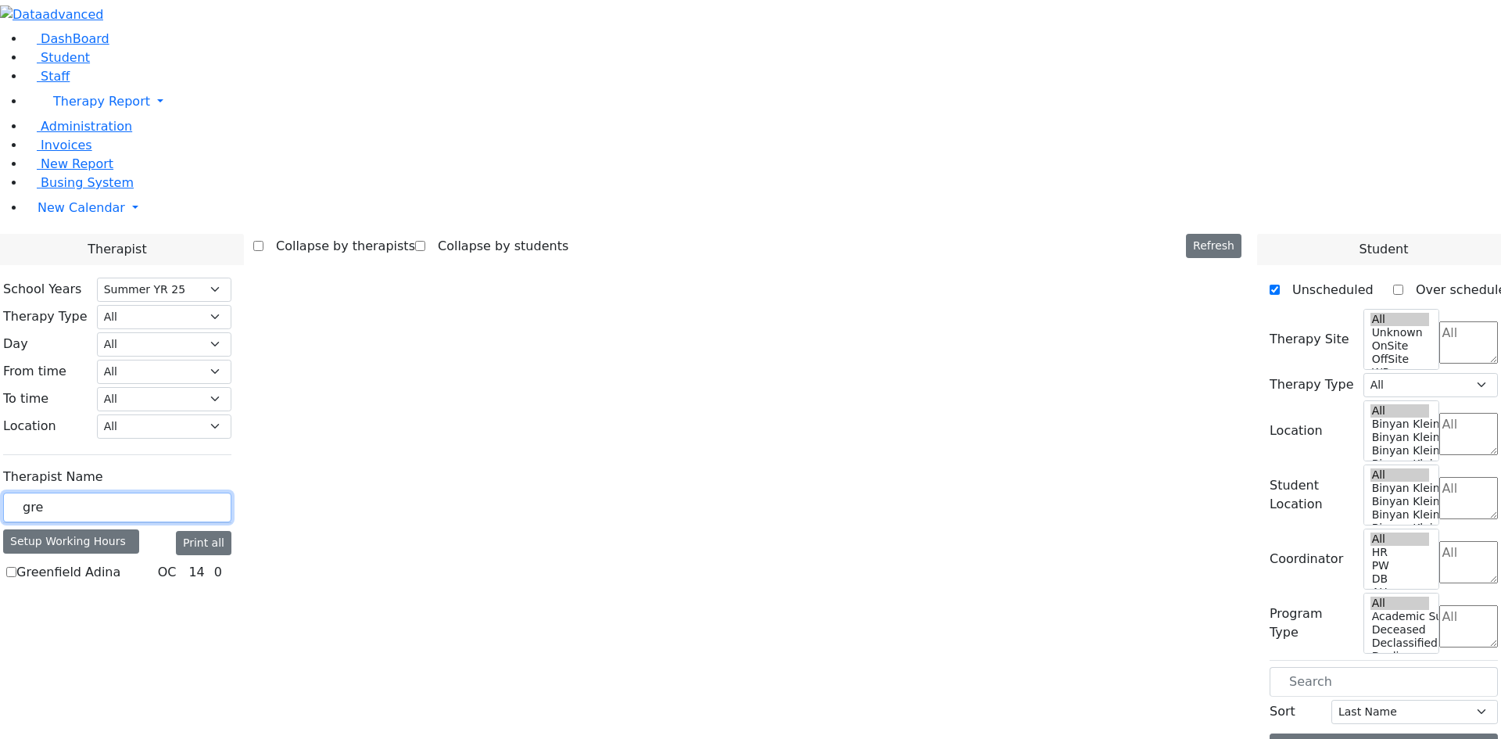
type input "gre"
click at [120, 563] on label "Greenfield Adina" at bounding box center [68, 572] width 104 height 19
click at [16, 567] on input "Greenfield Adina" at bounding box center [11, 572] width 10 height 10
checkbox input "true"
select select "1"
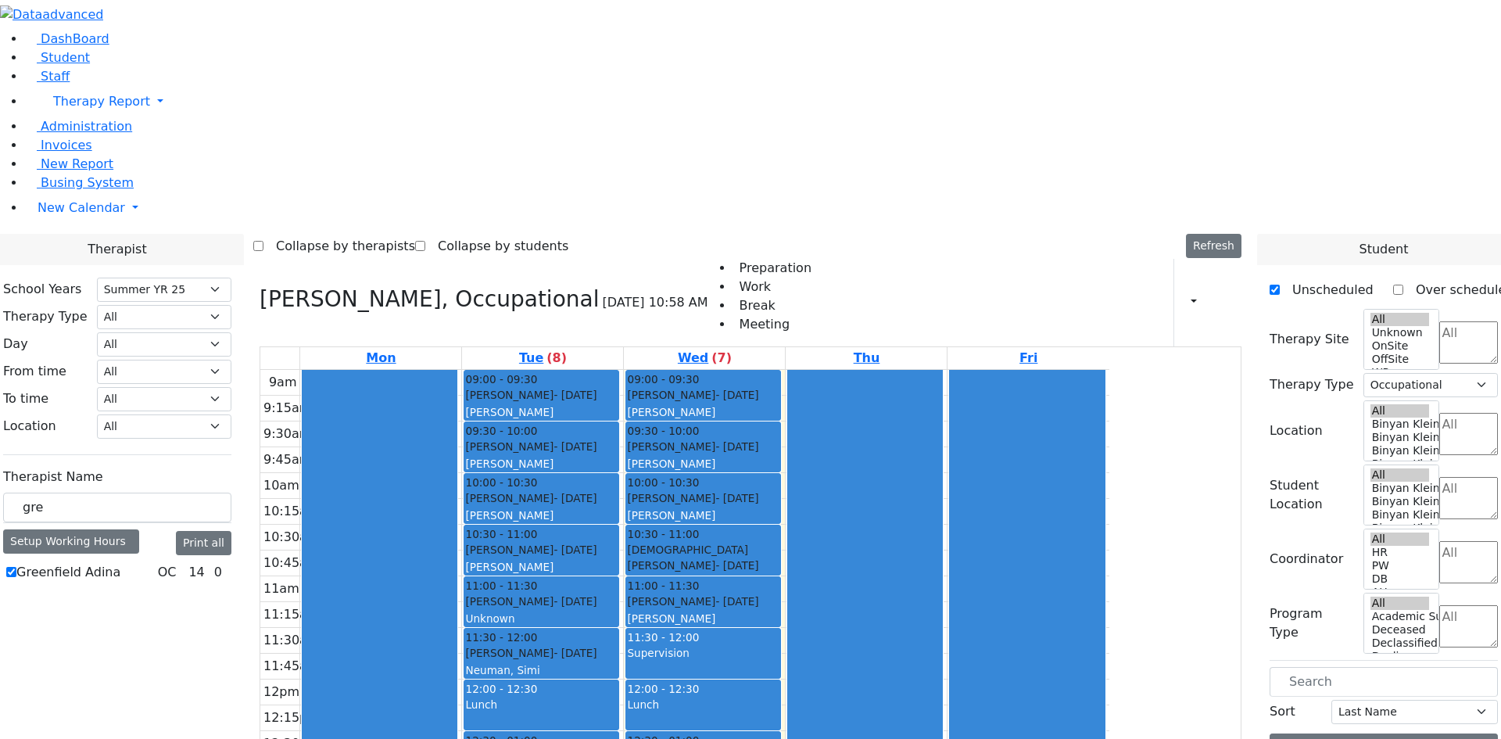
click at [1222, 295] on icon at bounding box center [1222, 302] width 0 height 15
select select "211"
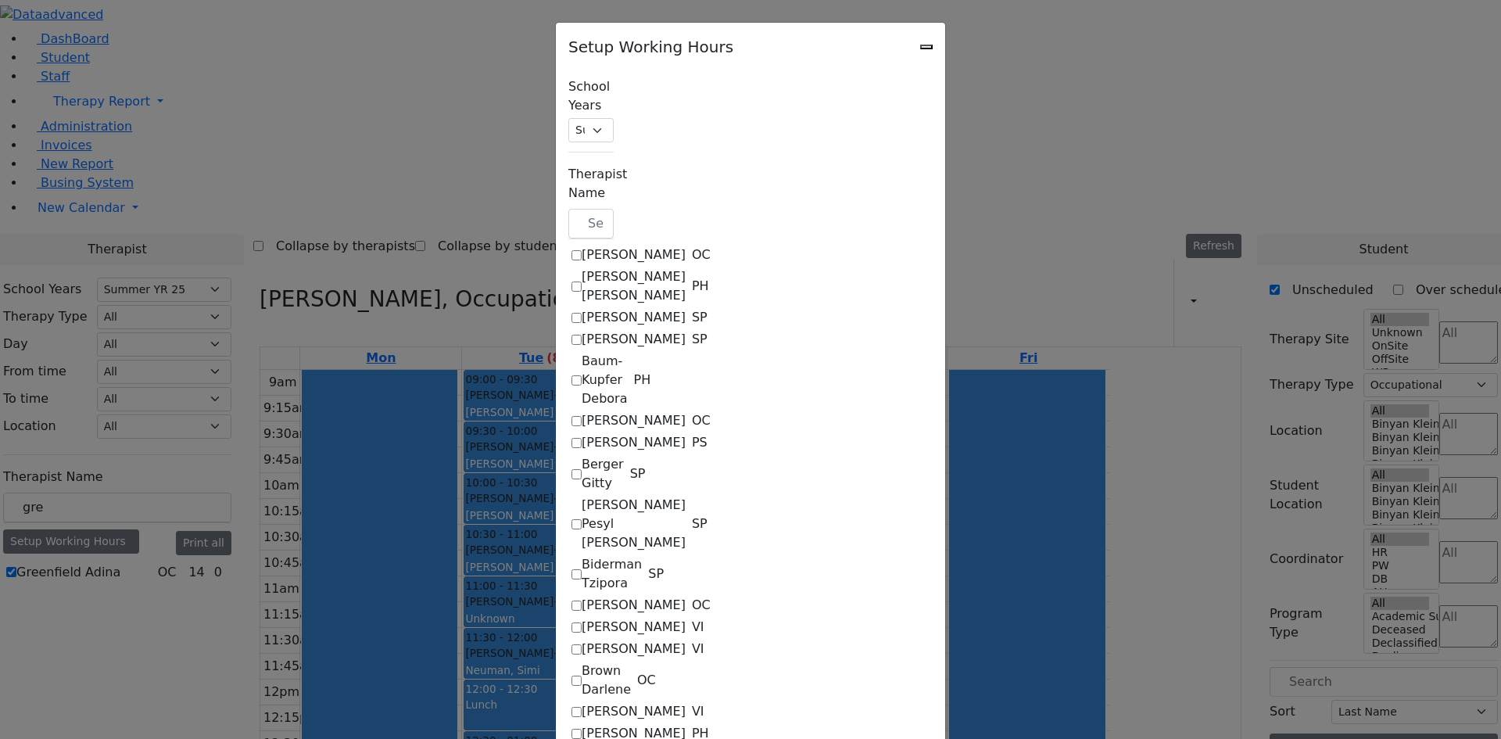
checkbox input "true"
select select "19:00:00"
select select "09:00:00"
select select "13:30:00"
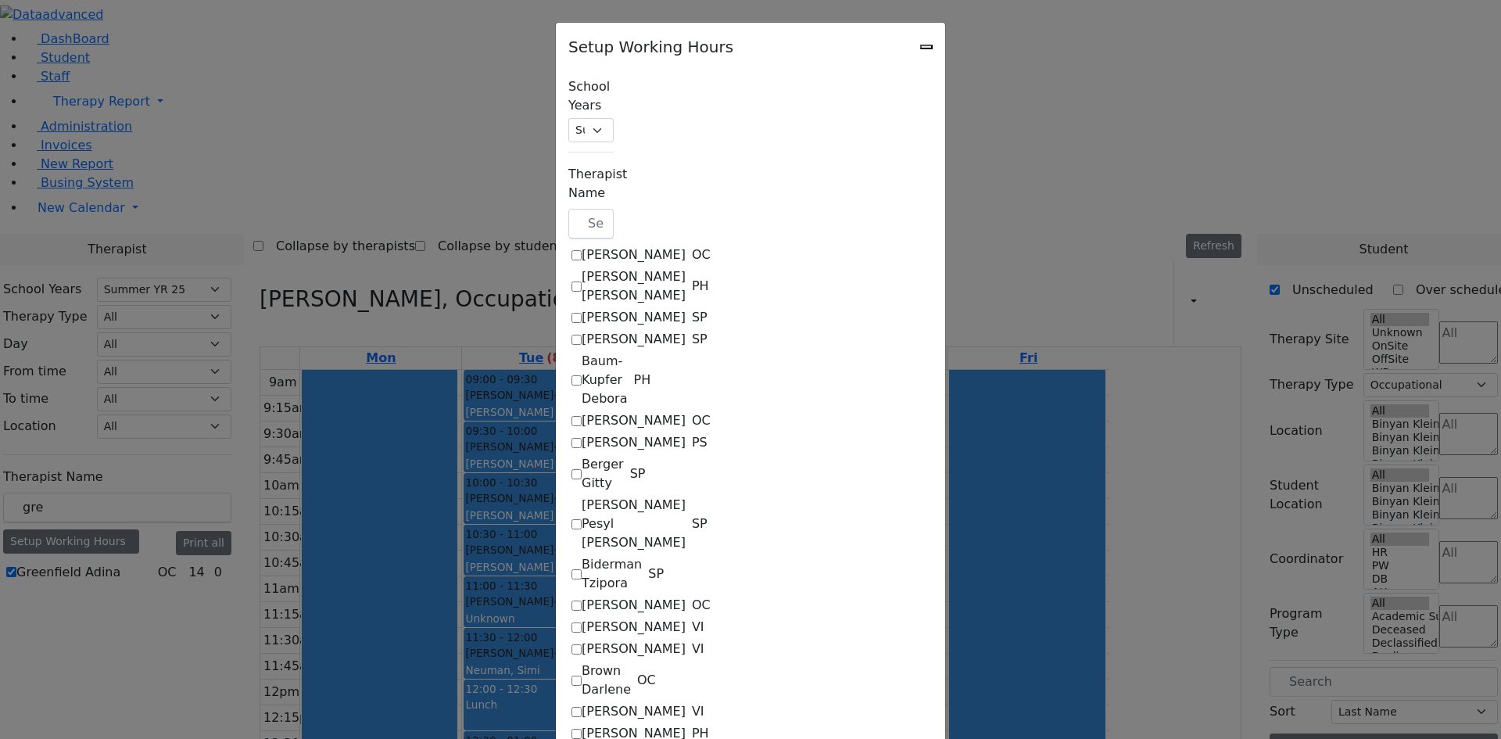
select select "33"
select select "15:00:00"
select select "19:00:00"
select select "09:00:00"
select select "13:00:00"
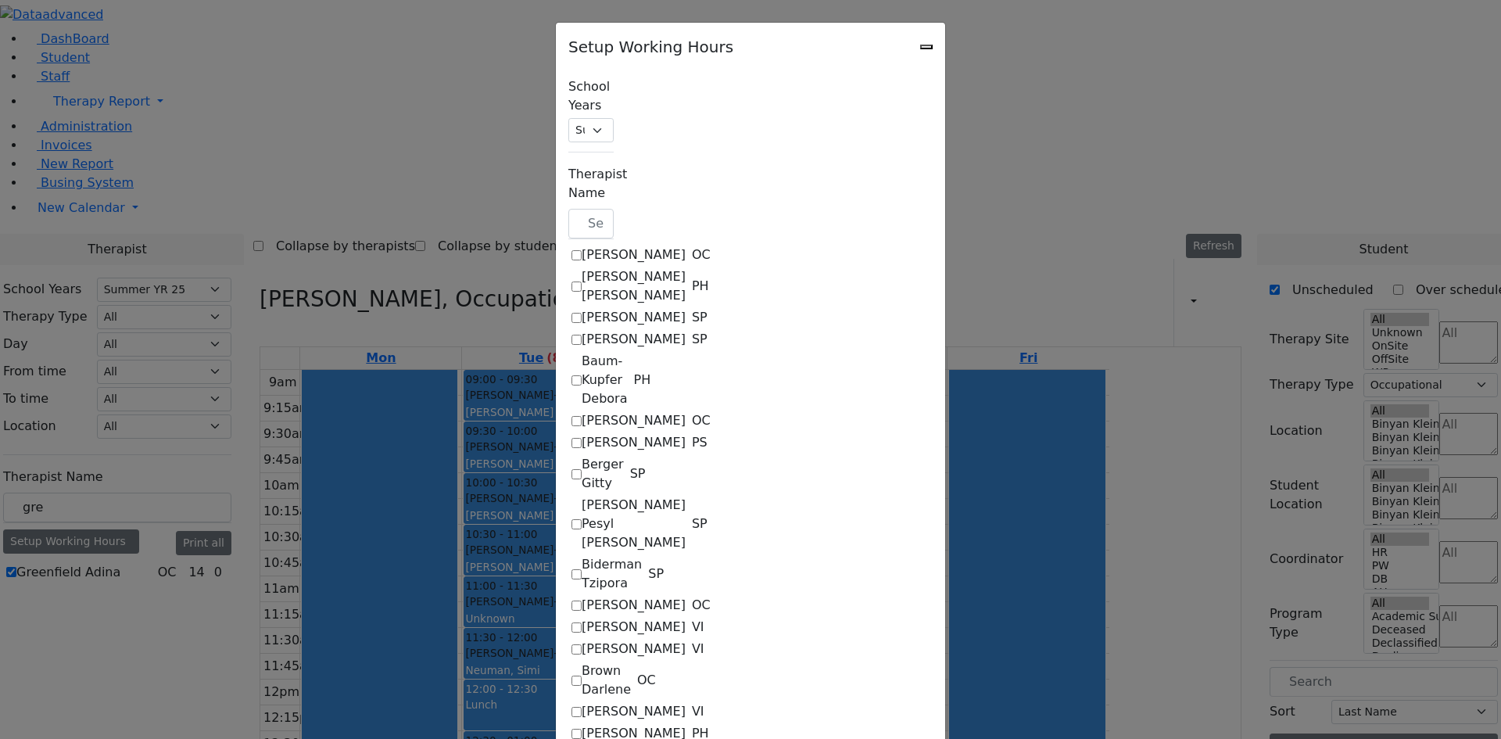
select select "33"
select select "15:00:00"
select select "19:00:00"
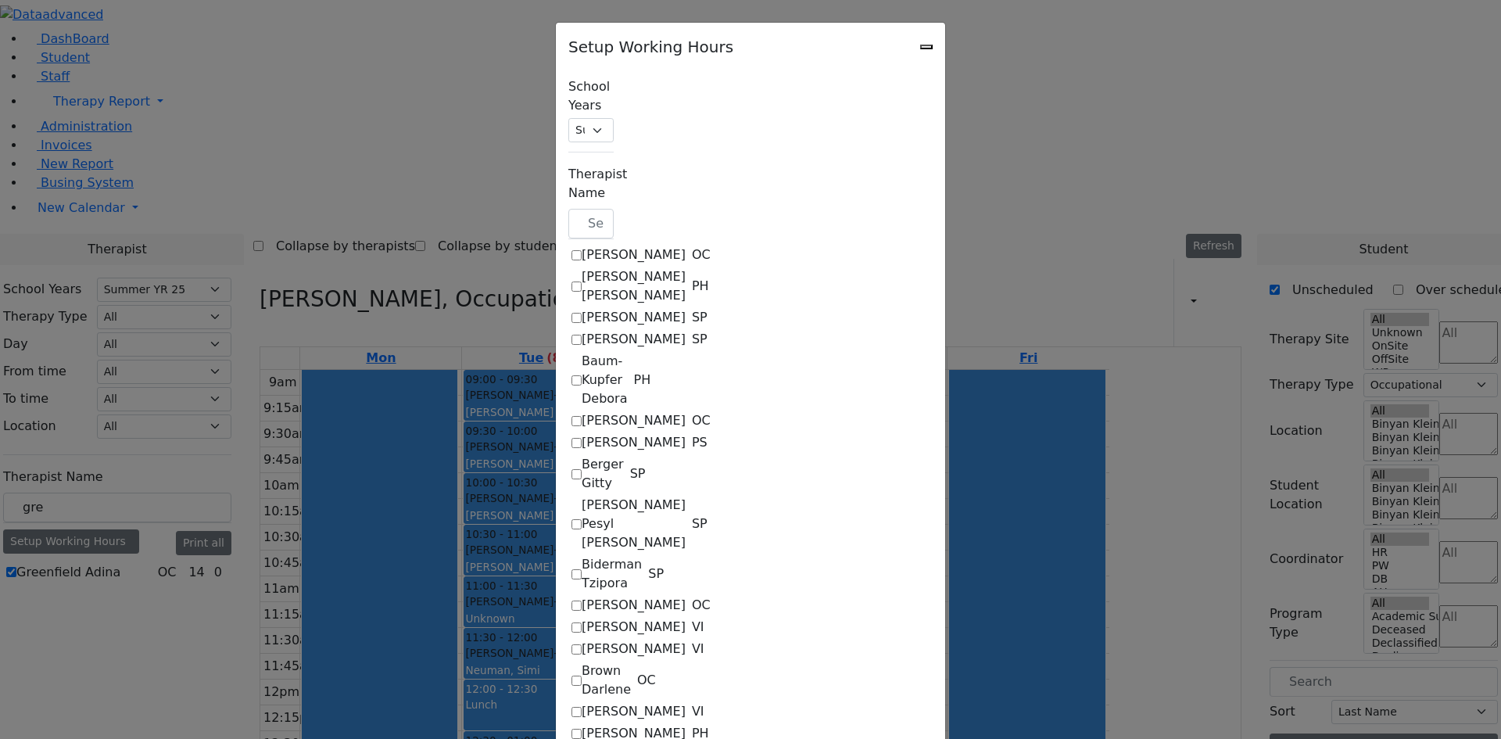
select select "19:00:00"
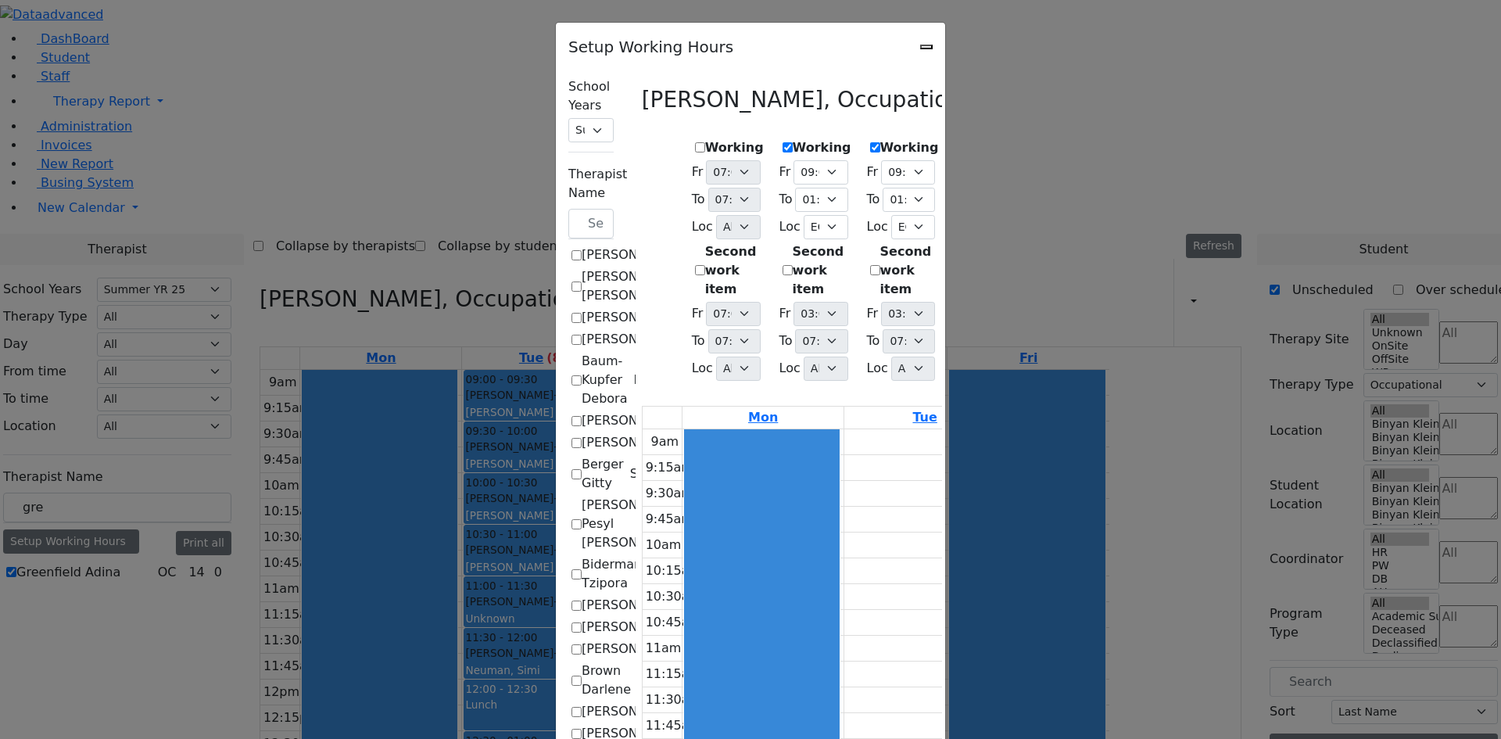
click at [926, 47] on icon "Close" at bounding box center [926, 47] width 0 height 0
checkbox input "false"
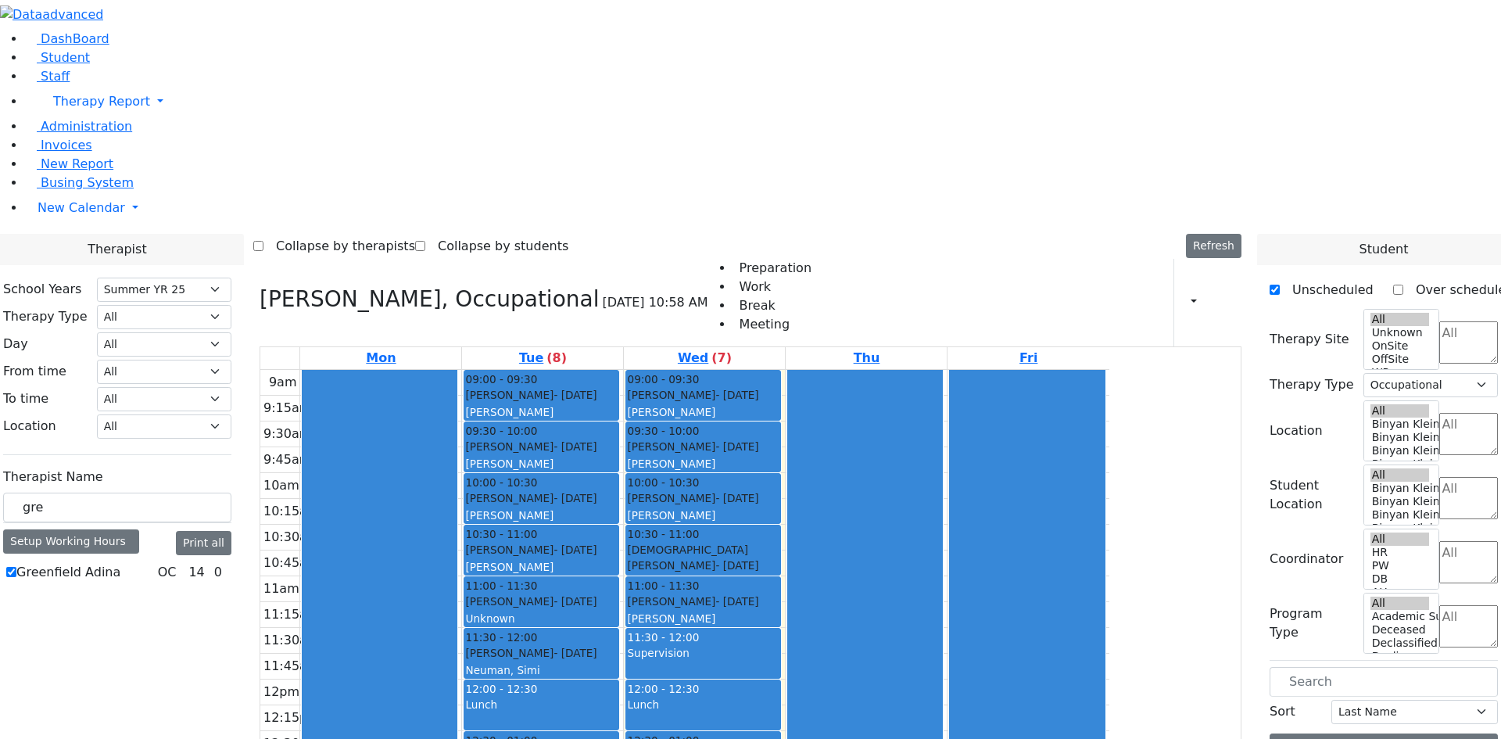
click at [120, 563] on label "Greenfield Adina" at bounding box center [68, 572] width 104 height 19
click at [16, 567] on input "Greenfield Adina" at bounding box center [11, 572] width 10 height 10
checkbox input "false"
select select
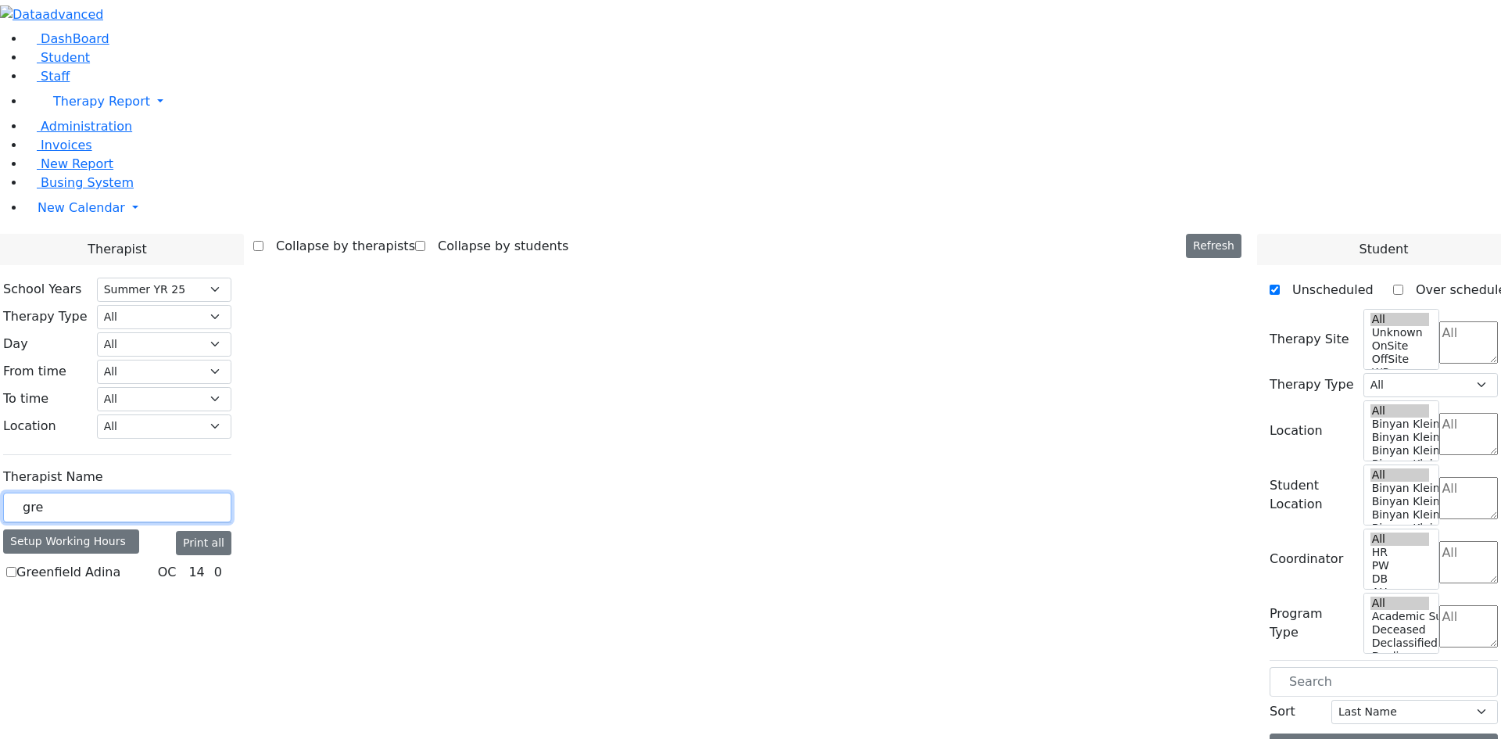
drag, startPoint x: 264, startPoint y: 278, endPoint x: 170, endPoint y: 276, distance: 93.8
type input "fleg"
click at [188, 563] on div "[PERSON_NAME] SP 14 0" at bounding box center [117, 572] width 228 height 19
click at [120, 563] on label "[PERSON_NAME]" at bounding box center [68, 572] width 104 height 19
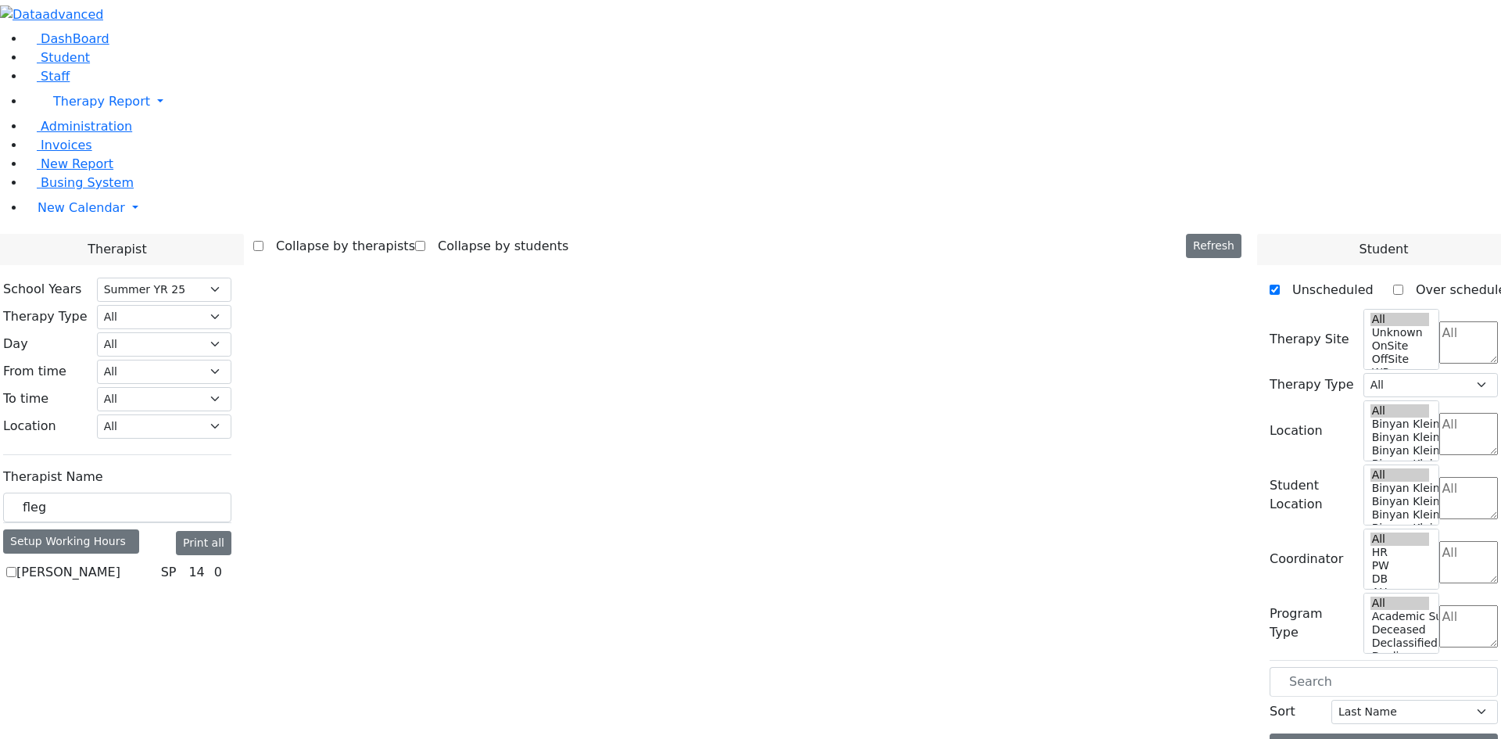
click at [16, 567] on input "[PERSON_NAME]" at bounding box center [11, 572] width 10 height 10
checkbox input "true"
select select "3"
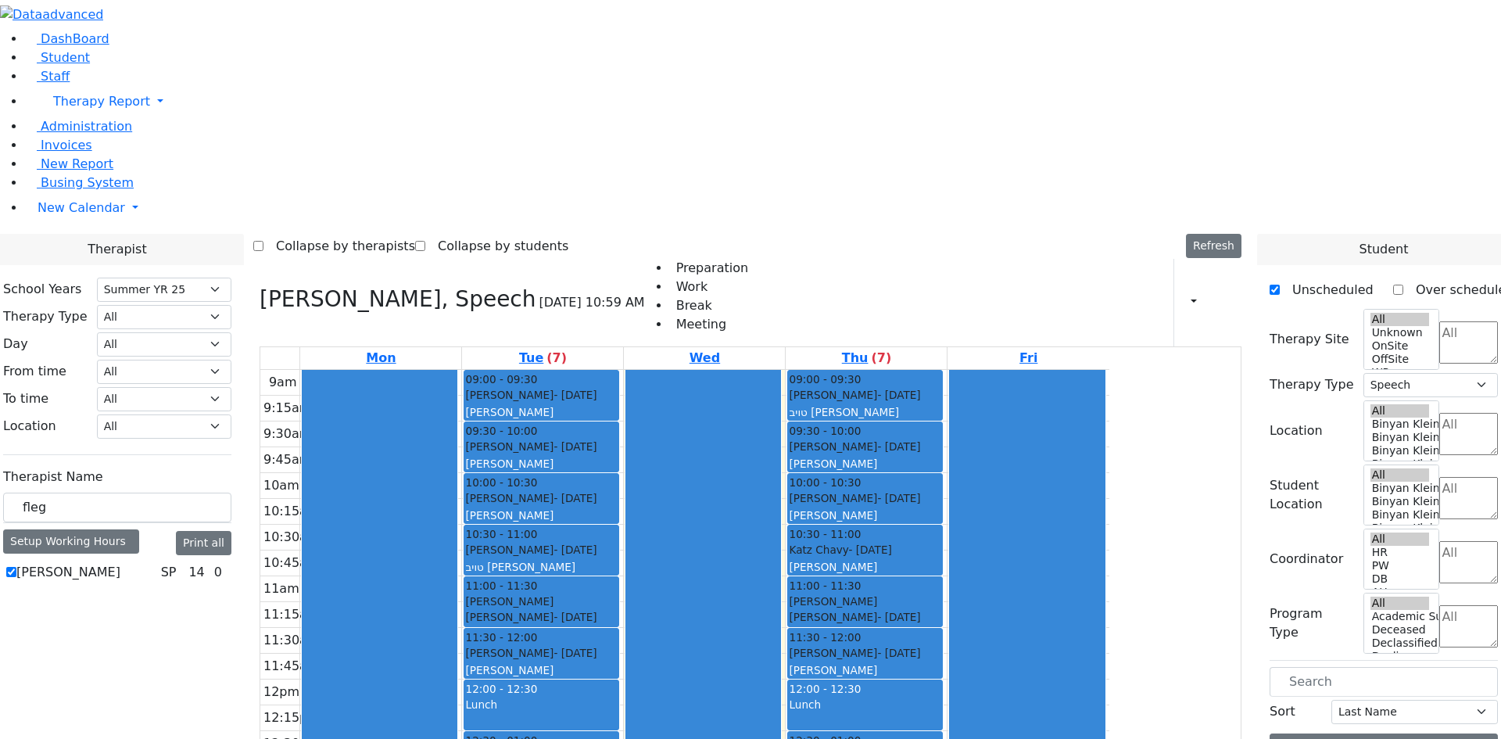
click at [1222, 295] on icon at bounding box center [1222, 302] width 0 height 15
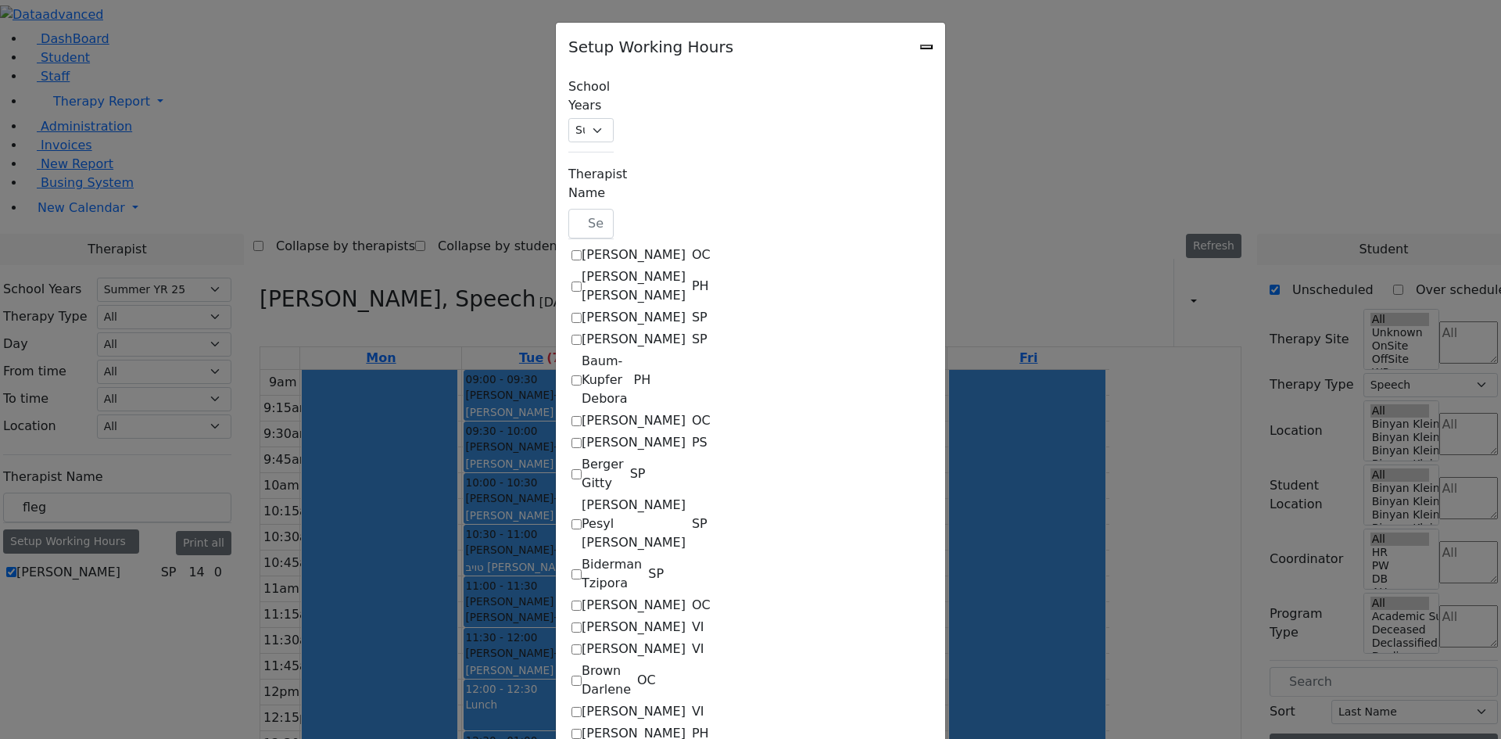
checkbox input "true"
select select "19:00:00"
select select "09:00:00"
select select "13:00:00"
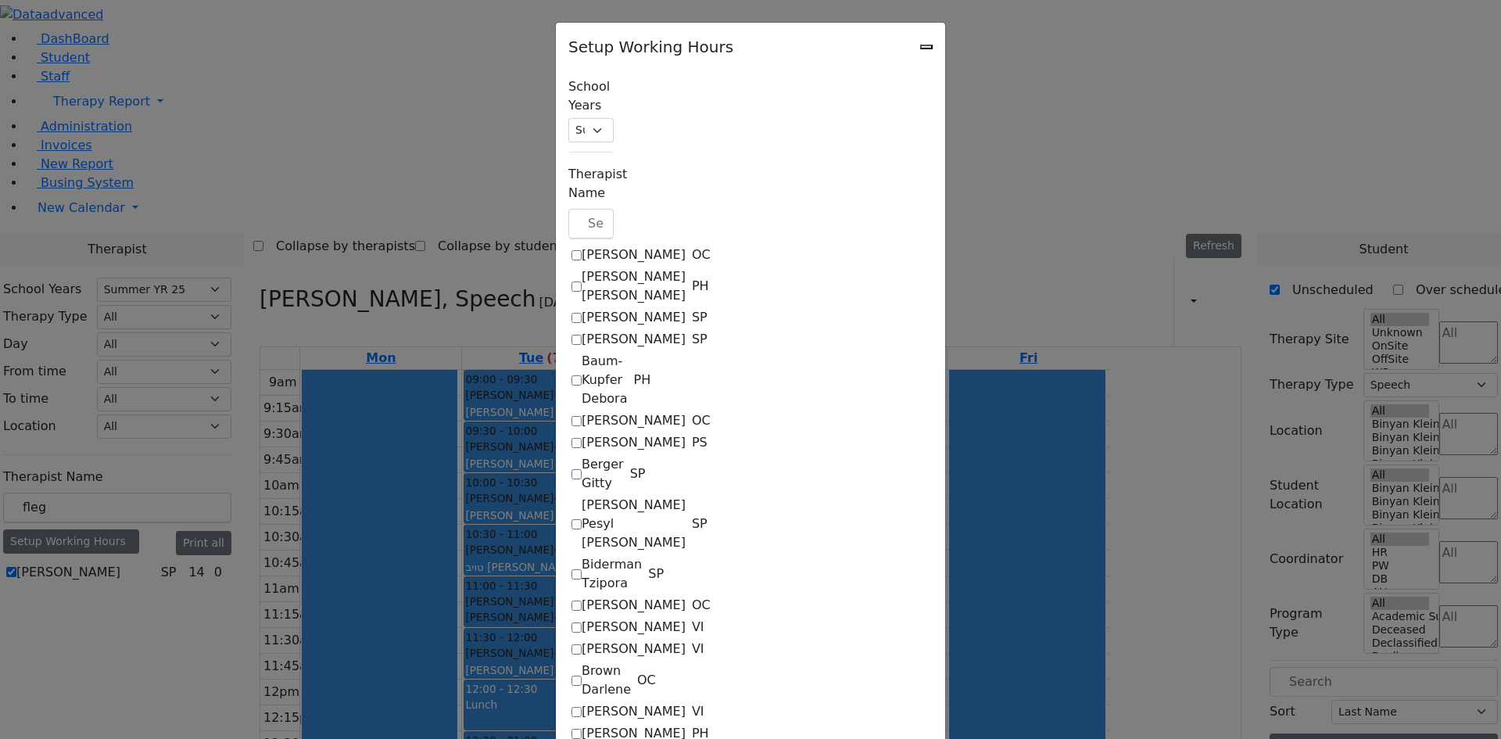
select select "33"
select select "15:00:00"
select select "19:00:00"
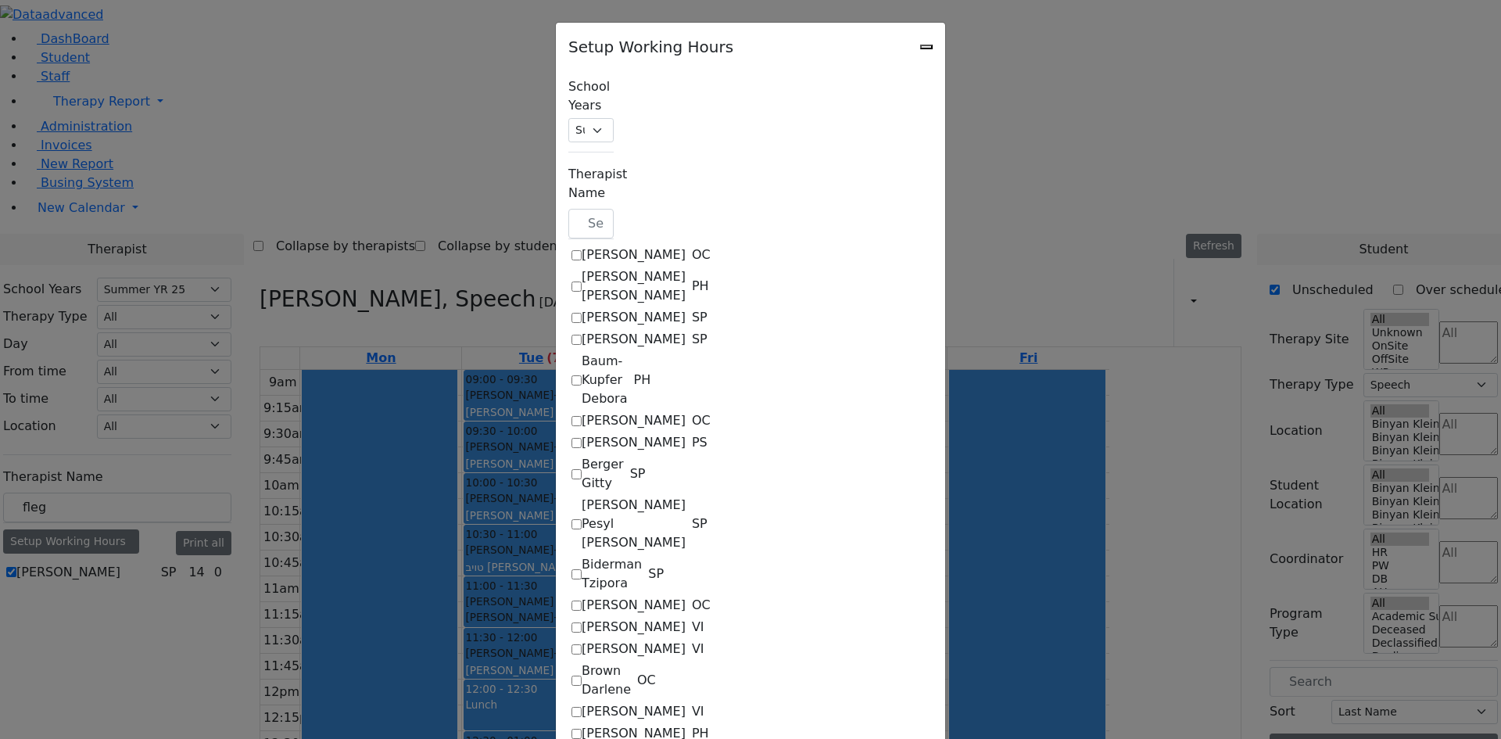
select select "09:00:00"
select select "13:00:00"
select select "33"
select select "15:00:00"
select select "19:00:00"
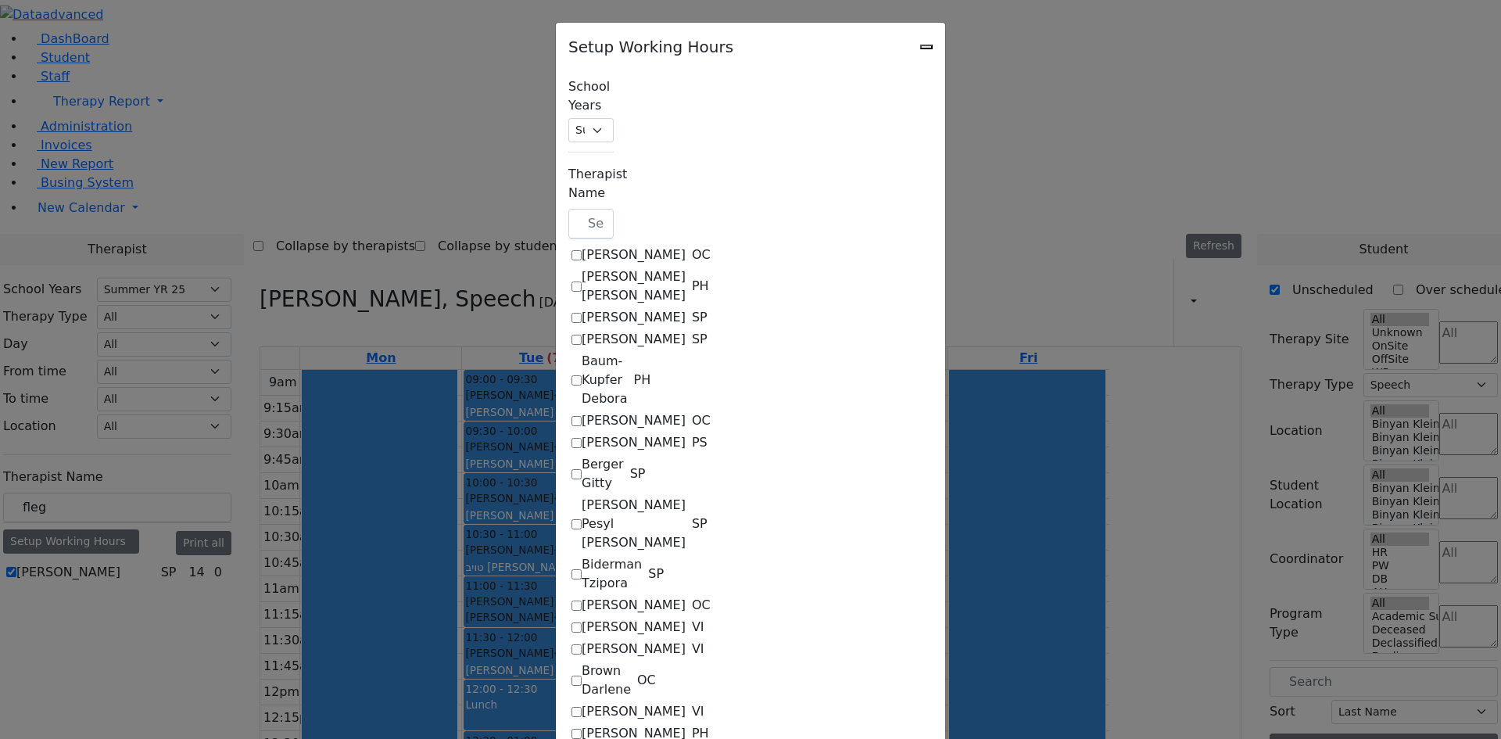
select select "19:00:00"
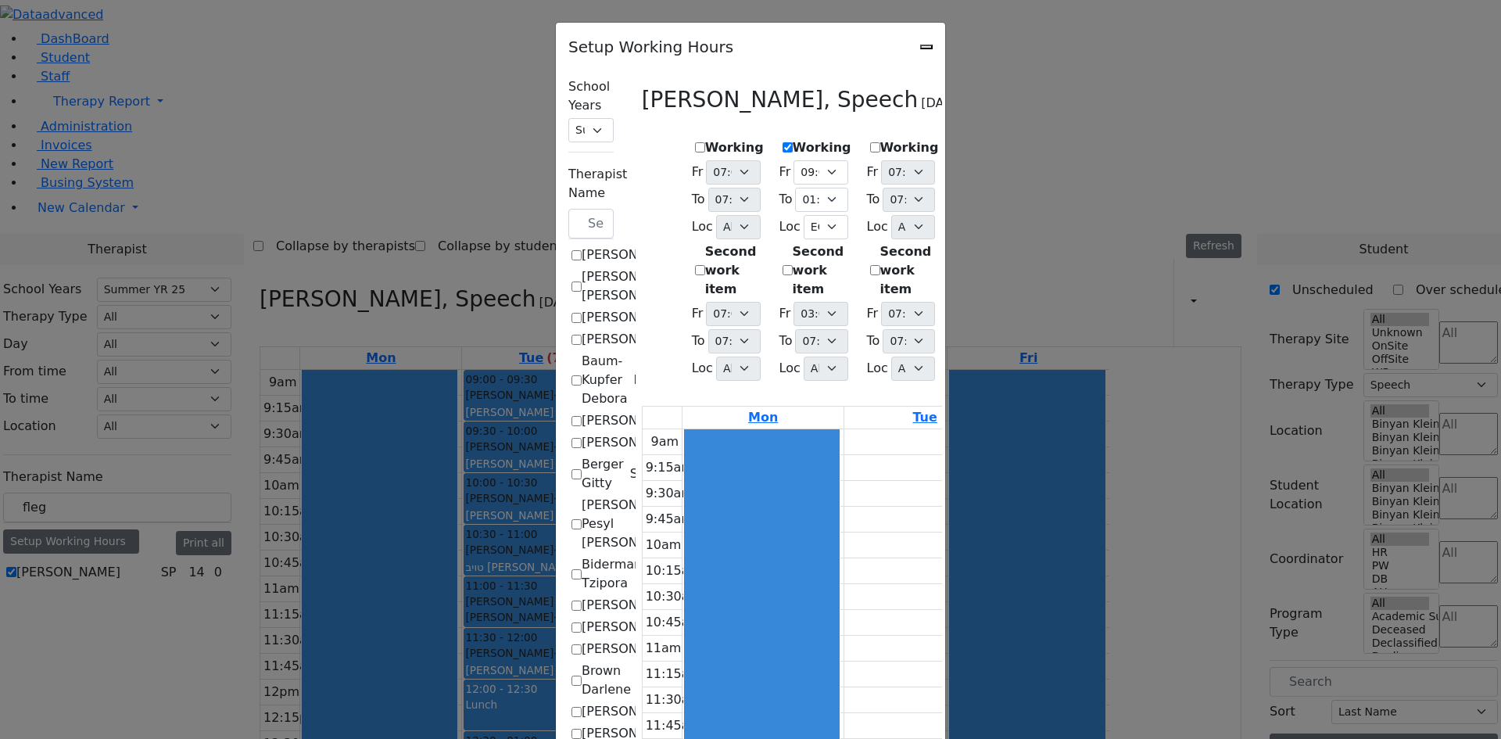
click at [926, 47] on icon "Close" at bounding box center [926, 47] width 0 height 0
checkbox input "false"
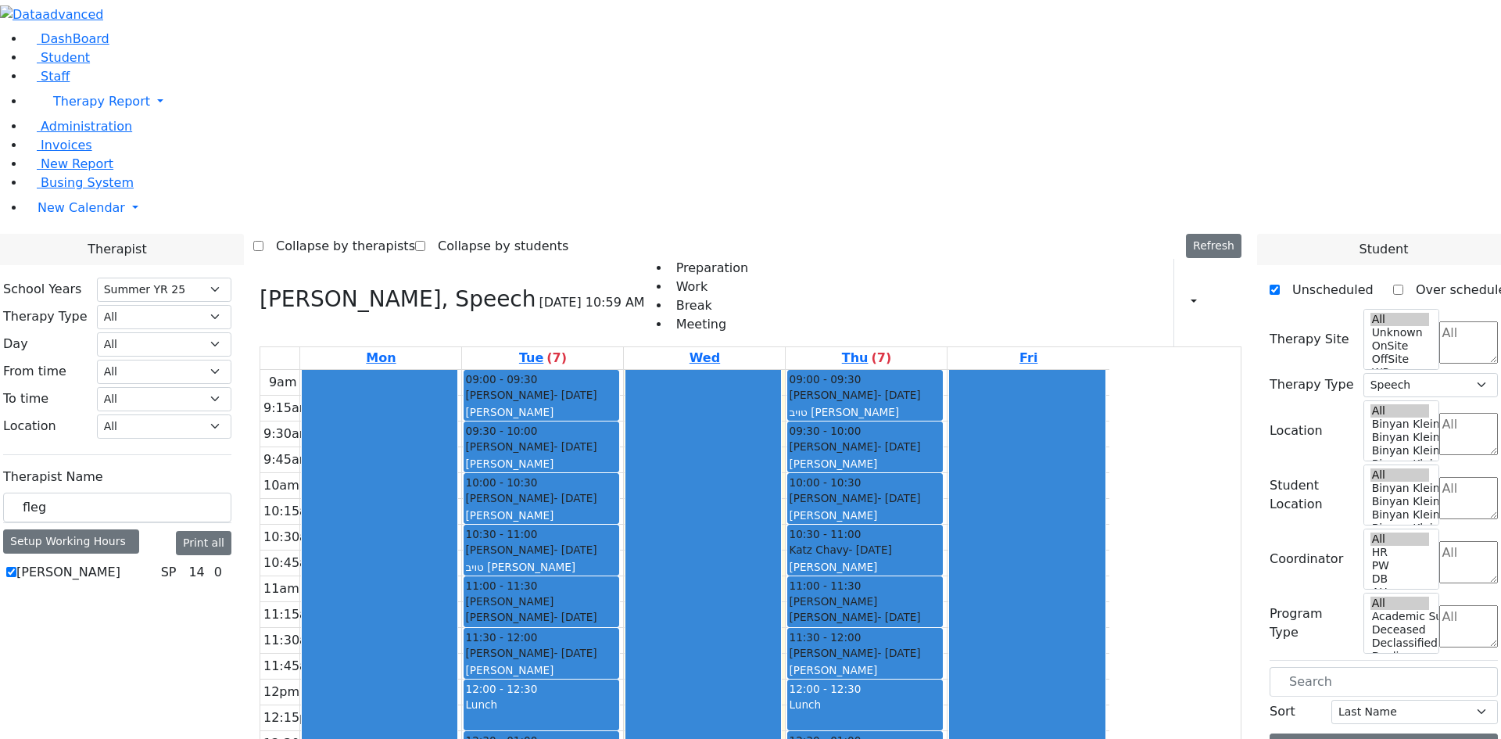
click at [120, 563] on label "[PERSON_NAME]" at bounding box center [68, 572] width 104 height 19
click at [16, 567] on input "[PERSON_NAME]" at bounding box center [11, 572] width 10 height 10
checkbox input "false"
select select
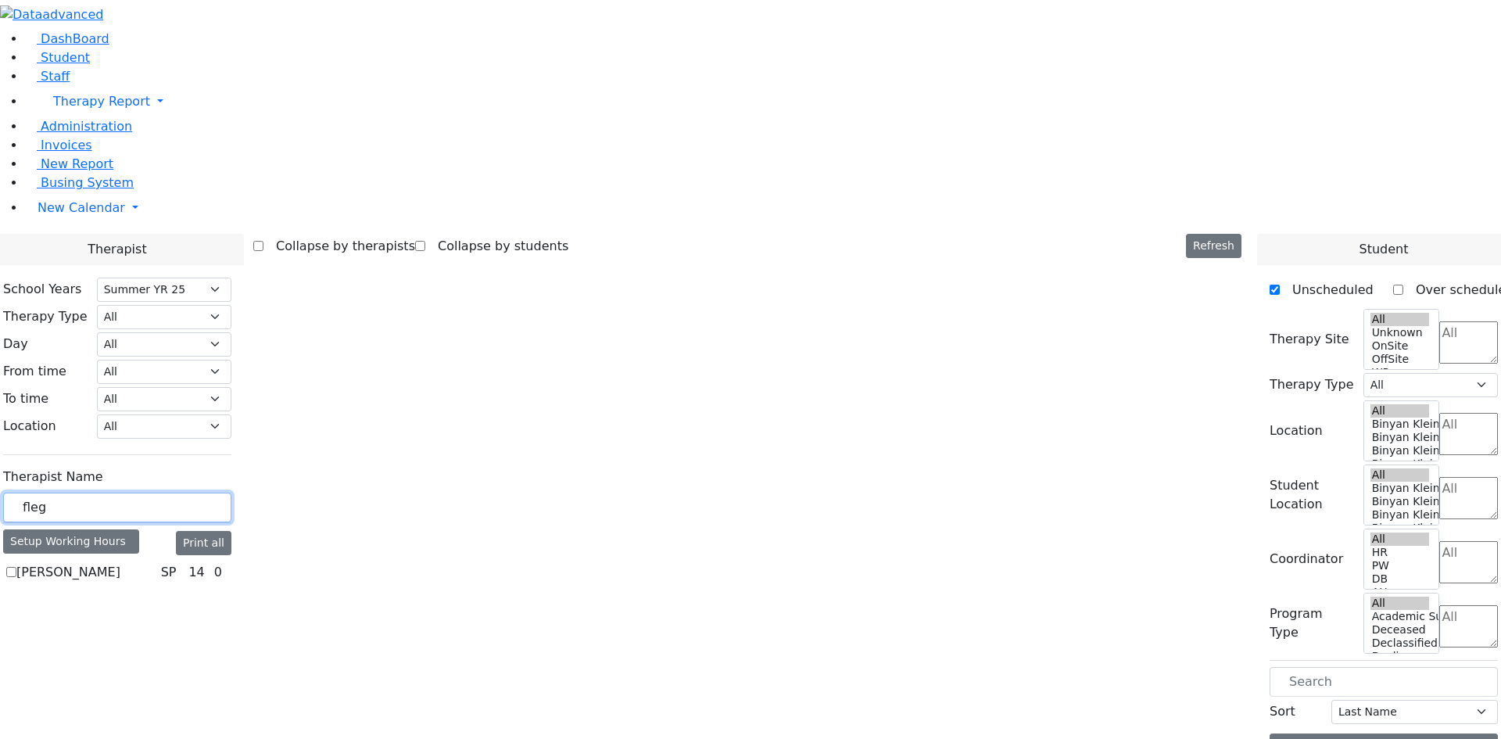
drag, startPoint x: 257, startPoint y: 272, endPoint x: 172, endPoint y: 271, distance: 85.2
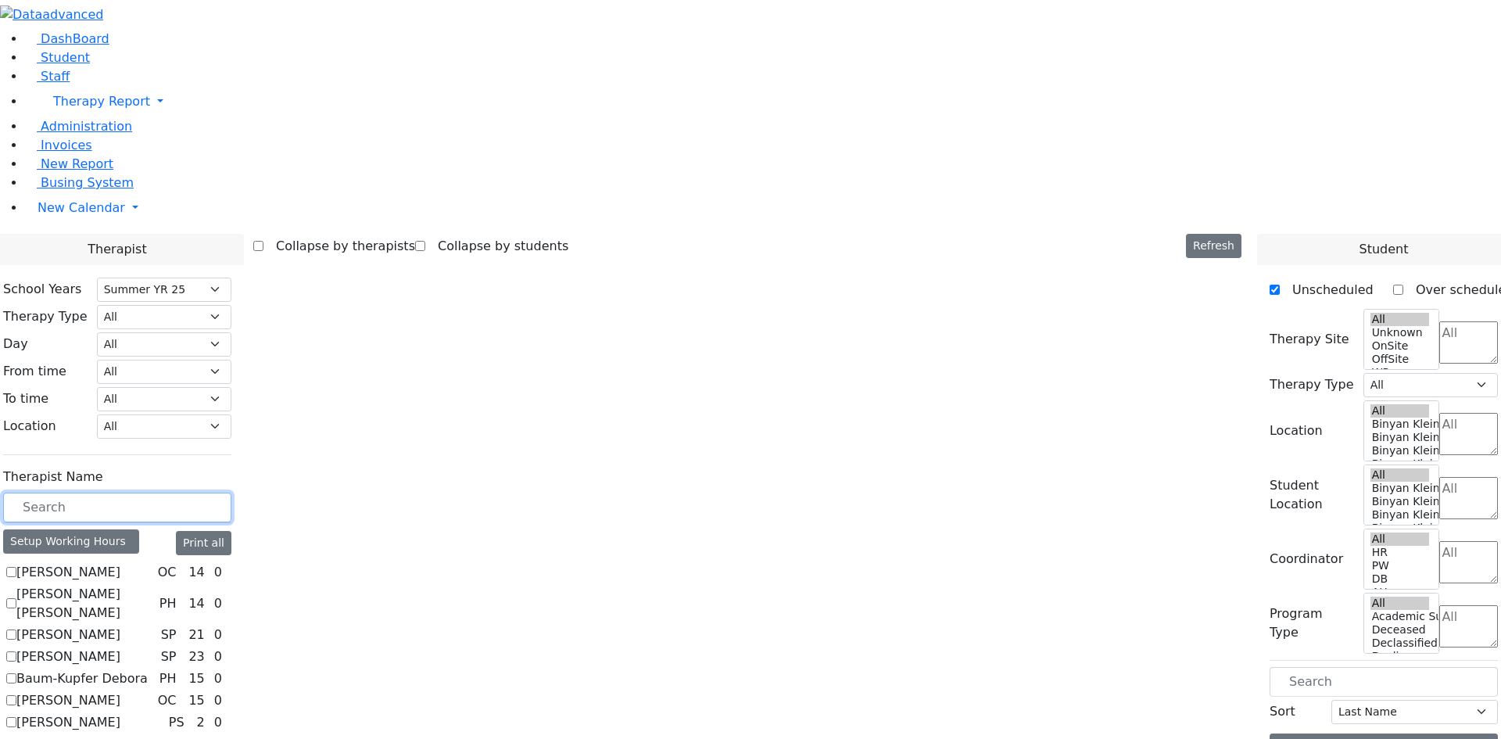
click at [231, 493] on input "text" at bounding box center [117, 508] width 228 height 30
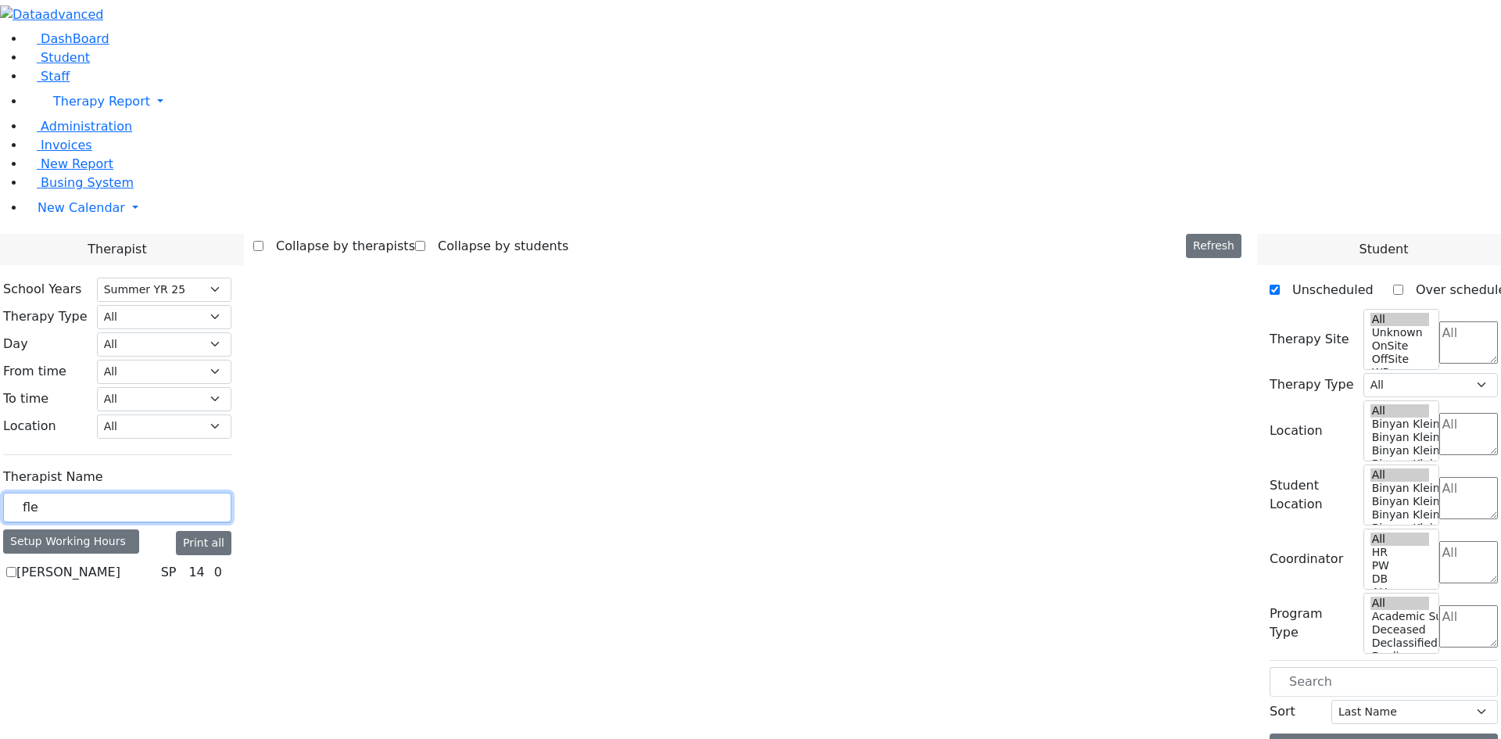
type input "fle"
click at [120, 563] on label "[PERSON_NAME]" at bounding box center [68, 572] width 104 height 19
click at [16, 567] on input "[PERSON_NAME]" at bounding box center [11, 572] width 10 height 10
checkbox input "true"
select select "3"
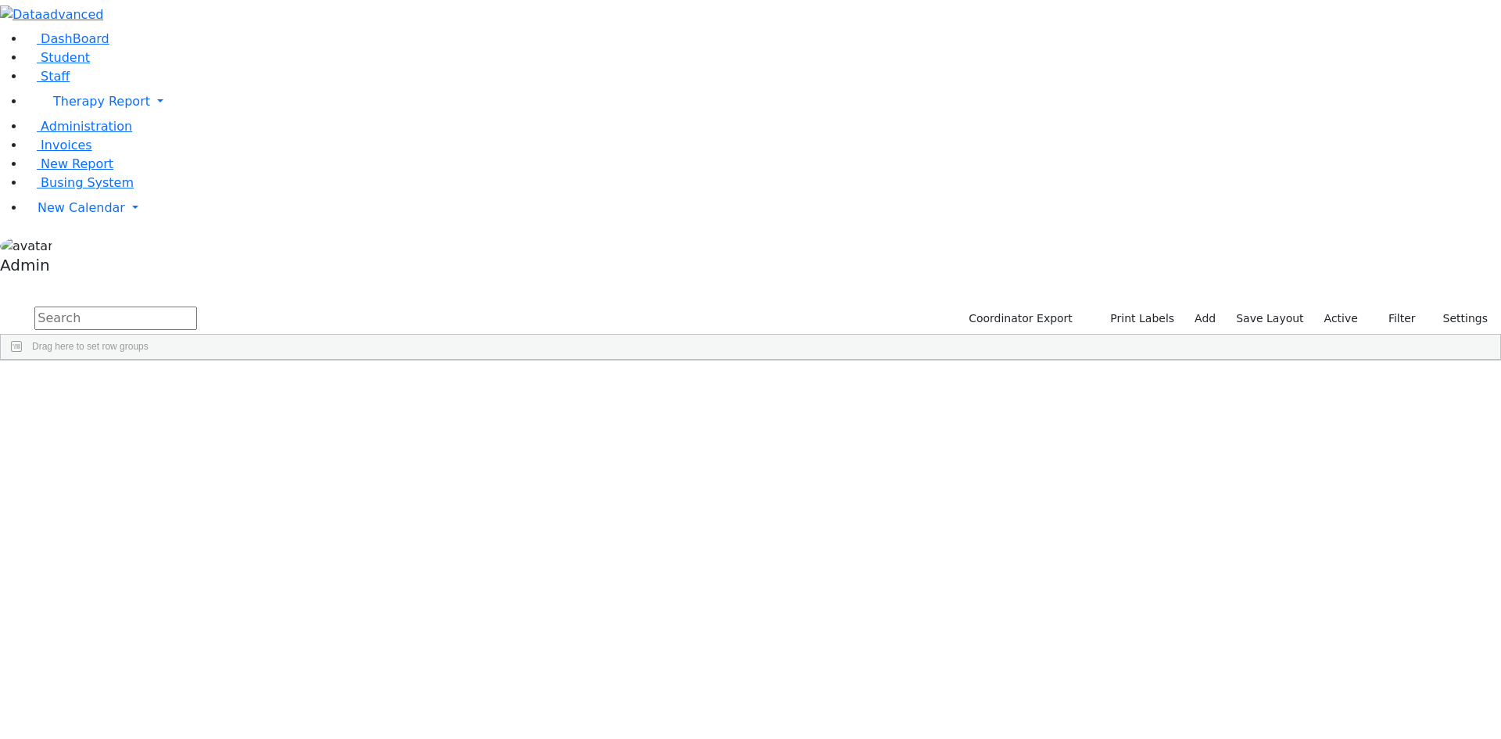
click at [197, 306] on input "text" at bounding box center [115, 317] width 163 height 23
type input "land"
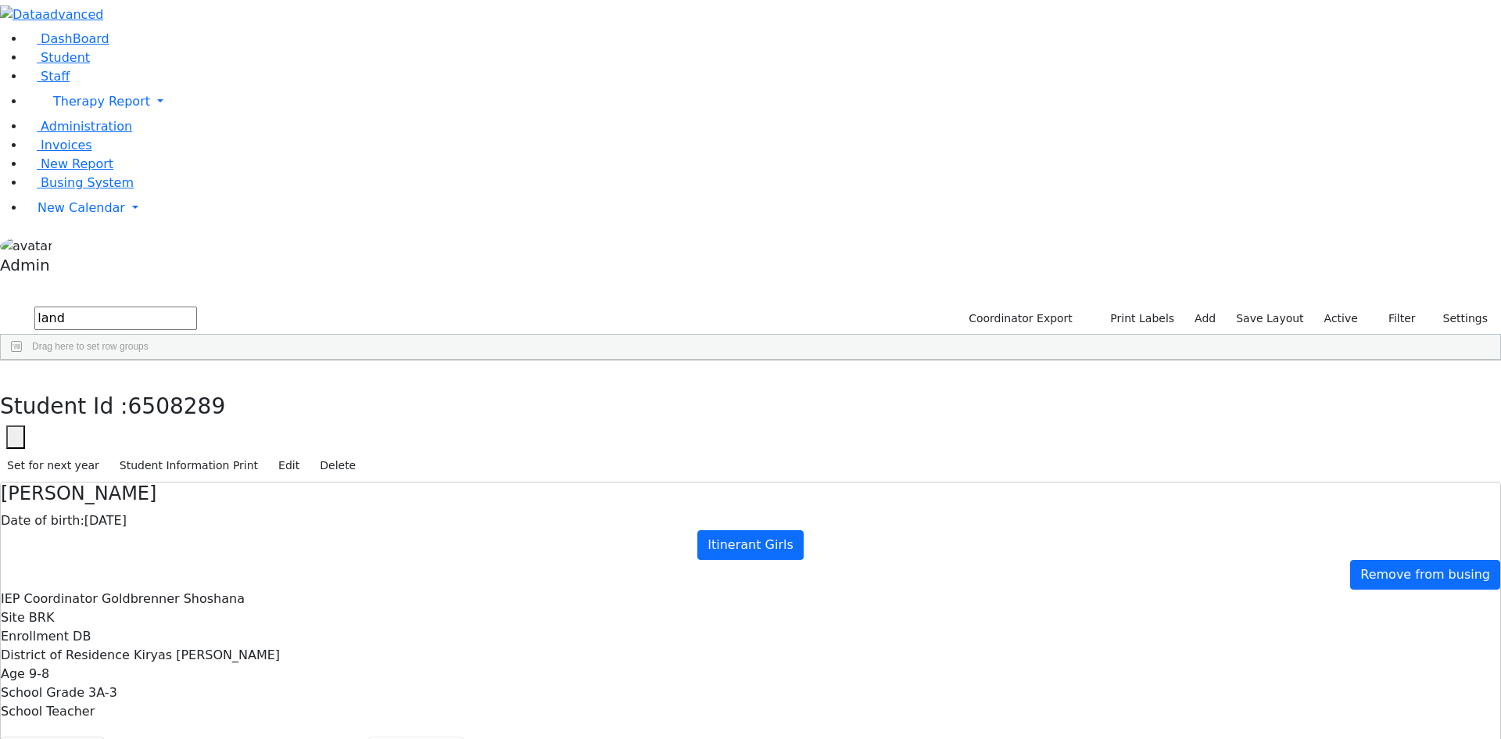
click at [368, 736] on button "Scheduling" at bounding box center [415, 752] width 95 height 33
click at [16, 372] on icon "button" at bounding box center [11, 376] width 9 height 9
drag, startPoint x: 286, startPoint y: 69, endPoint x: 193, endPoint y: 76, distance: 93.3
click at [193, 304] on form "land" at bounding box center [98, 319] width 197 height 30
click at [101, 215] on span "New Calendar" at bounding box center [82, 207] width 88 height 15
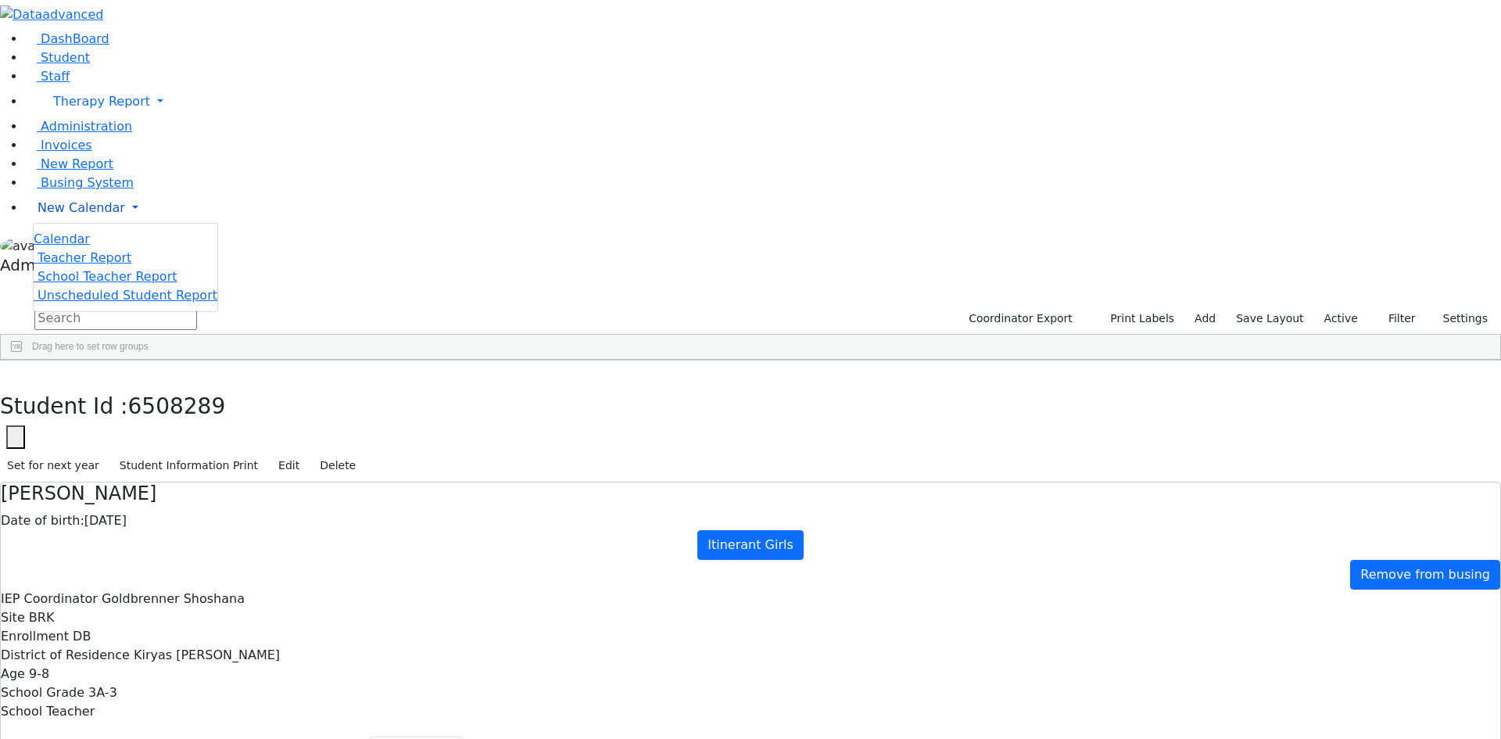
click at [113, 224] on link "New Calendar" at bounding box center [763, 207] width 1476 height 31
click at [93, 215] on span "New Calendar" at bounding box center [82, 207] width 88 height 15
click at [197, 306] on input "text" at bounding box center [115, 317] width 163 height 23
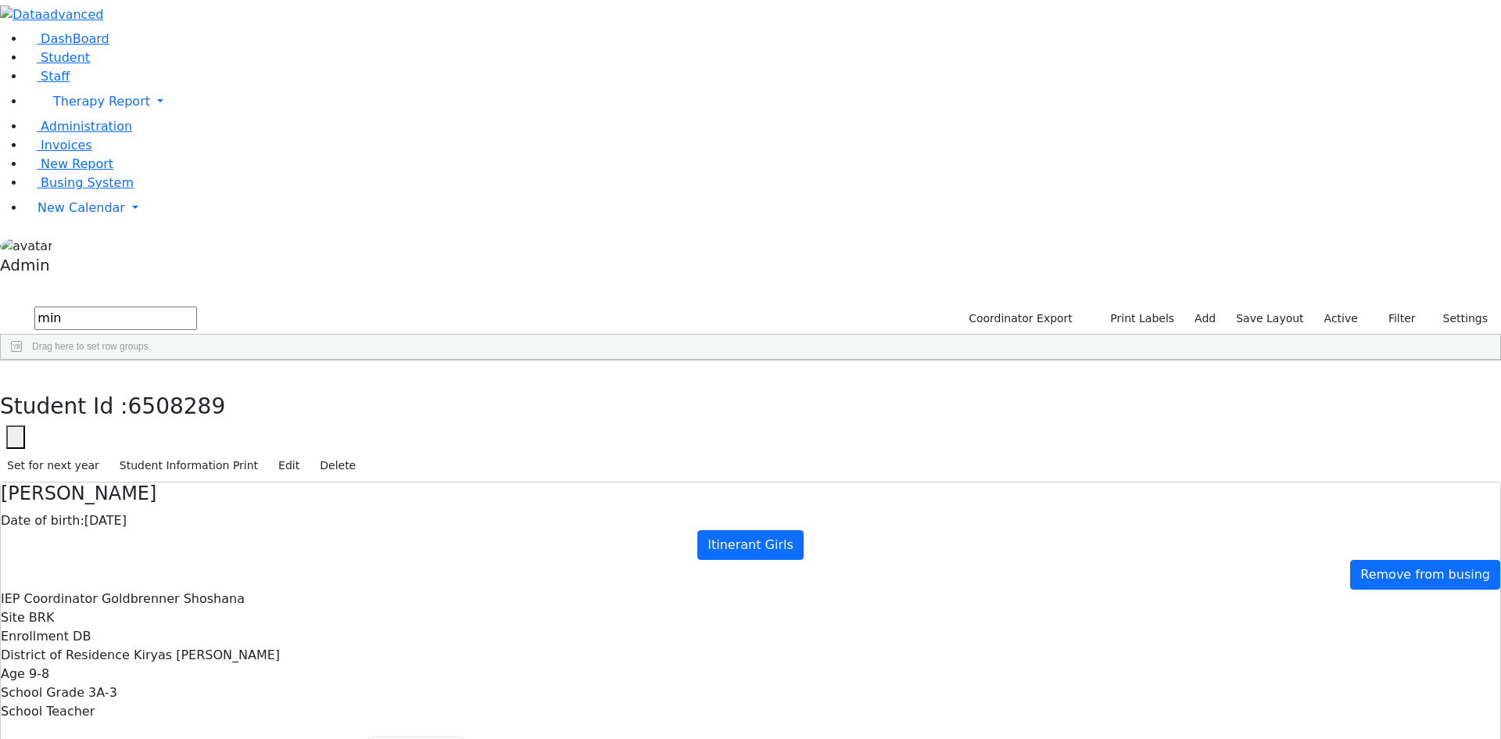
type input "min"
click at [257, 692] on div "Mashy" at bounding box center [193, 703] width 128 height 22
click at [91, 629] on span "HR" at bounding box center [82, 636] width 18 height 15
click at [265, 453] on button "Student Information Print" at bounding box center [189, 465] width 152 height 24
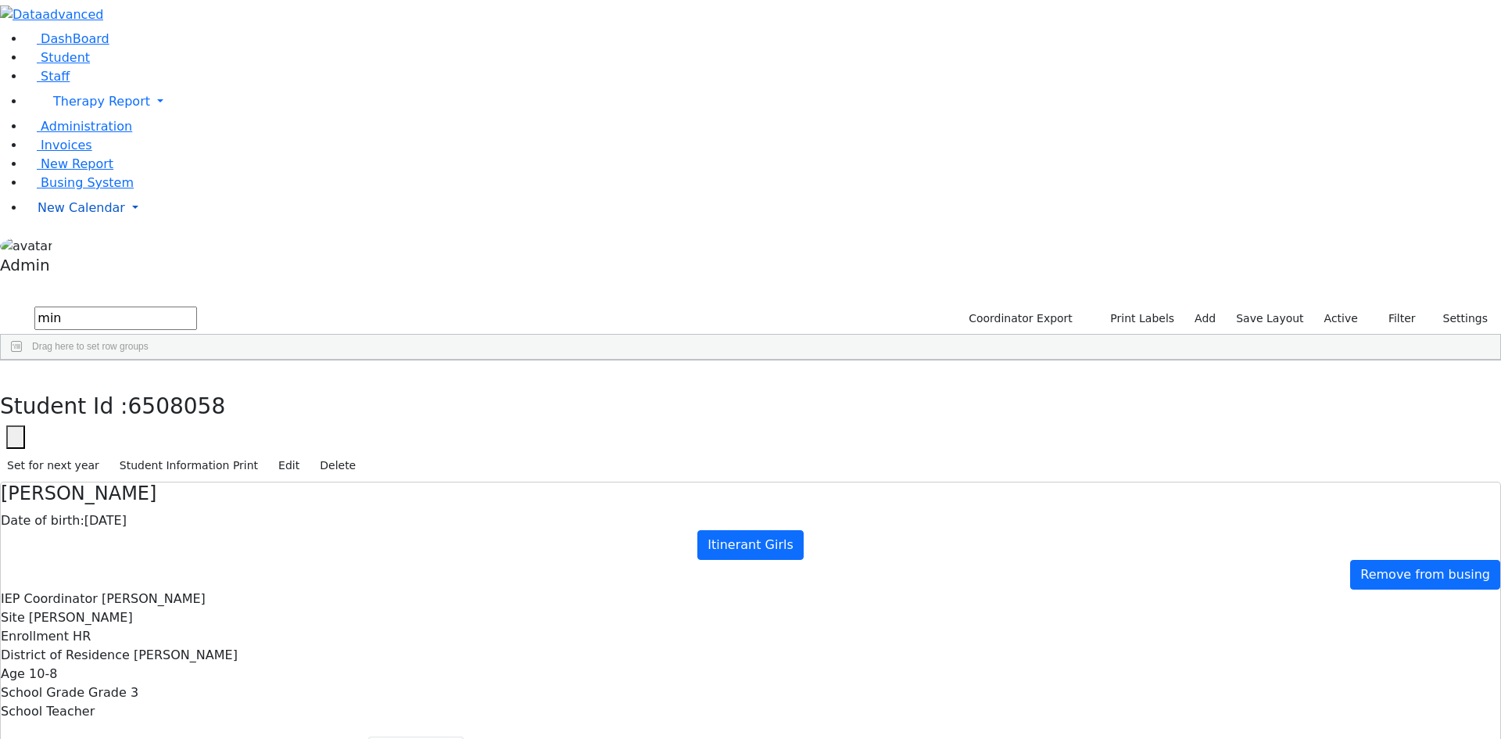
click at [91, 224] on link "New Calendar" at bounding box center [763, 207] width 1476 height 31
click at [82, 246] on span "Calendar" at bounding box center [62, 238] width 56 height 15
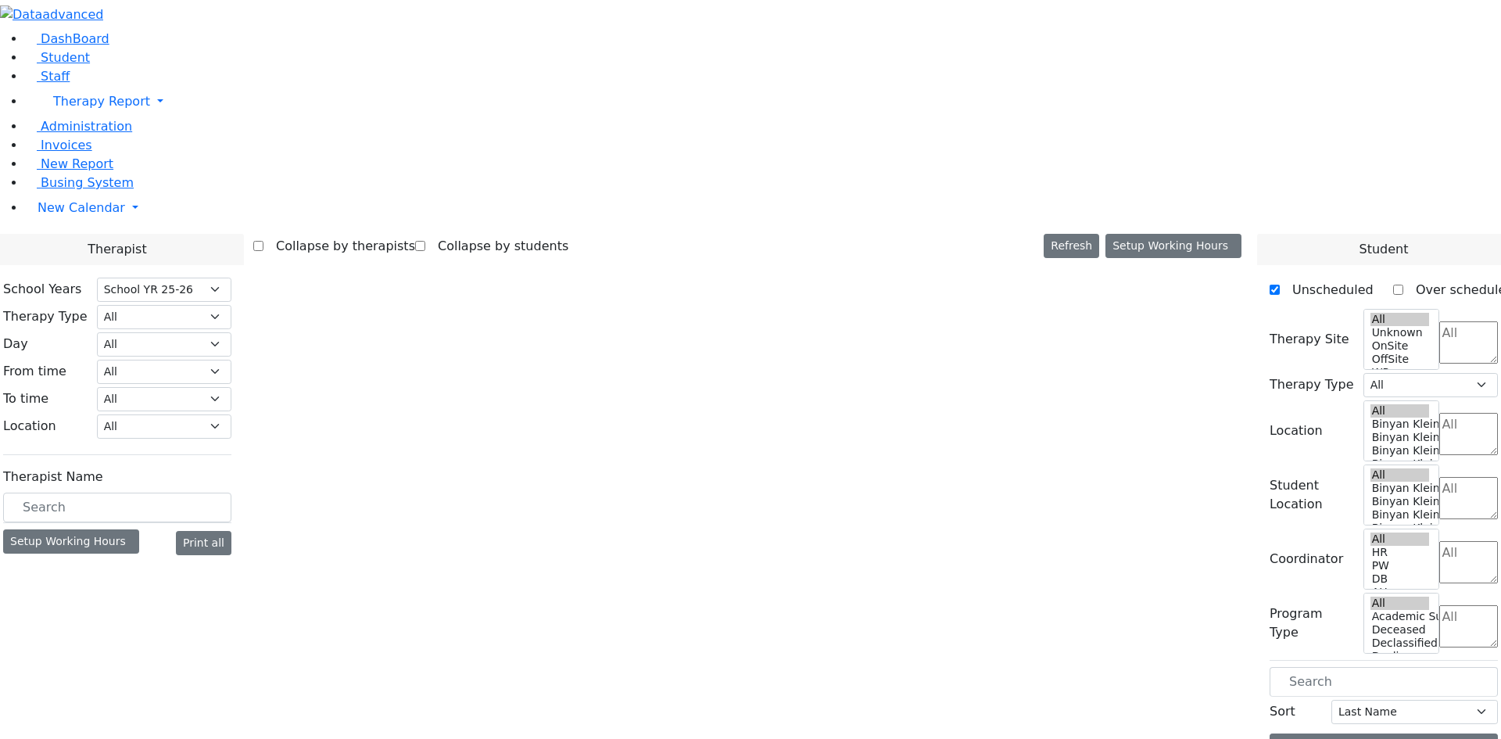
select select "212"
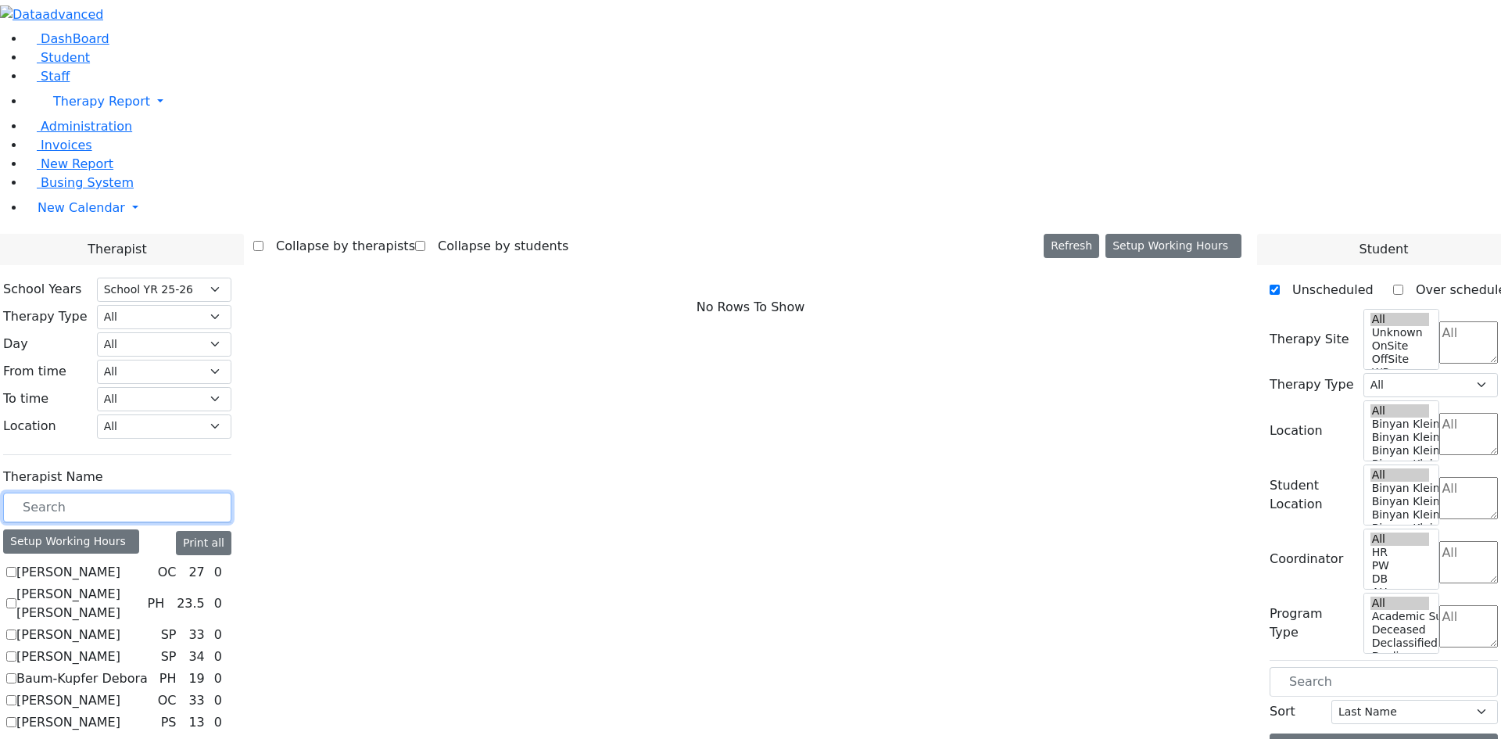
click at [231, 493] on input "text" at bounding box center [117, 508] width 228 height 30
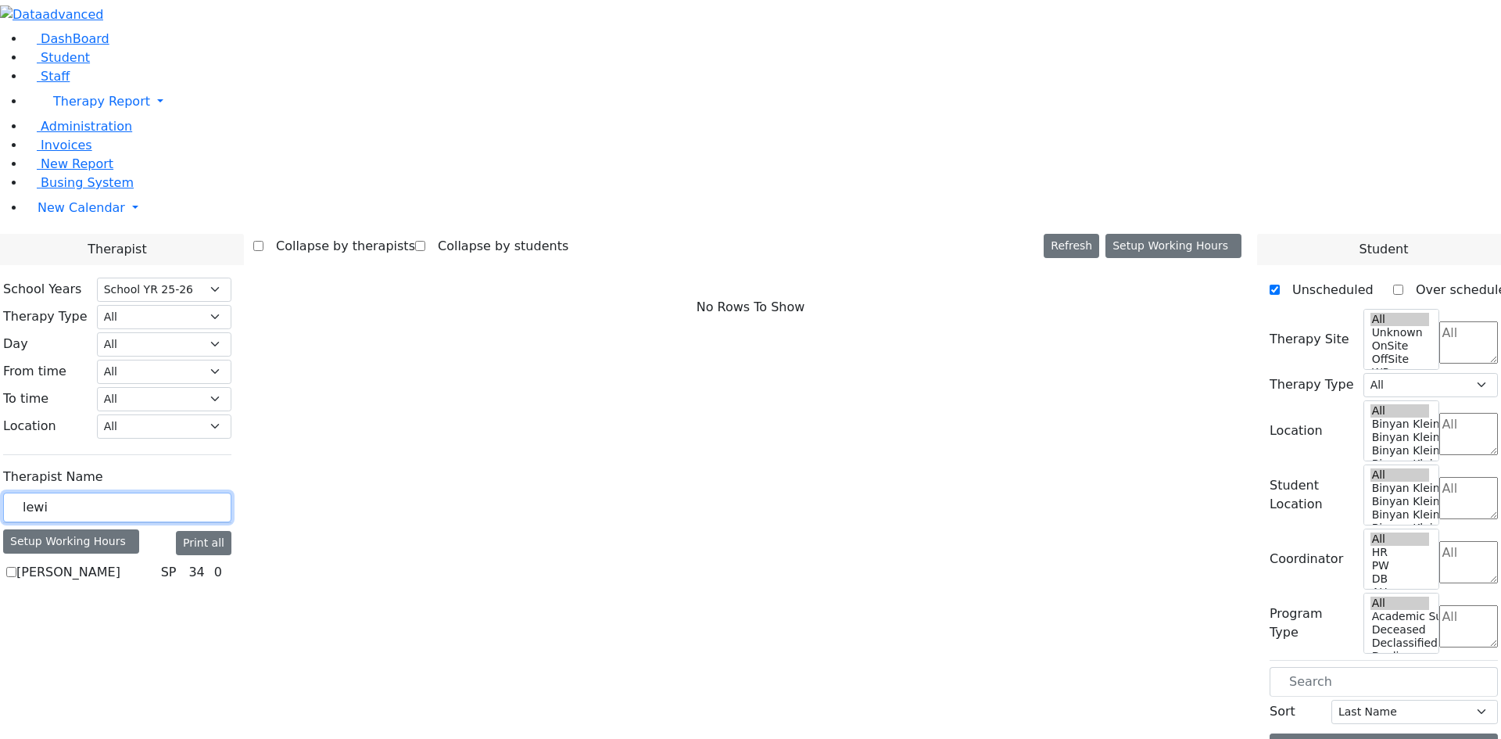
type input "lewi"
click at [120, 563] on label "[PERSON_NAME]" at bounding box center [68, 572] width 104 height 19
click at [16, 567] on input "[PERSON_NAME]" at bounding box center [11, 572] width 10 height 10
checkbox input "true"
select select "3"
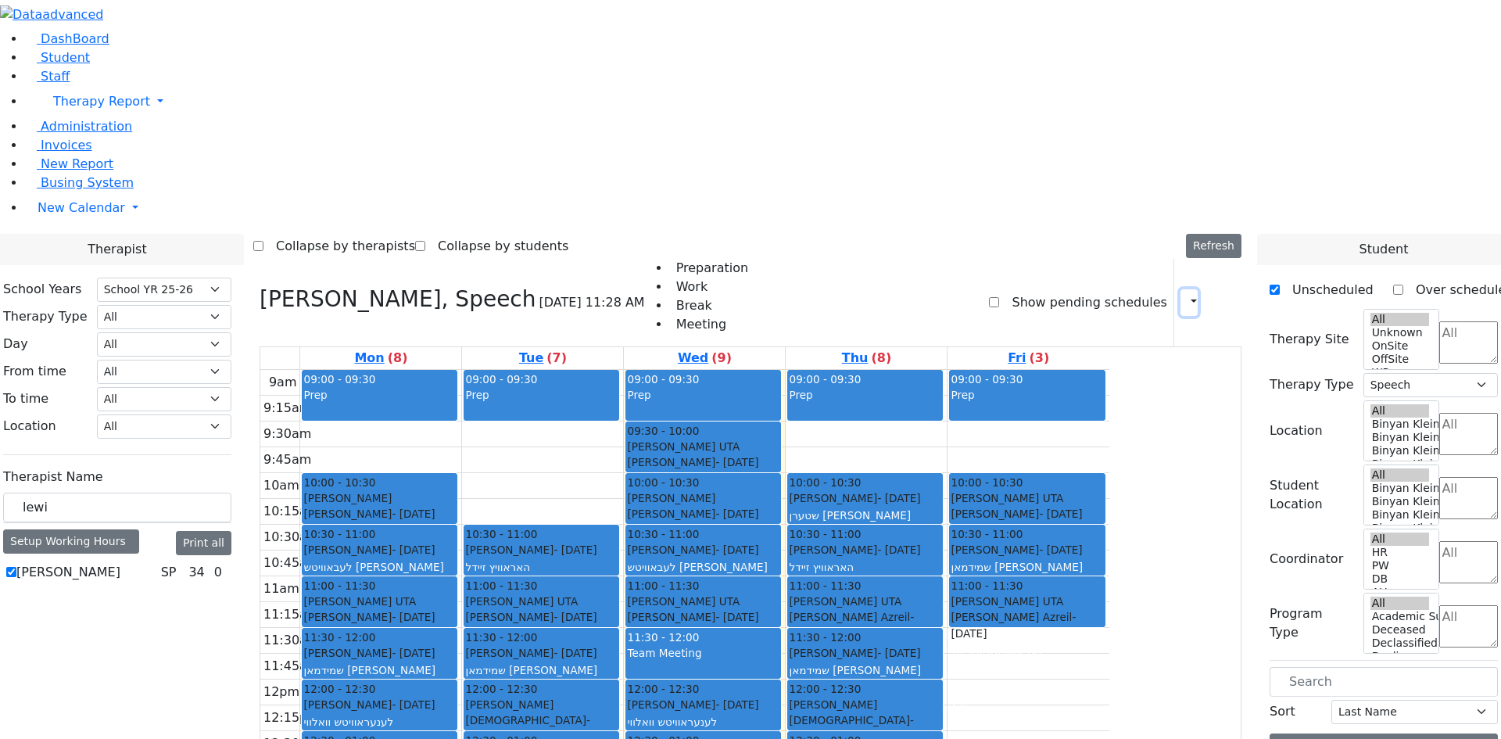
click at [1184, 295] on icon "button" at bounding box center [1184, 302] width 0 height 15
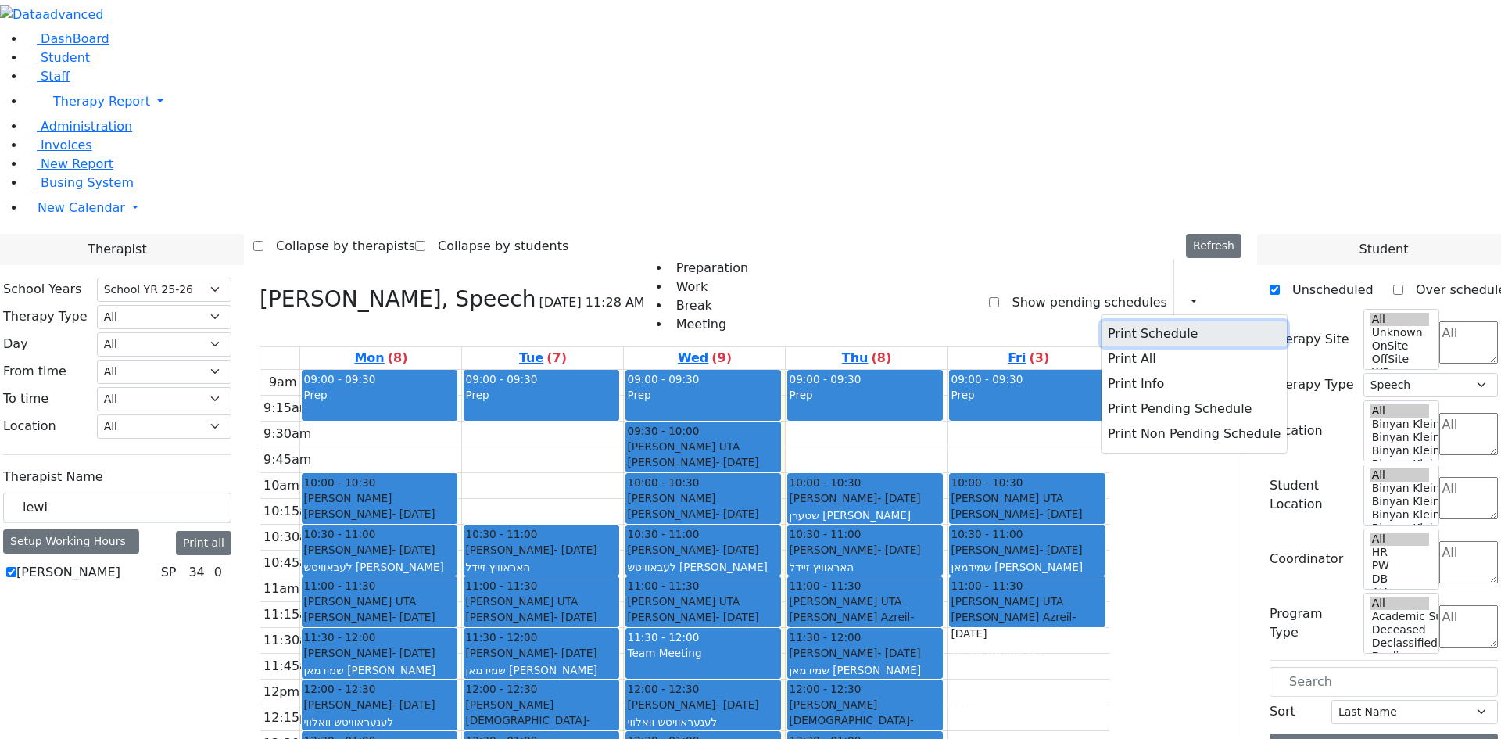
click at [1148, 321] on button "Print Schedule" at bounding box center [1194, 333] width 185 height 25
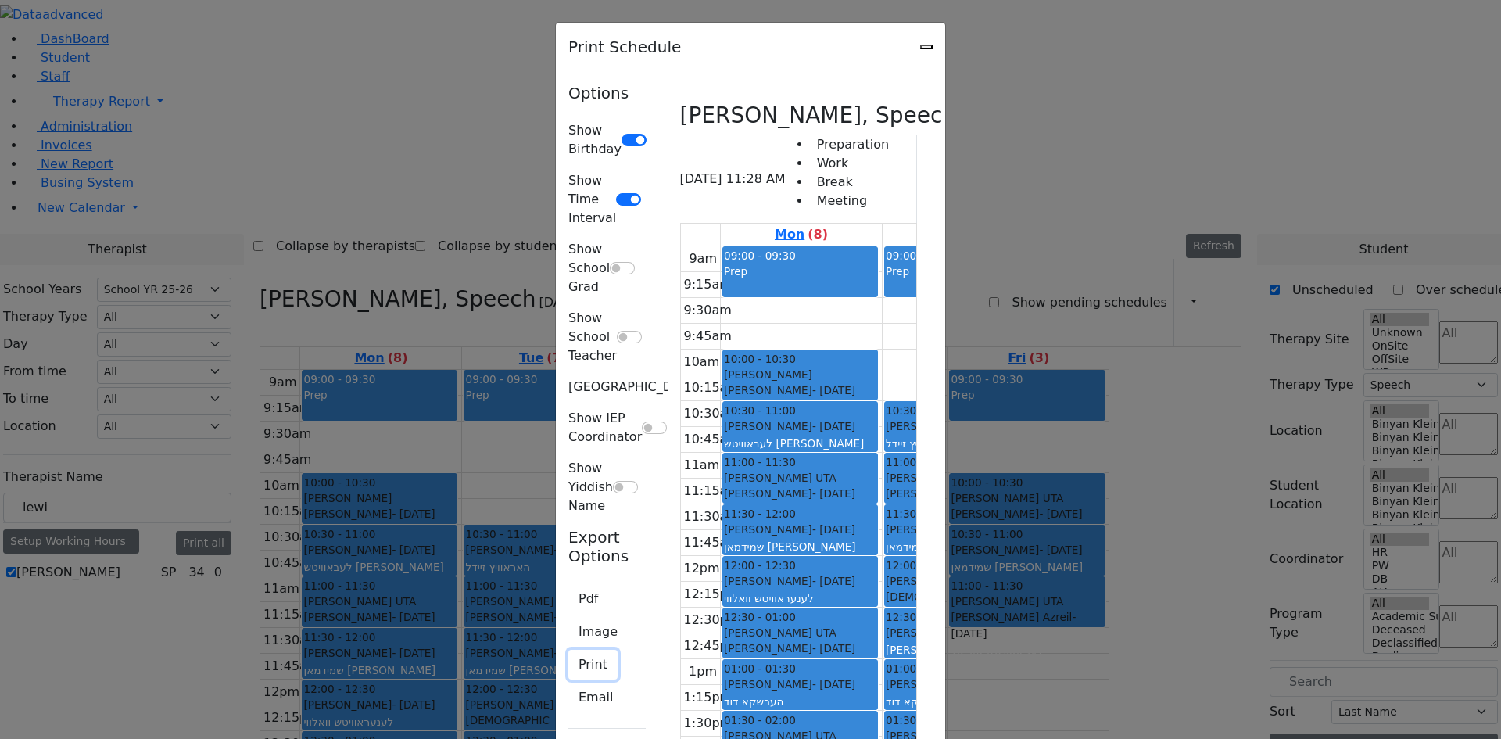
click at [568, 650] on button "Print" at bounding box center [592, 665] width 49 height 30
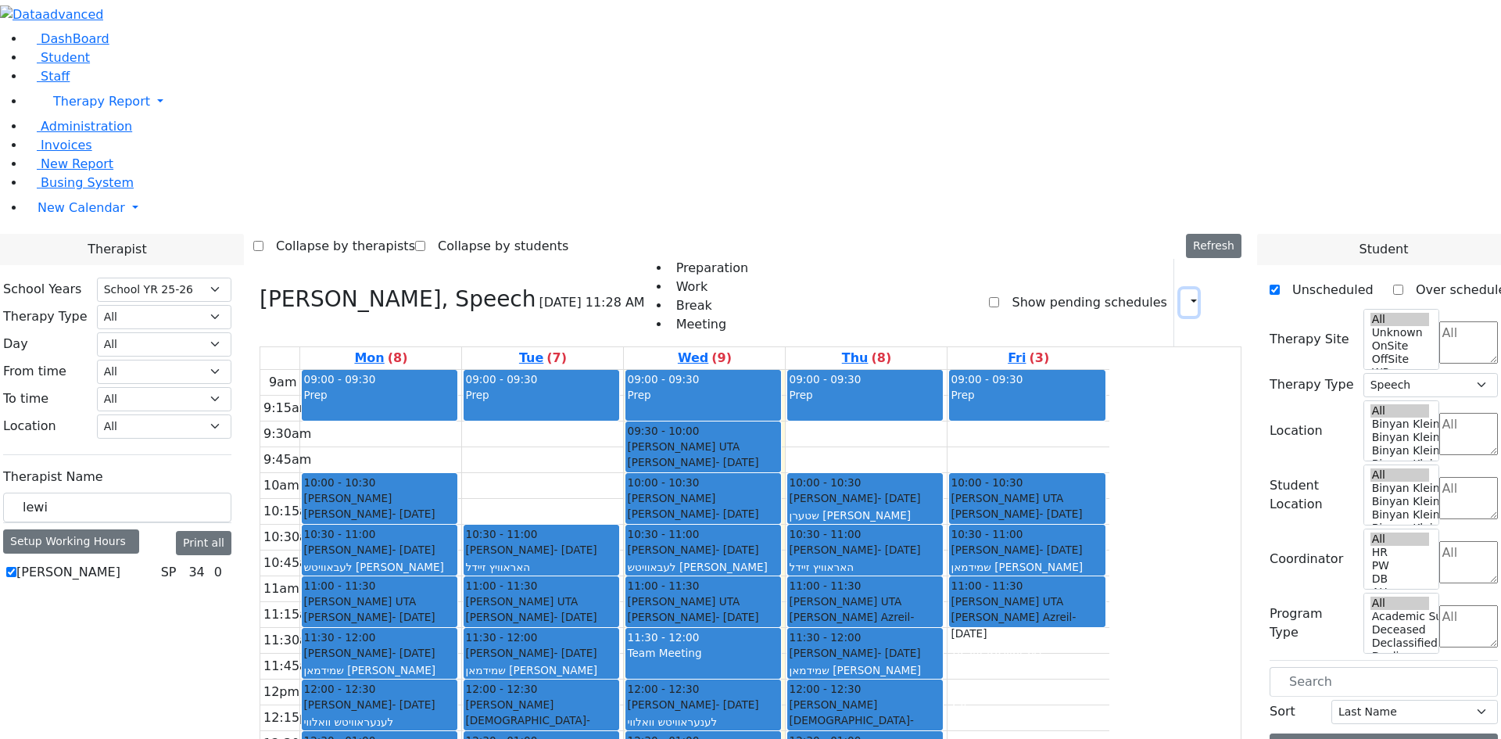
click at [1180, 289] on button "button" at bounding box center [1188, 302] width 17 height 27
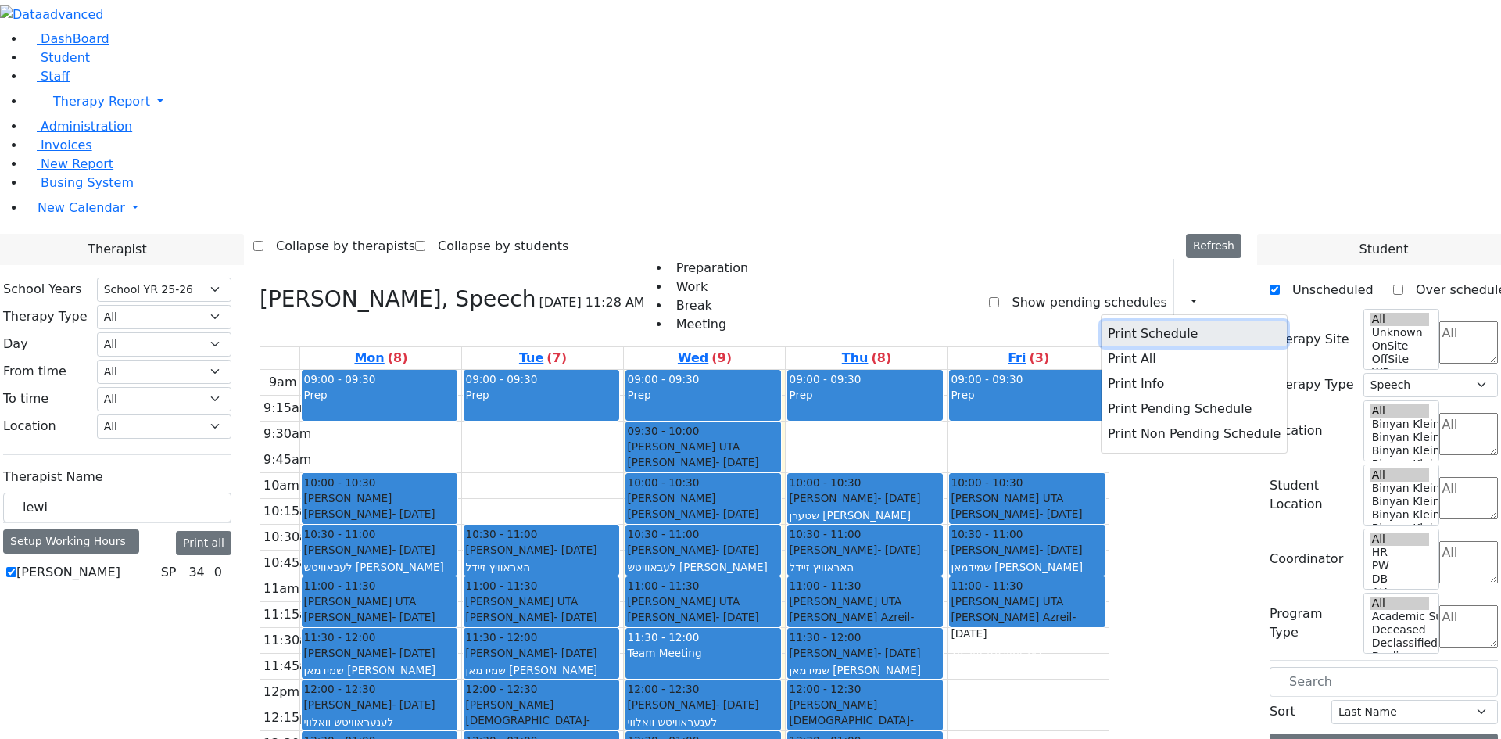
click at [1162, 321] on button "Print Schedule" at bounding box center [1194, 333] width 185 height 25
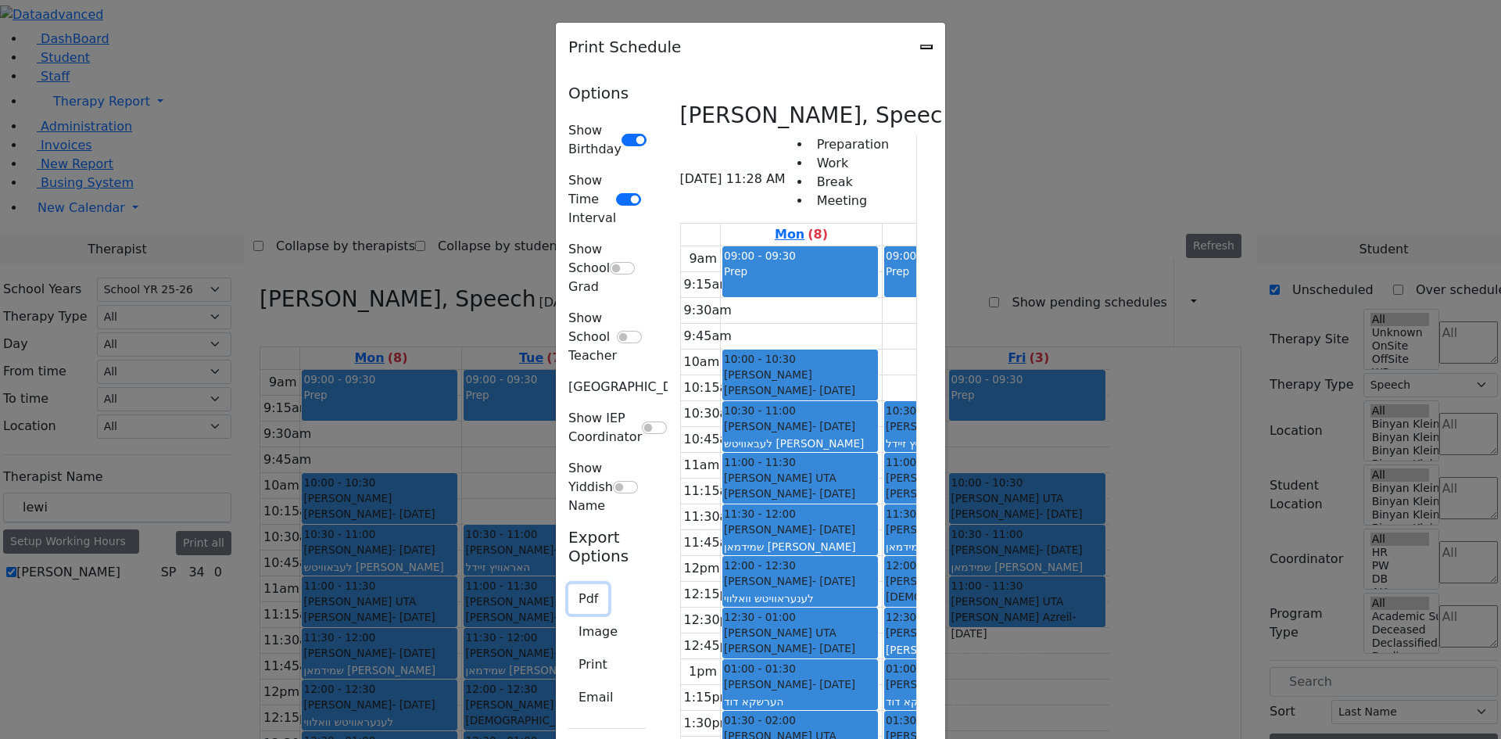
click at [568, 584] on button "Pdf" at bounding box center [588, 599] width 40 height 30
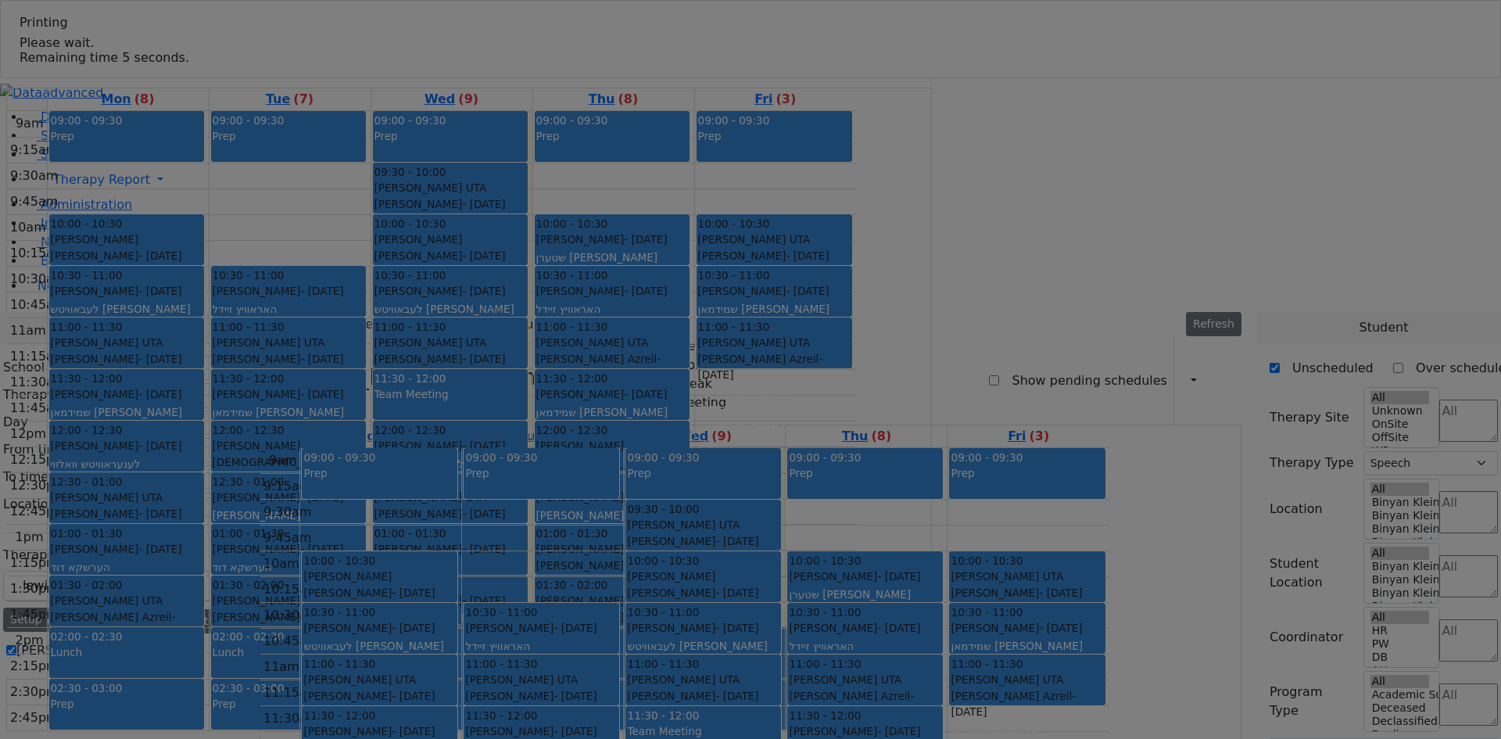
select select "212"
select select "3"
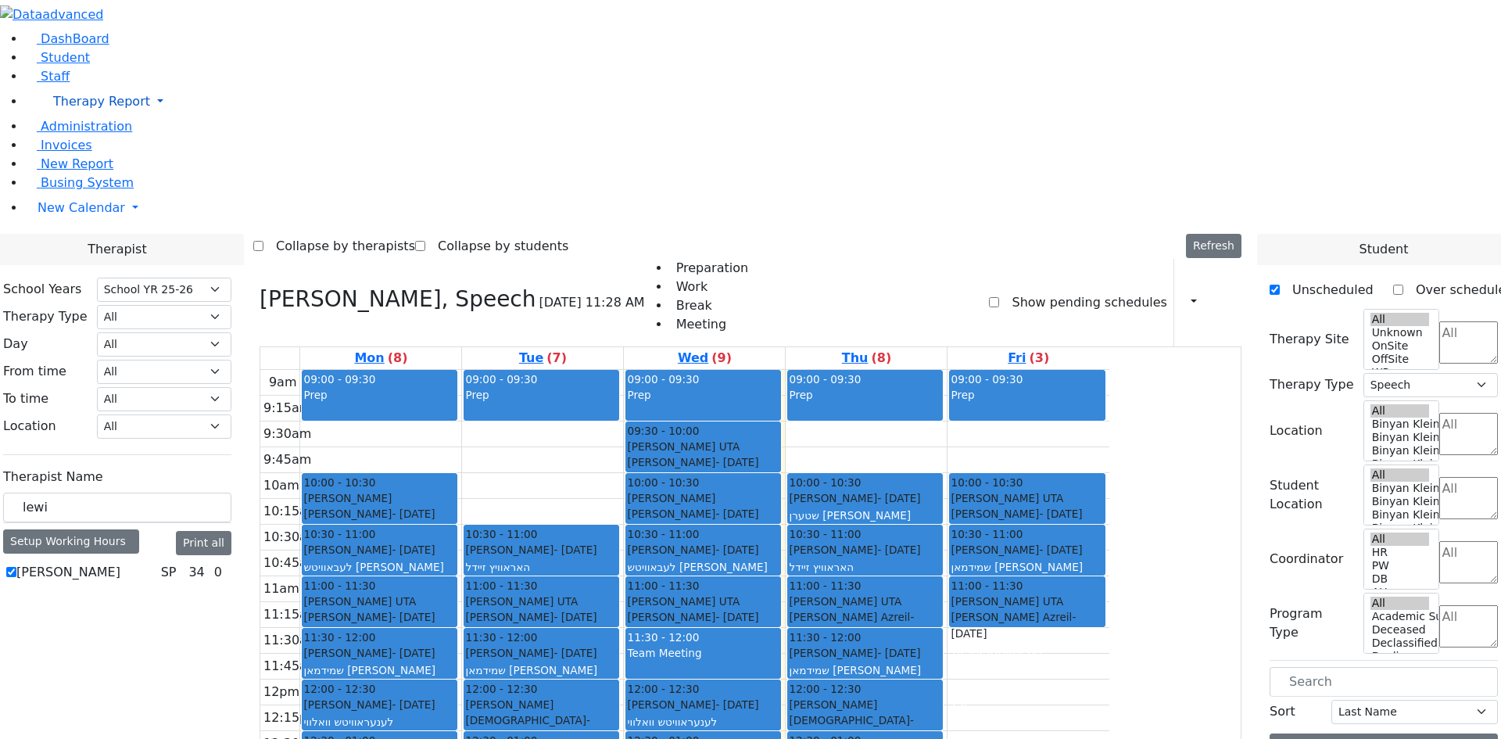
click at [84, 109] on span "Therapy Report" at bounding box center [101, 101] width 97 height 15
click at [79, 109] on span "Therapy Report" at bounding box center [101, 101] width 97 height 15
click at [54, 65] on span "Student" at bounding box center [65, 57] width 49 height 15
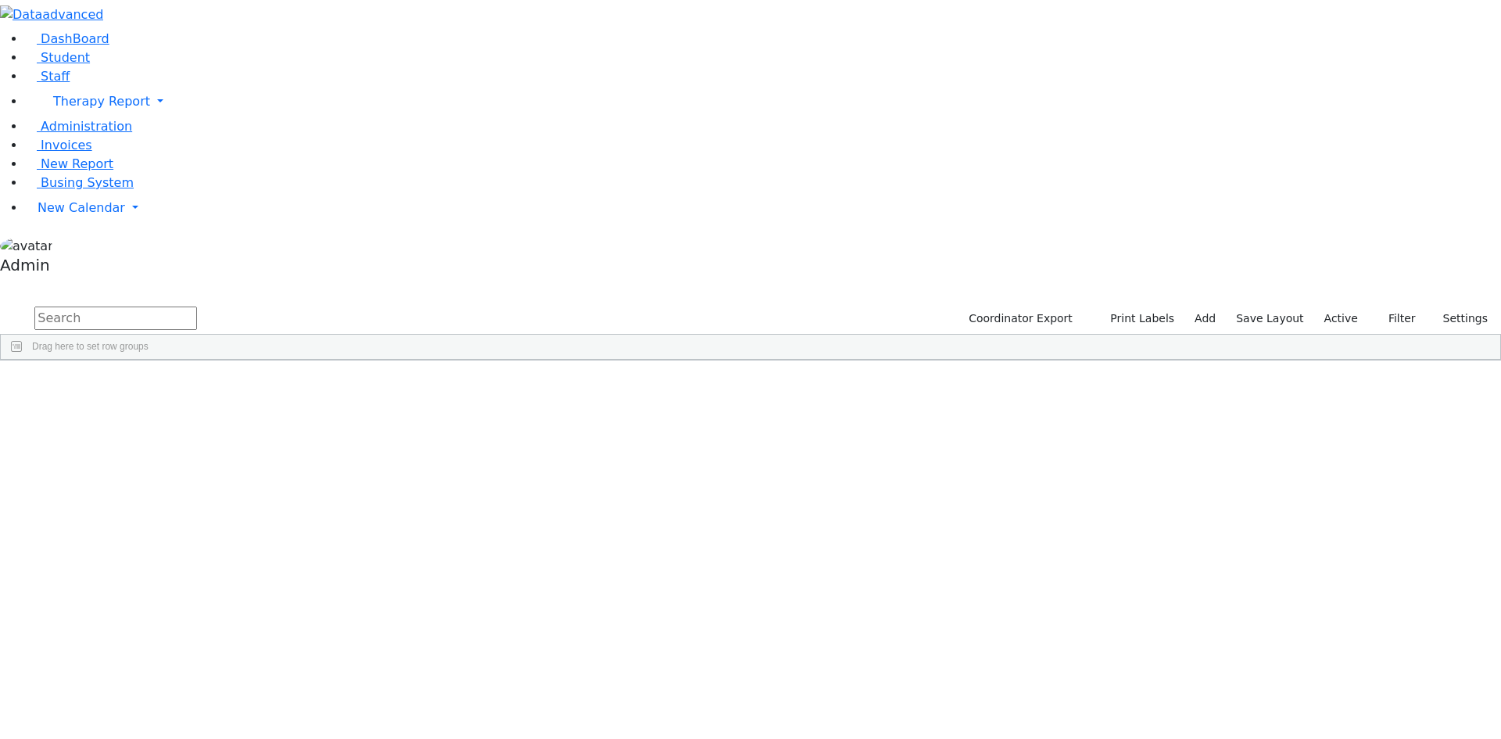
click at [197, 306] on input "text" at bounding box center [115, 317] width 163 height 23
type input "goldber"
click at [385, 451] on div "[DATE]" at bounding box center [321, 462] width 128 height 22
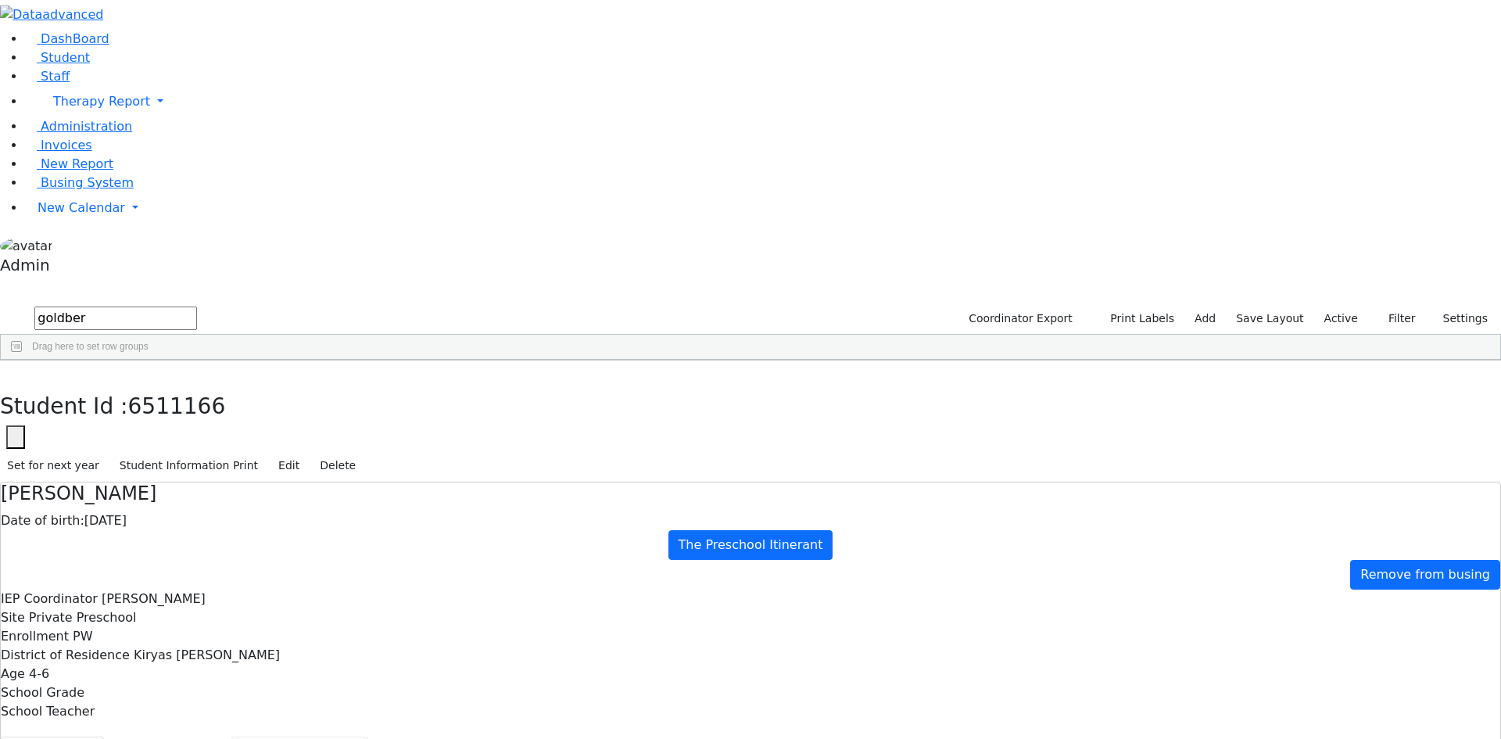
click at [368, 736] on button "Recommendation" at bounding box center [299, 752] width 137 height 33
checkbox input "true"
select select "CPSE OT-PT Presscription"
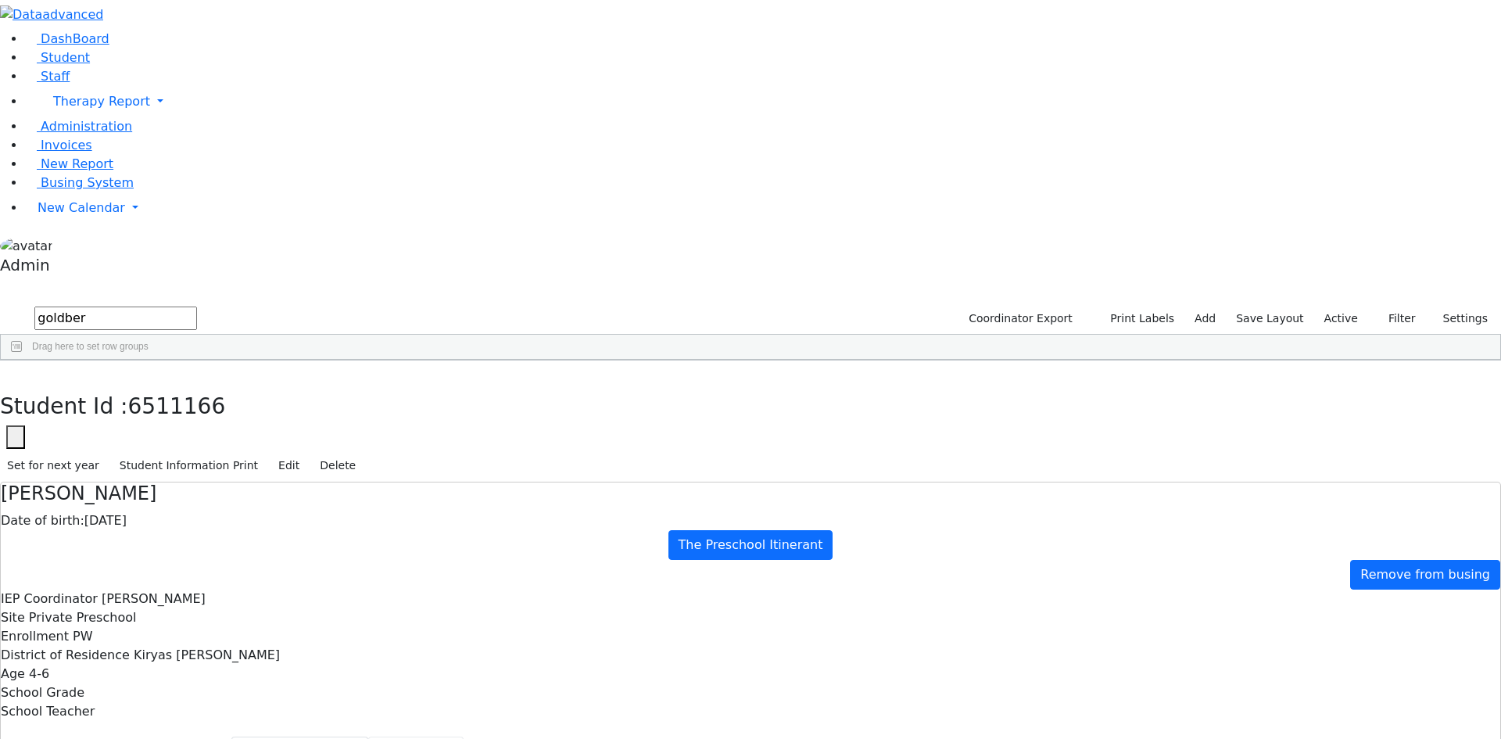
click at [368, 736] on button "Scheduling" at bounding box center [415, 752] width 95 height 33
click at [361, 736] on button "Recommendation" at bounding box center [299, 752] width 137 height 33
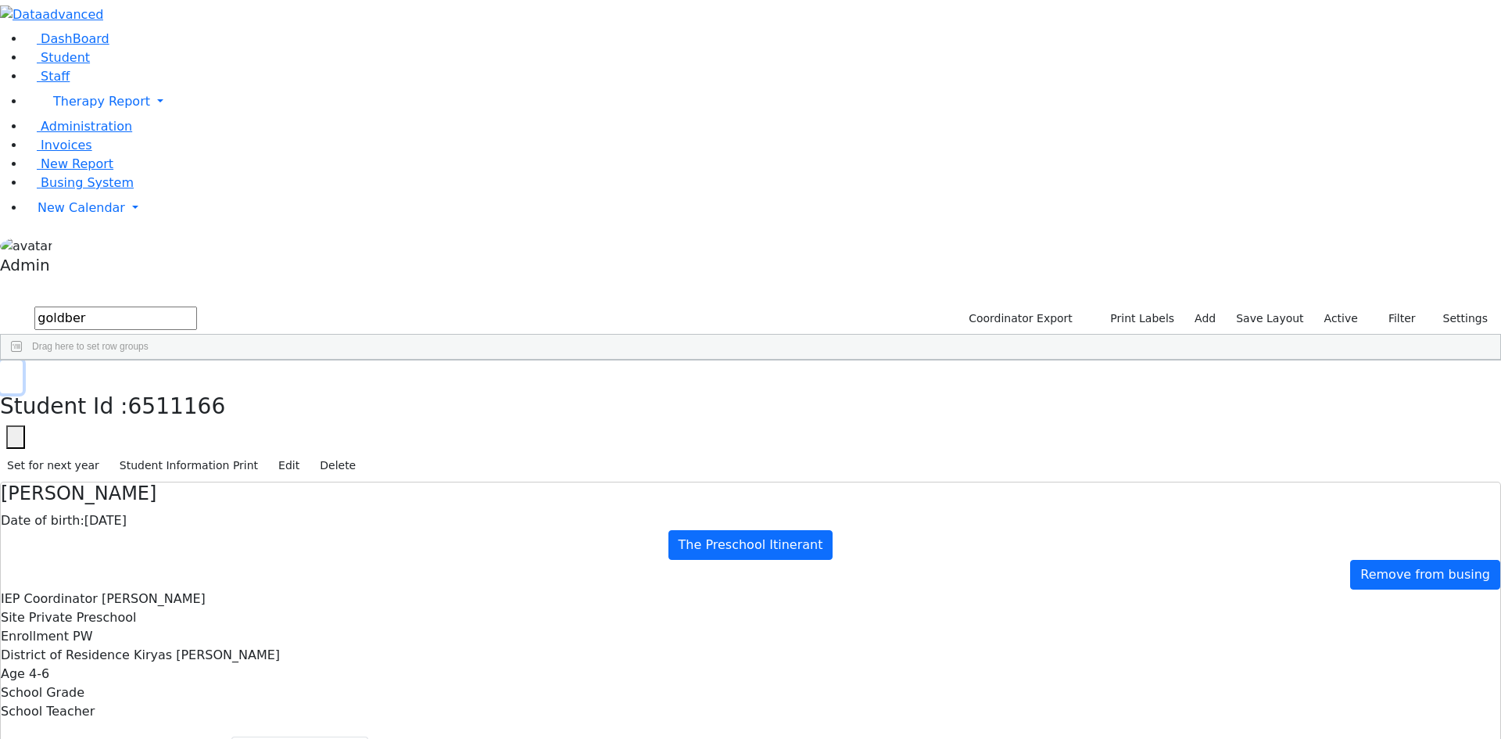
click at [16, 372] on icon "button" at bounding box center [11, 376] width 9 height 9
click at [385, 451] on div "[DATE]" at bounding box center [320, 462] width 129 height 22
click at [371, 736] on button "Scheduling" at bounding box center [415, 752] width 95 height 33
click at [231, 736] on button "Coordinator info" at bounding box center [167, 752] width 127 height 33
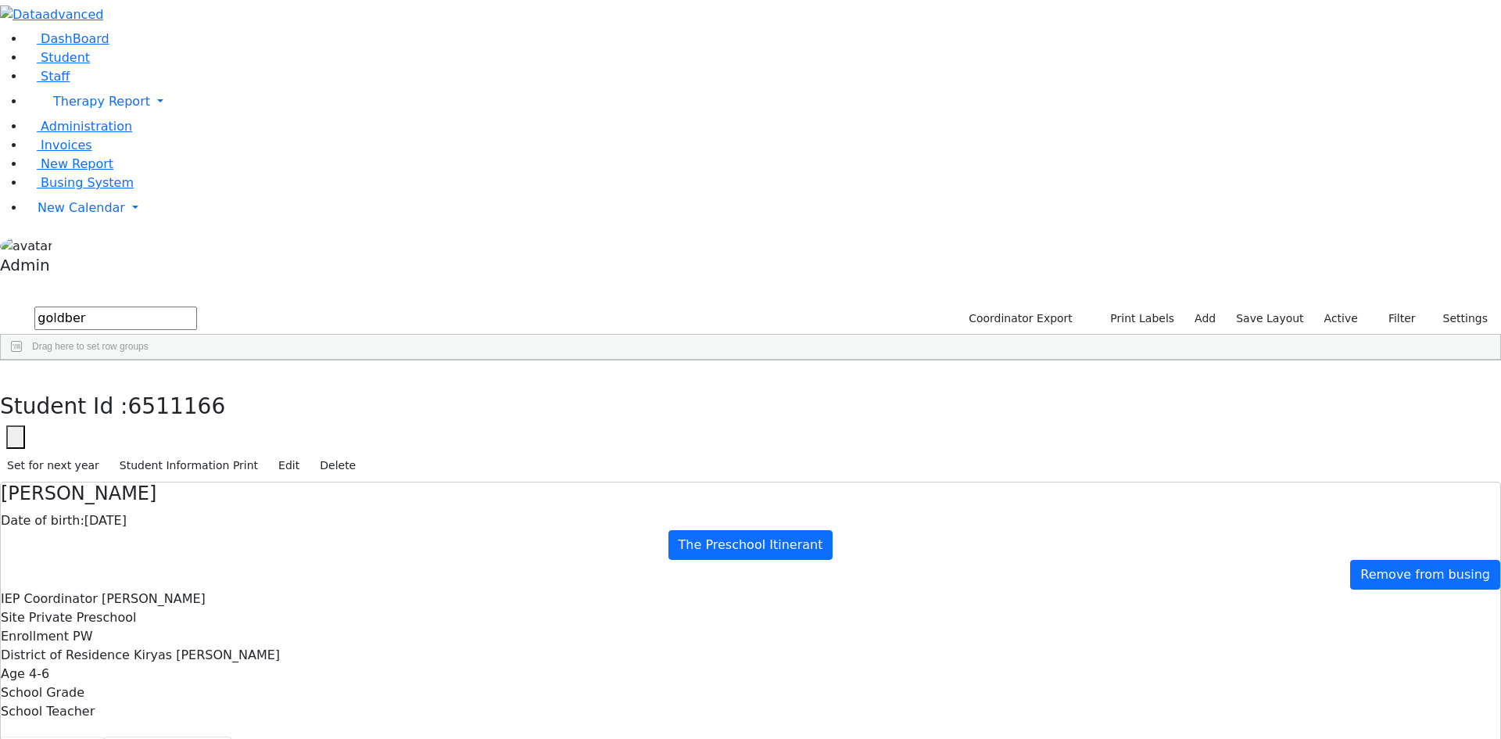
click at [104, 736] on button "Student info" at bounding box center [52, 752] width 103 height 33
click at [16, 372] on icon "button" at bounding box center [11, 376] width 9 height 9
click at [385, 451] on div "[DATE]" at bounding box center [320, 462] width 129 height 22
click at [370, 736] on button "Scheduling" at bounding box center [415, 752] width 95 height 33
